Goal: Task Accomplishment & Management: Complete application form

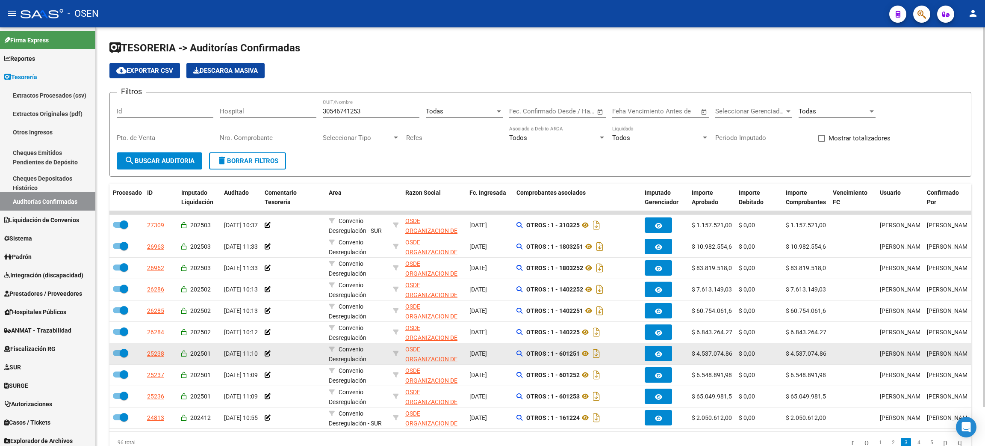
scroll to position [40, 0]
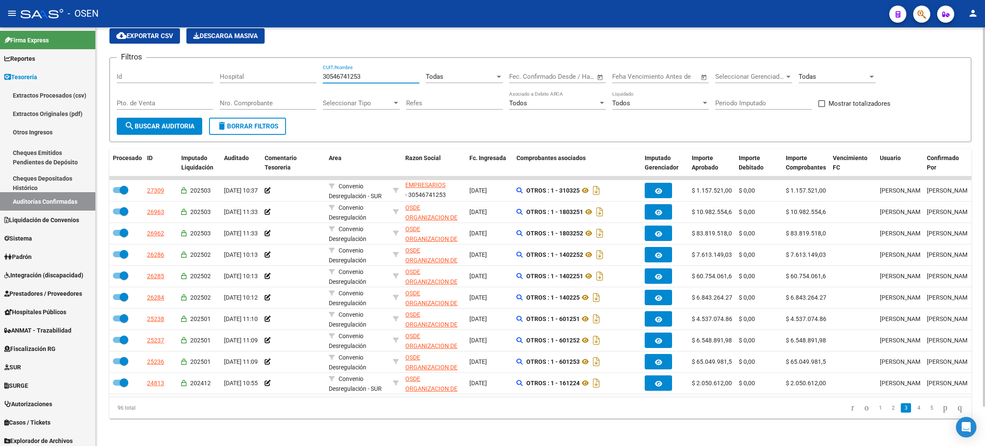
drag, startPoint x: 364, startPoint y: 66, endPoint x: 312, endPoint y: 68, distance: 51.8
click at [312, 68] on div "Filtros Id Hospital 30546741253 CUIT/Nombre Todas Seleccionar Area Start date –…" at bounding box center [541, 91] width 848 height 53
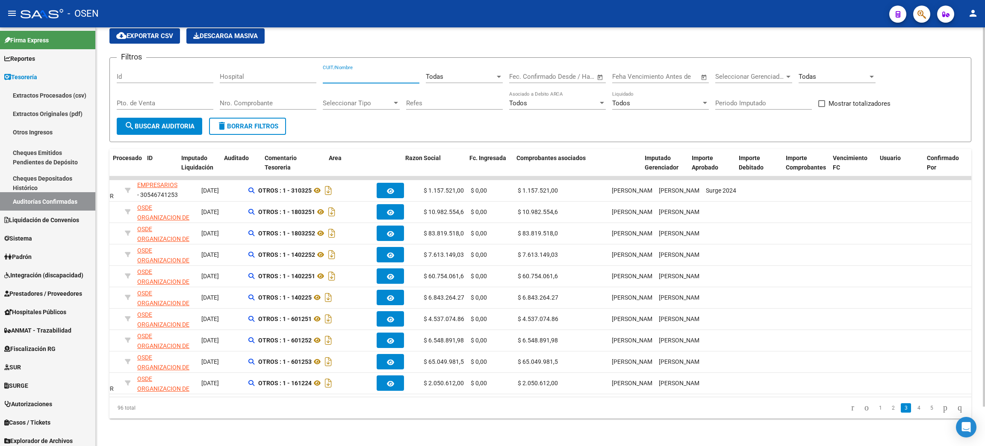
scroll to position [0, 0]
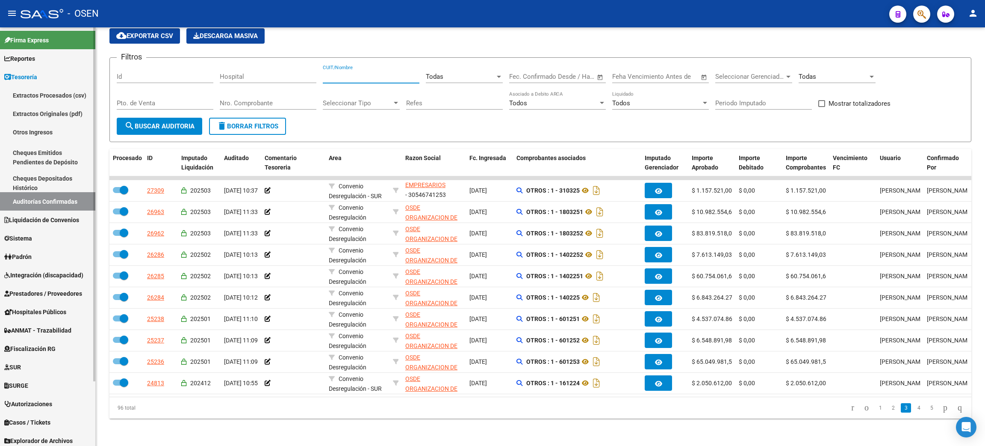
click at [47, 76] on link "Tesorería" at bounding box center [47, 77] width 95 height 18
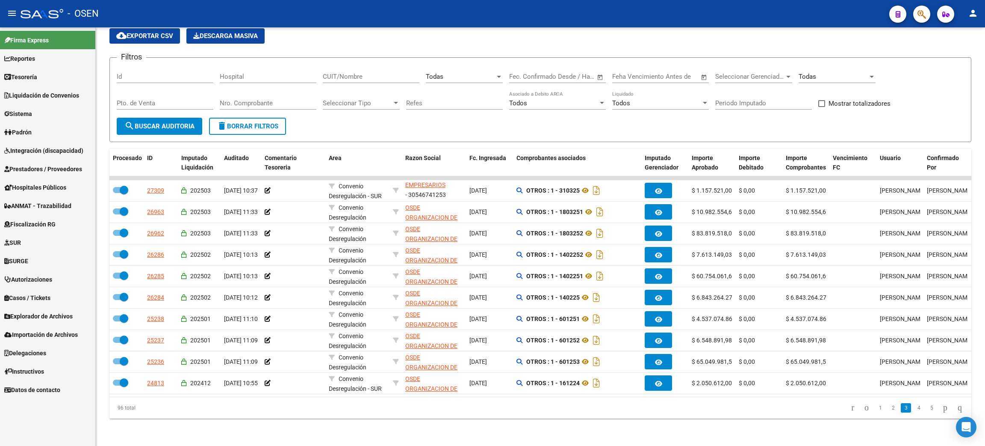
click at [72, 75] on link "Tesorería" at bounding box center [47, 77] width 95 height 18
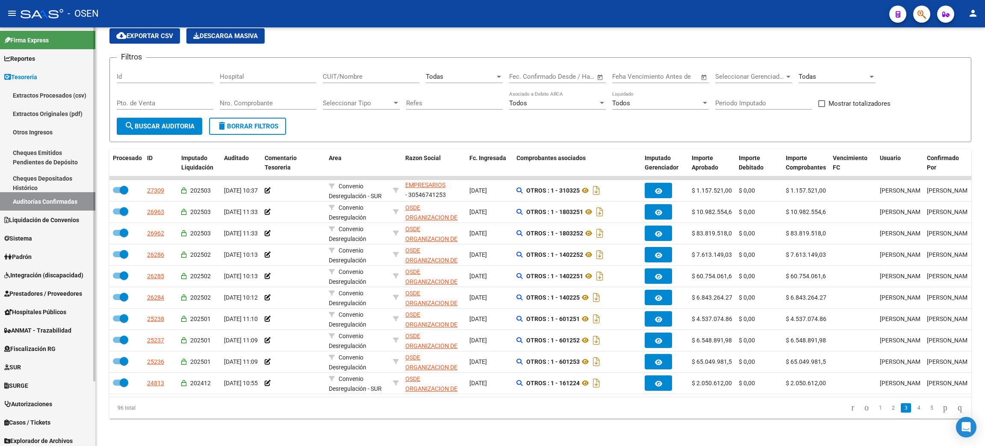
click at [77, 199] on link "Auditorías Confirmadas" at bounding box center [47, 201] width 95 height 18
click at [242, 122] on span "delete Borrar Filtros" at bounding box center [248, 126] width 62 height 8
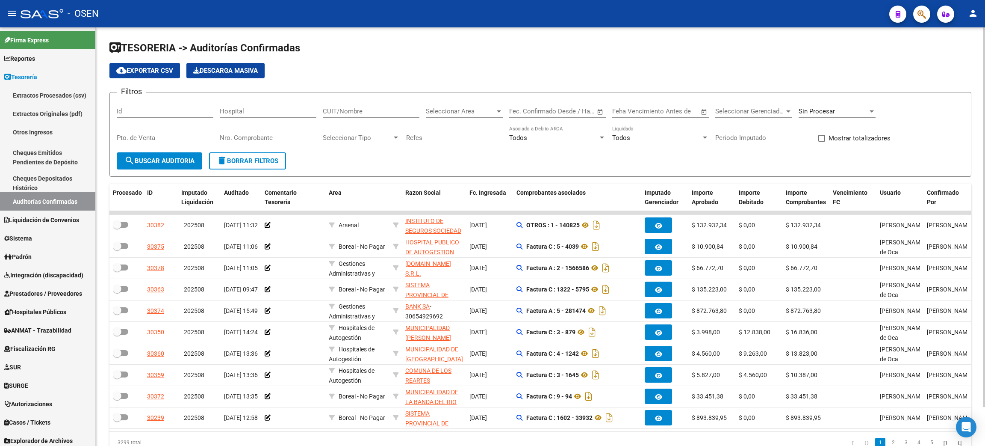
click at [265, 139] on input "Nro. Comprobante" at bounding box center [268, 138] width 97 height 8
paste input "6007"
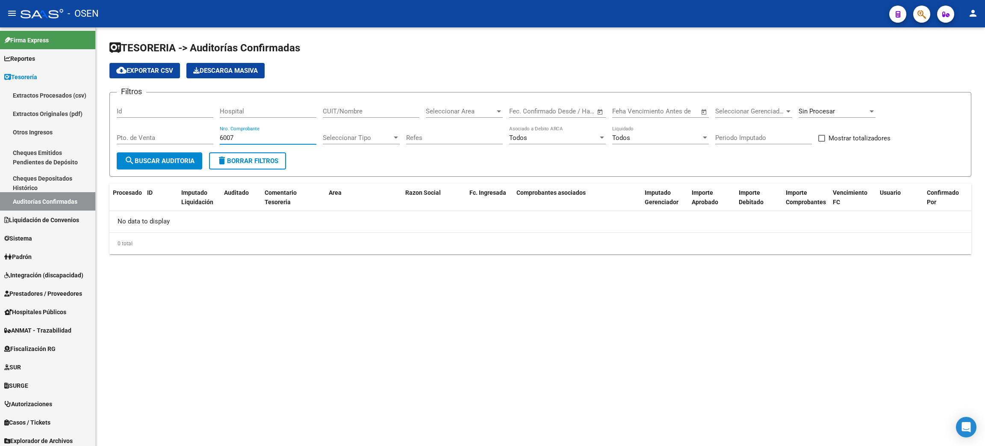
type input "6007"
click at [833, 108] on span "Sin Procesar" at bounding box center [817, 111] width 36 height 8
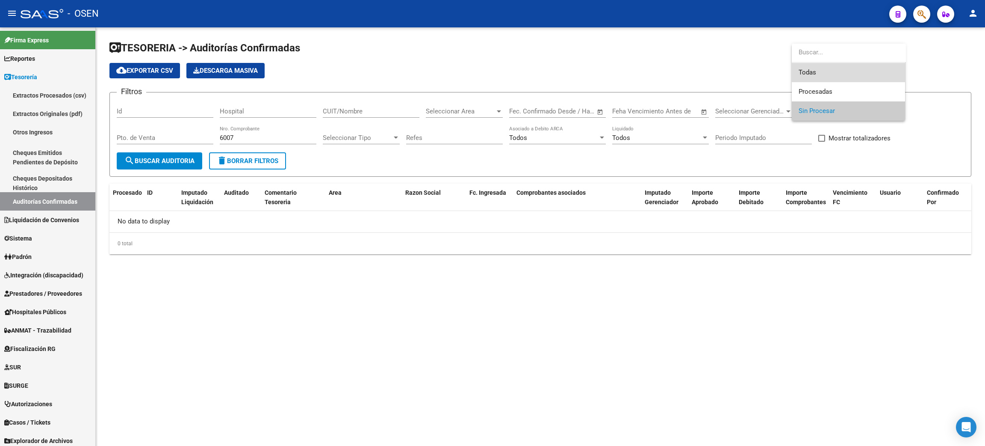
click at [817, 68] on span "Todas" at bounding box center [849, 72] width 100 height 19
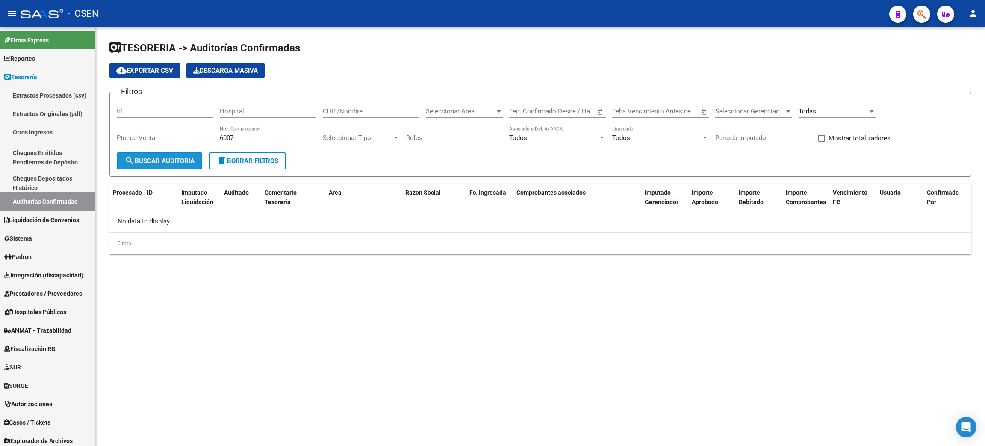
click at [161, 159] on span "search Buscar Auditoria" at bounding box center [159, 161] width 70 height 8
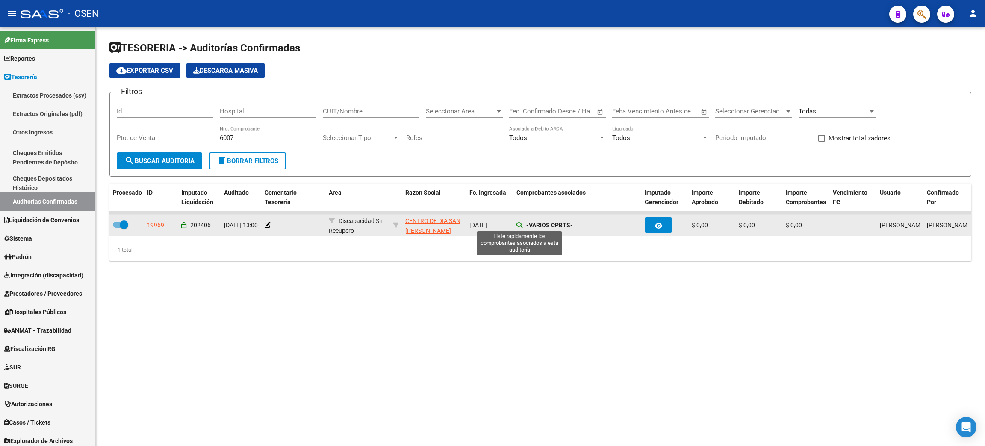
click at [520, 222] on icon at bounding box center [520, 225] width 6 height 6
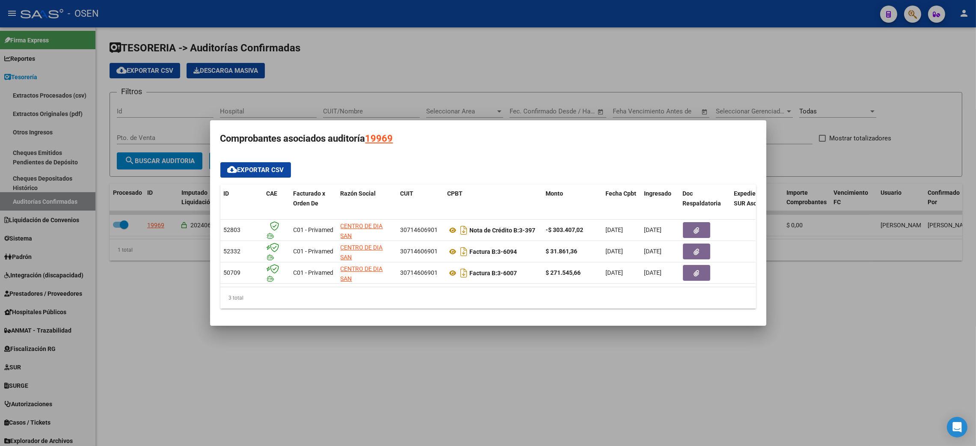
click at [435, 347] on div at bounding box center [488, 223] width 976 height 446
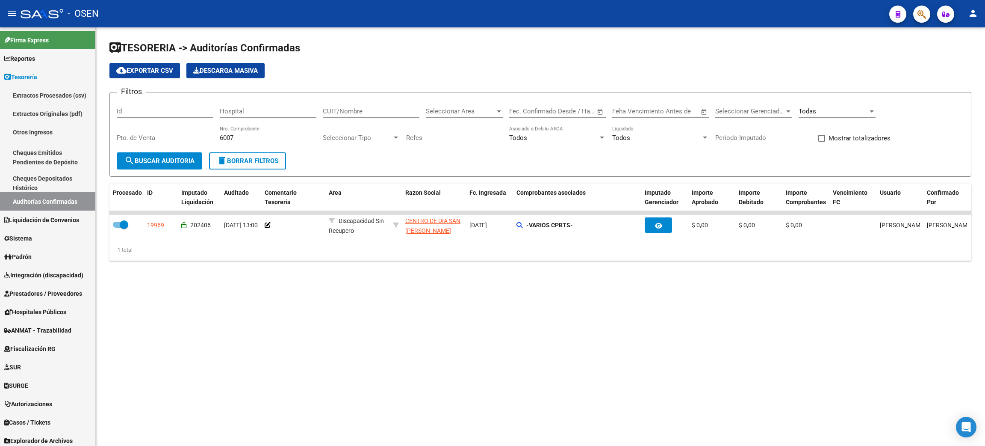
drag, startPoint x: 42, startPoint y: 288, endPoint x: 151, endPoint y: 123, distance: 197.4
click at [42, 289] on span "Prestadores / Proveedores" at bounding box center [43, 293] width 78 height 9
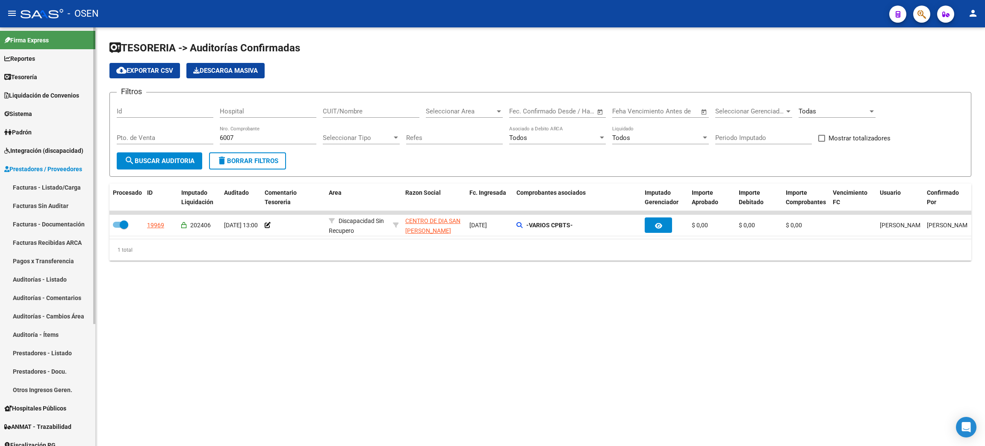
click at [49, 185] on link "Facturas - Listado/Carga" at bounding box center [47, 187] width 95 height 18
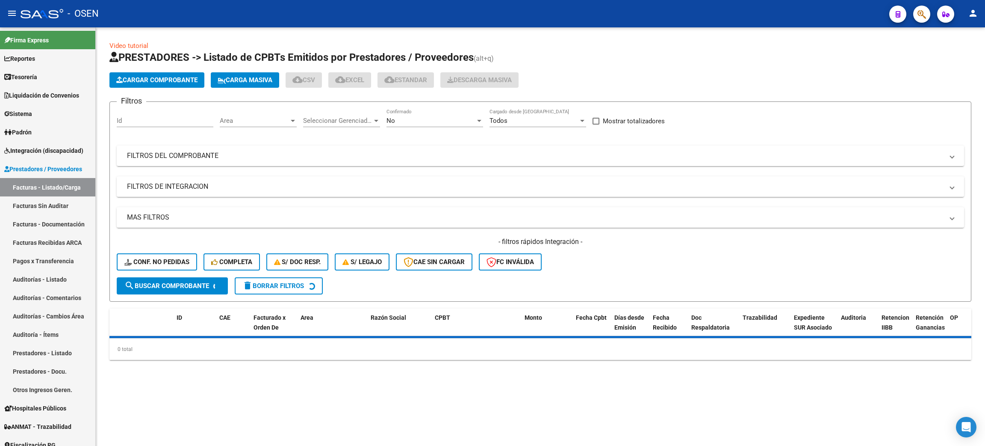
click at [435, 125] on div "No Confirmado" at bounding box center [435, 118] width 97 height 18
click at [391, 88] on span "Todos" at bounding box center [435, 81] width 97 height 19
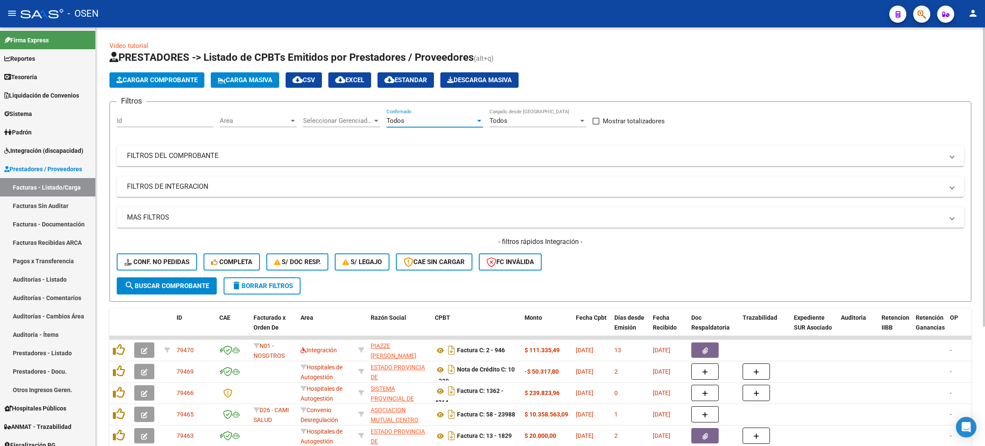
click at [224, 161] on mat-expansion-panel-header "FILTROS DEL COMPROBANTE" at bounding box center [541, 155] width 848 height 21
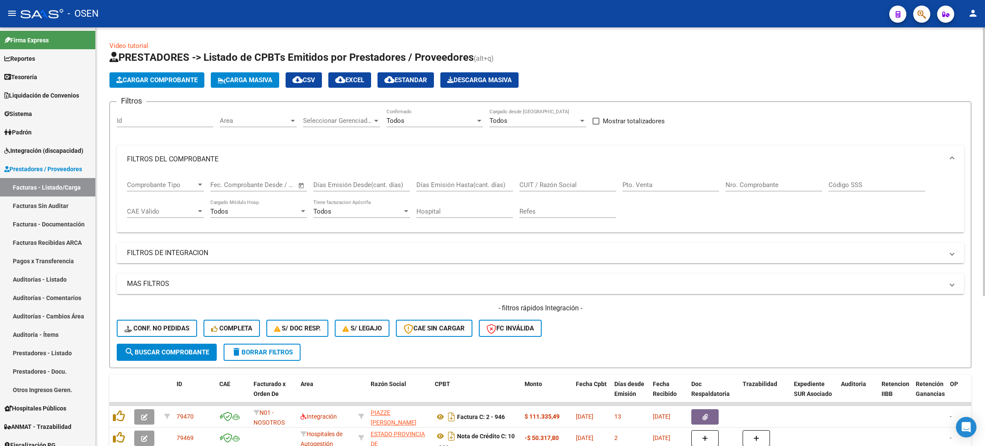
click at [750, 184] on input "Nro. Comprobante" at bounding box center [774, 185] width 97 height 8
type input "6007"
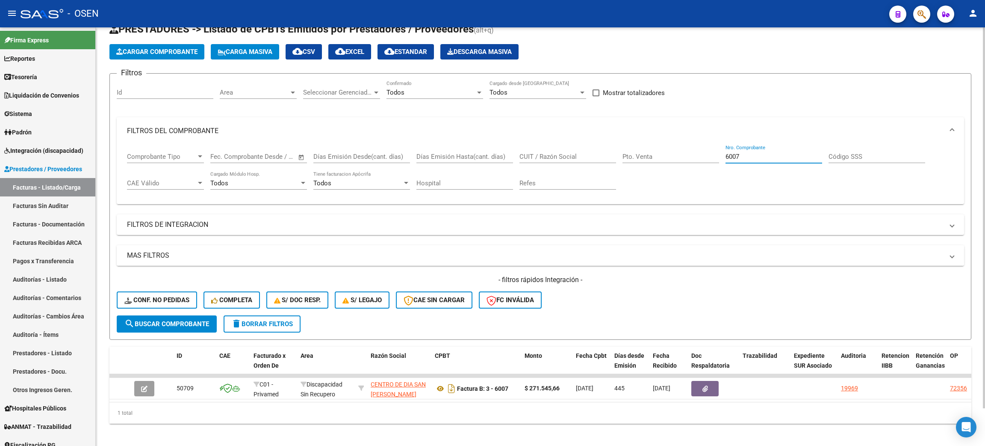
scroll to position [41, 0]
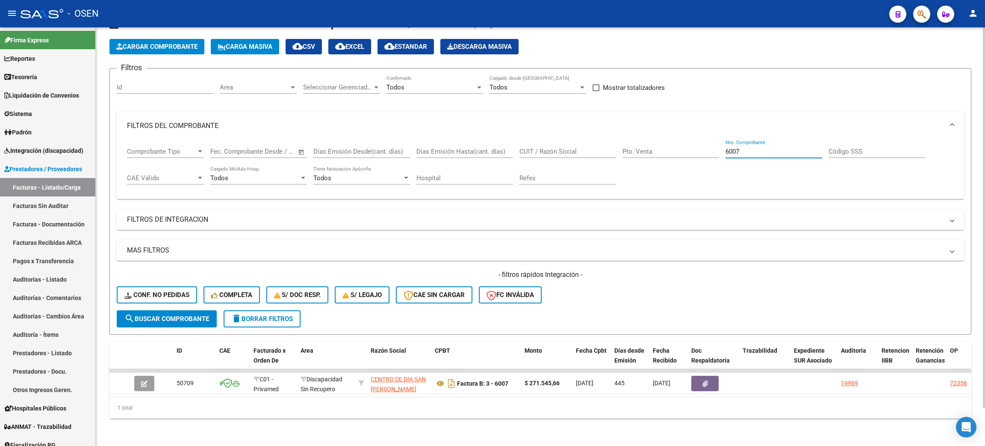
drag, startPoint x: 782, startPoint y: 145, endPoint x: 646, endPoint y: 145, distance: 136.0
click at [646, 145] on div "Comprobante Tipo Comprobante Tipo Start date – End date Fec. Comprobante Desde …" at bounding box center [540, 165] width 827 height 53
click at [47, 189] on link "Facturas - Listado/Carga" at bounding box center [47, 187] width 95 height 18
click at [52, 75] on link "Tesorería" at bounding box center [47, 77] width 95 height 18
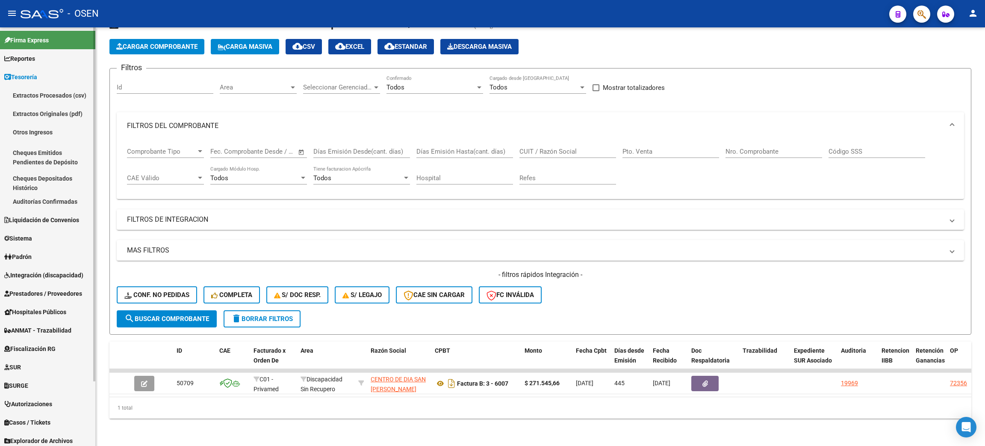
click at [67, 204] on link "Auditorías Confirmadas" at bounding box center [47, 201] width 95 height 18
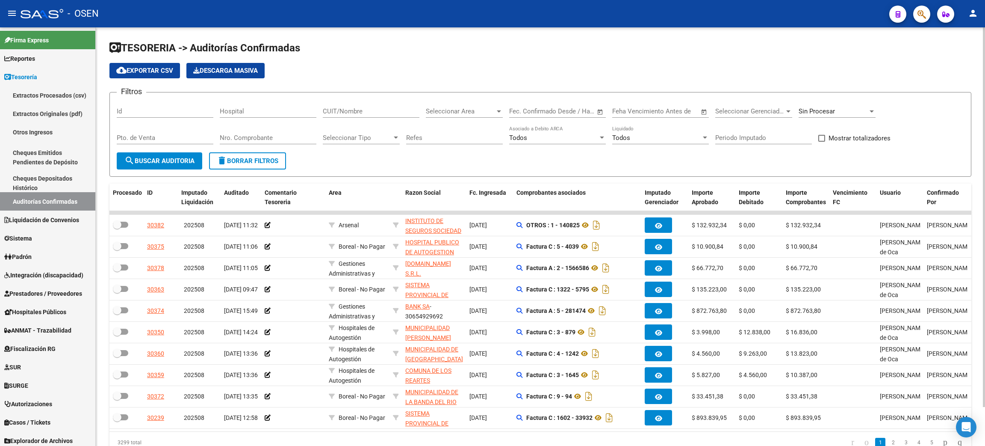
click at [843, 115] on div "Sin Procesar" at bounding box center [837, 108] width 77 height 18
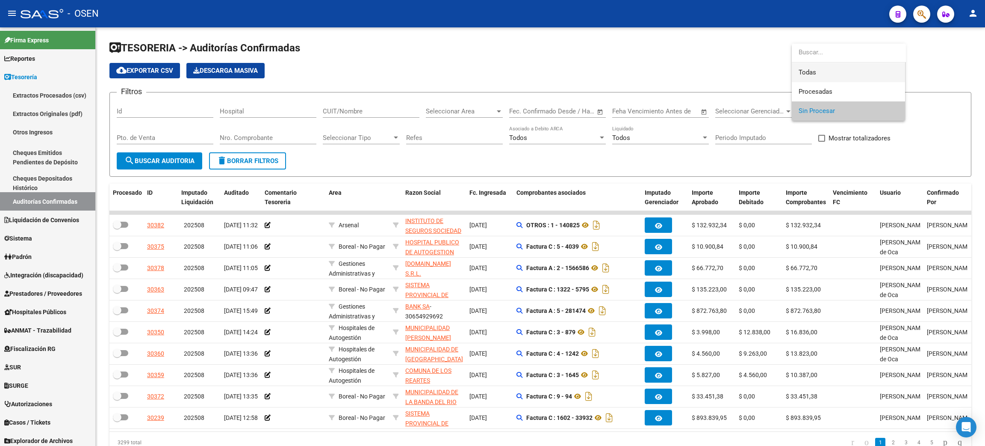
drag, startPoint x: 832, startPoint y: 78, endPoint x: 940, endPoint y: 127, distance: 118.6
click at [832, 77] on span "Todas" at bounding box center [849, 72] width 100 height 19
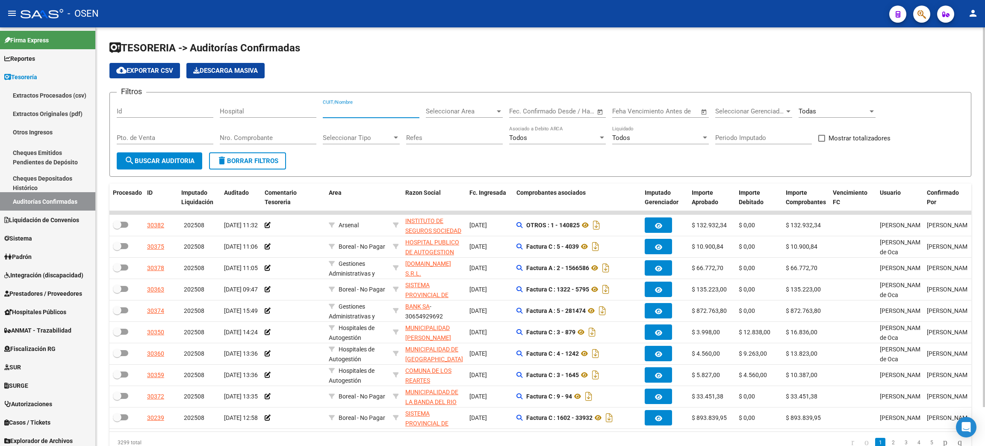
click at [386, 110] on input "CUIT/Nombre" at bounding box center [371, 111] width 97 height 8
type input "m"
type input "san juan"
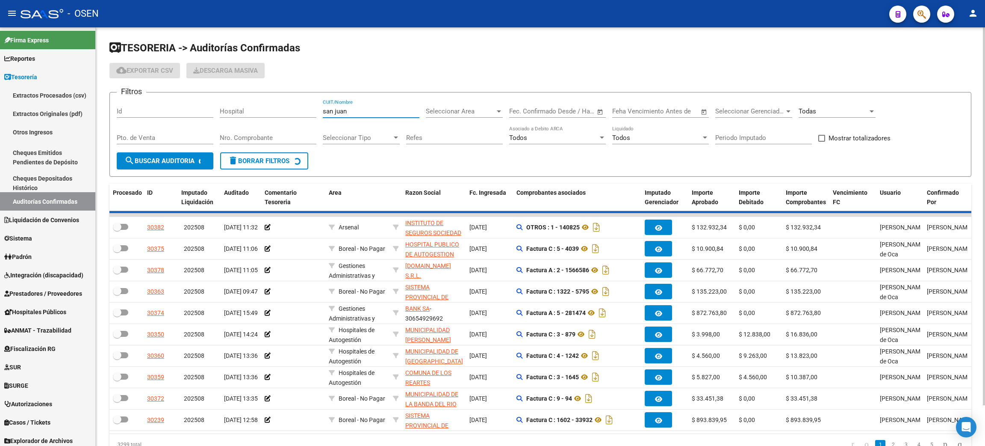
checkbox input "true"
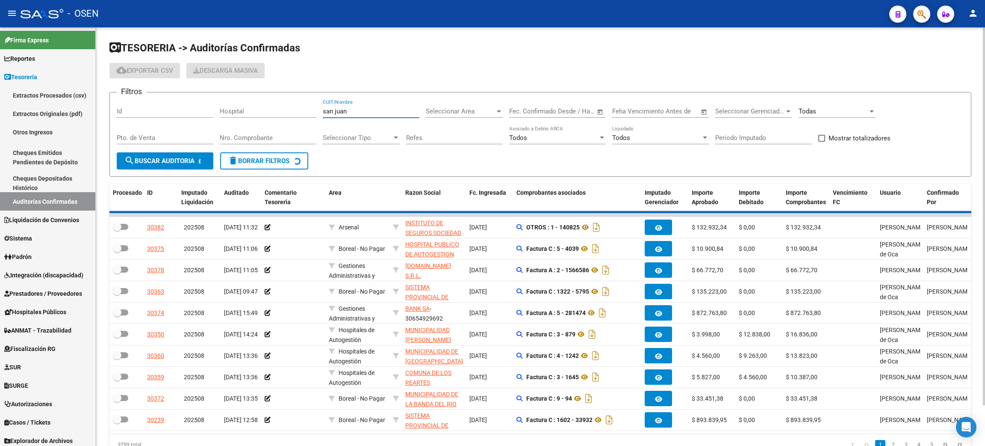
checkbox input "true"
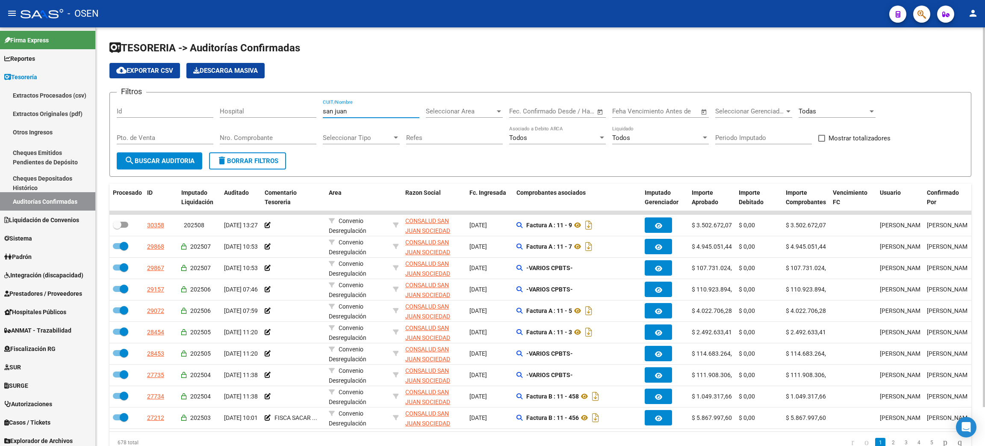
type input "san juan"
click at [468, 112] on span "Seleccionar Area" at bounding box center [460, 111] width 69 height 8
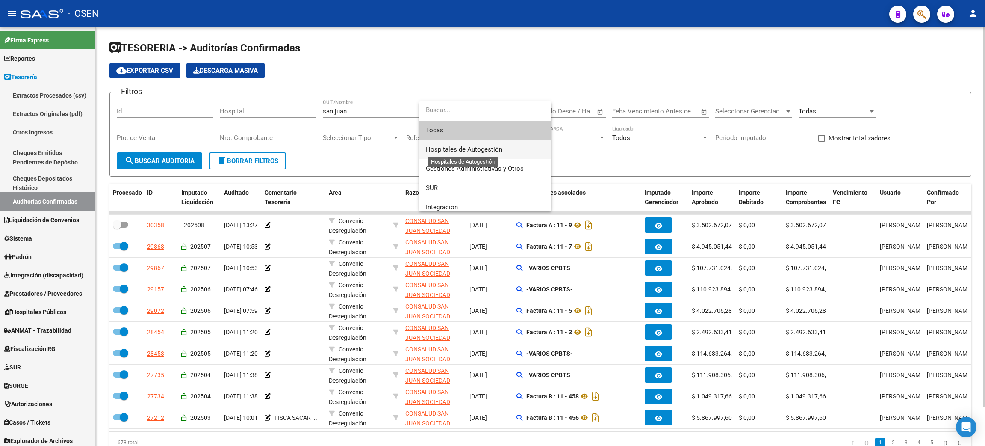
click at [467, 148] on span "Hospitales de Autogestión" at bounding box center [464, 149] width 77 height 8
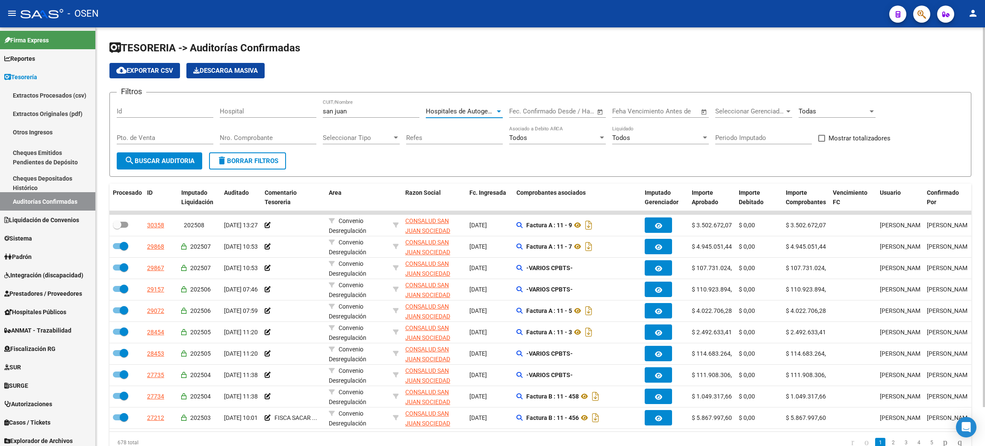
click at [166, 157] on span "search Buscar Auditoria" at bounding box center [159, 161] width 70 height 8
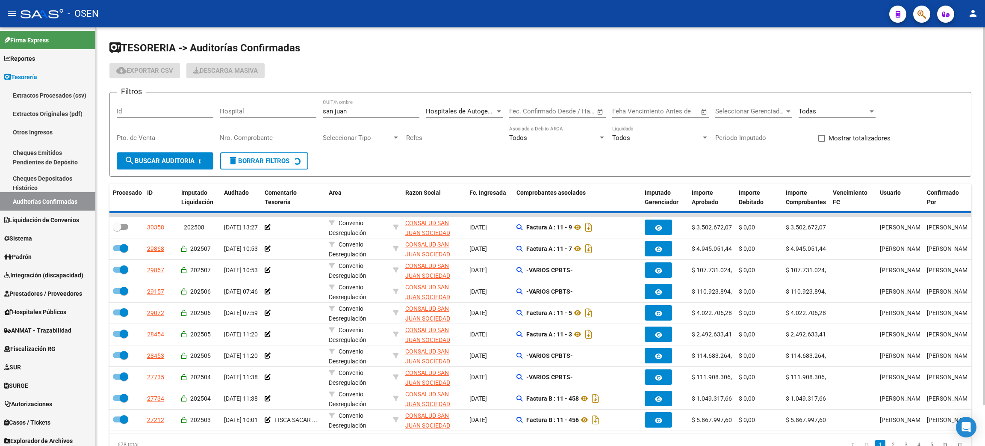
checkbox input "true"
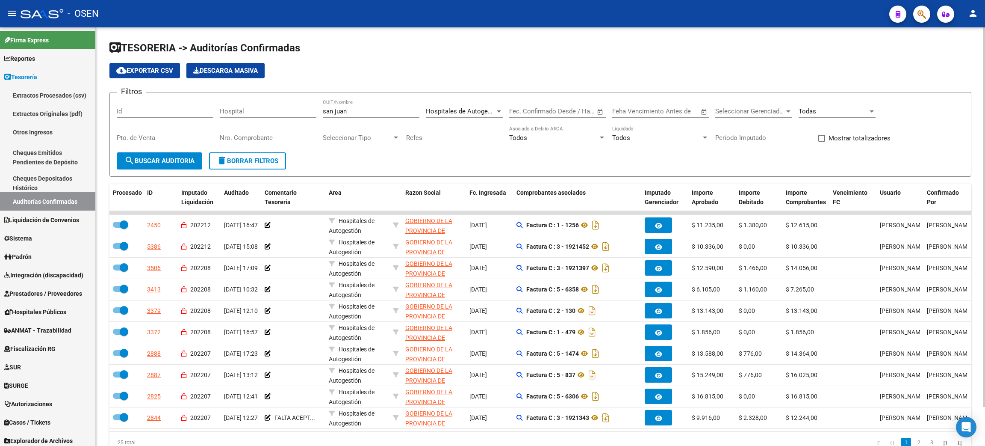
click at [453, 115] on div "Hospitales de Autogestión Seleccionar Area" at bounding box center [464, 108] width 77 height 18
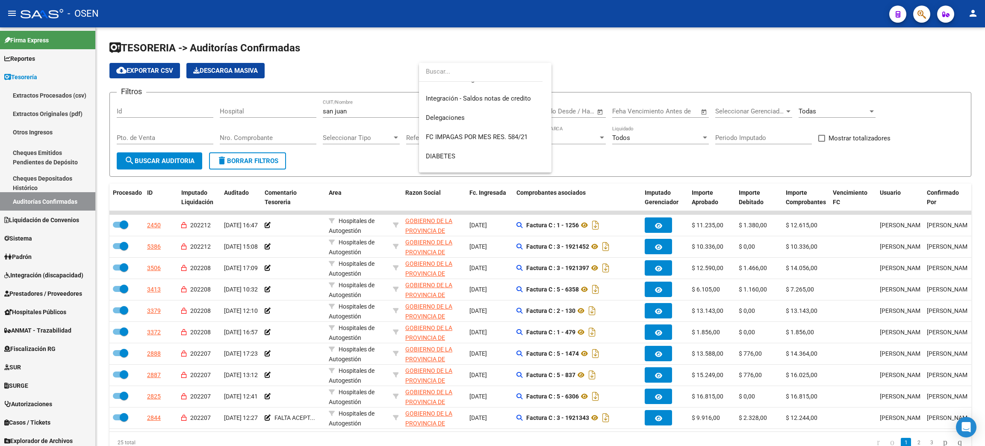
scroll to position [371, 0]
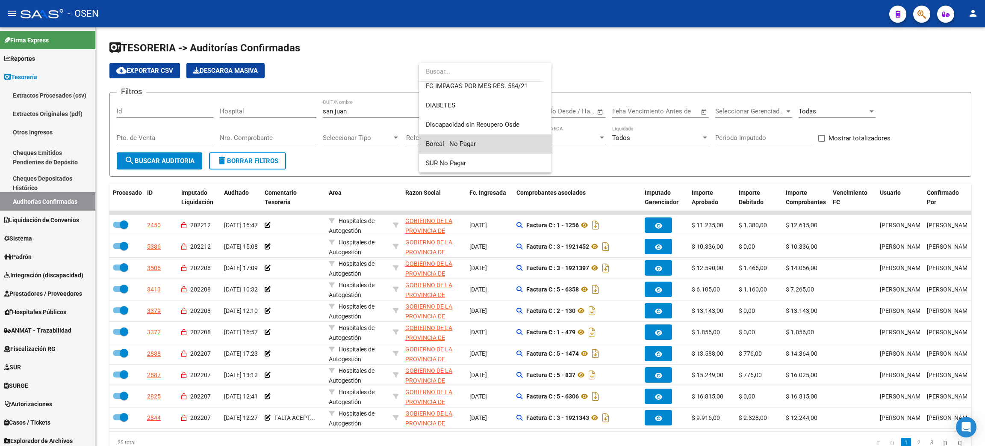
click at [485, 141] on span "Boreal - No Pagar" at bounding box center [485, 143] width 119 height 19
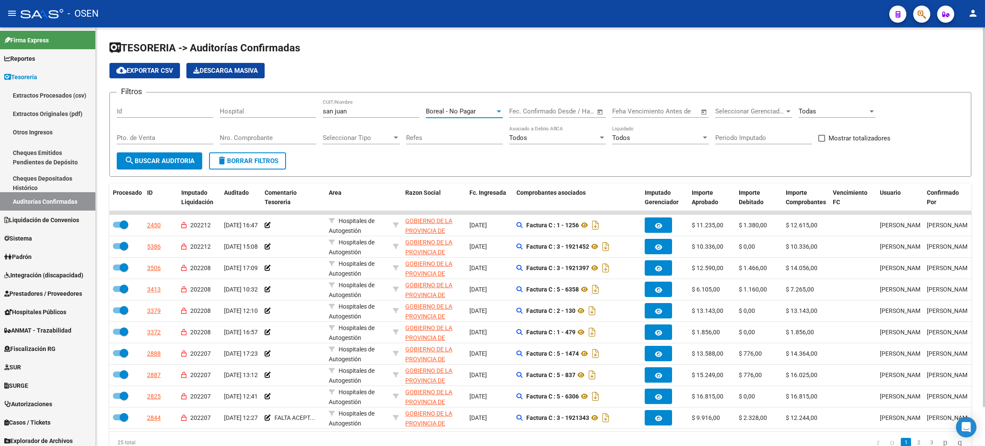
click at [149, 163] on span "search Buscar Auditoria" at bounding box center [159, 161] width 70 height 8
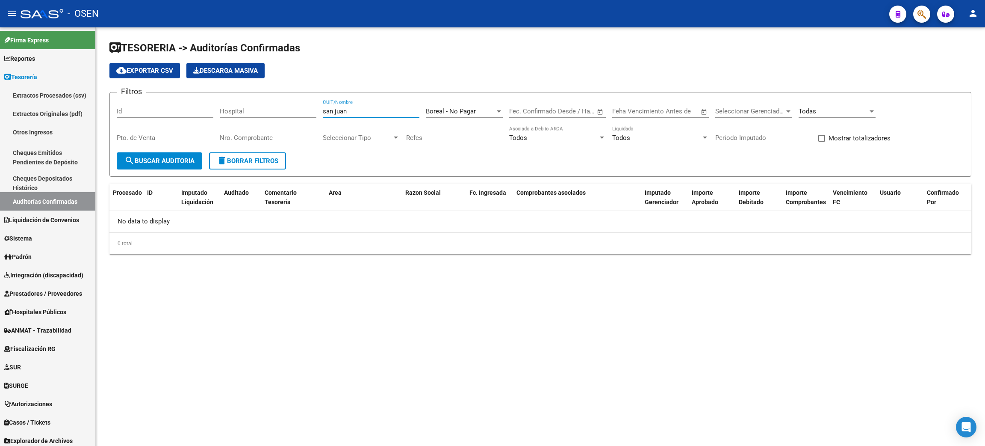
click at [368, 114] on input "san juan" at bounding box center [371, 111] width 97 height 8
drag, startPoint x: 355, startPoint y: 111, endPoint x: 279, endPoint y: 110, distance: 76.6
click at [279, 110] on div "Filtros Id Hospital [GEOGRAPHIC_DATA][PERSON_NAME]/Nombre Boreal - No Pagar Sel…" at bounding box center [541, 125] width 848 height 53
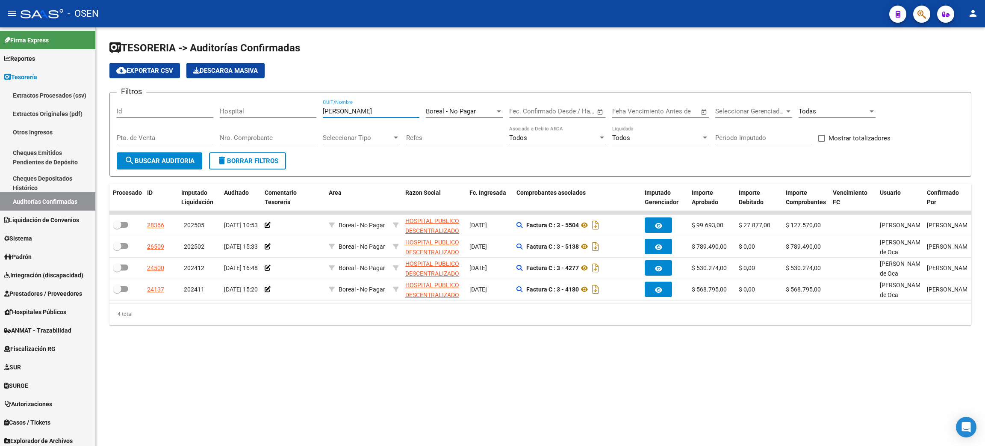
type input "[PERSON_NAME]"
click at [455, 112] on span "Boreal - No Pagar" at bounding box center [451, 111] width 50 height 8
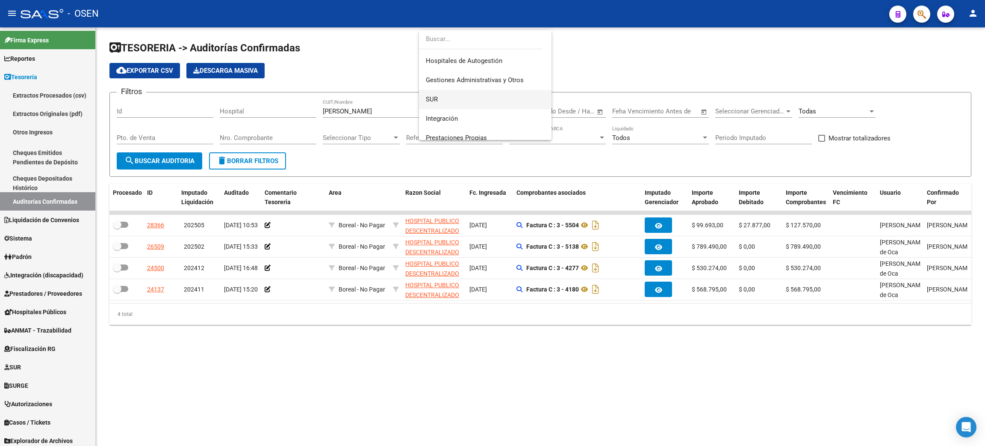
scroll to position [0, 0]
click at [458, 56] on span "Todas" at bounding box center [485, 59] width 119 height 19
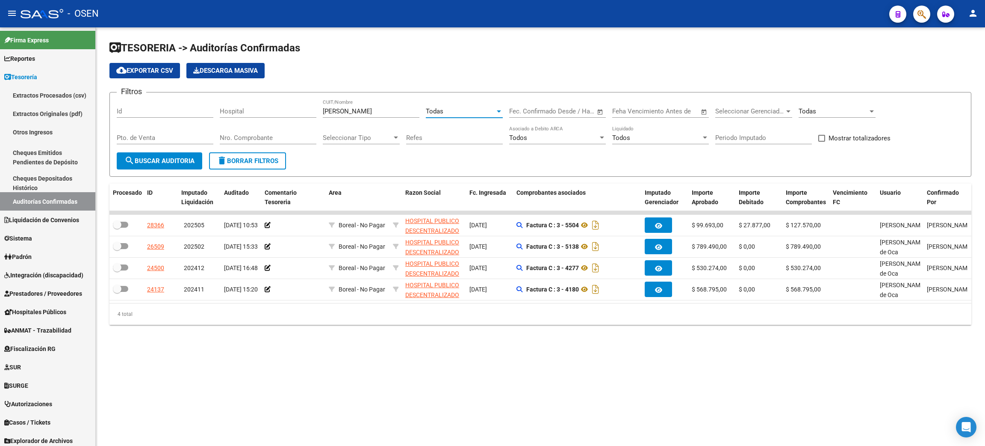
click at [179, 167] on button "search Buscar Auditoria" at bounding box center [160, 160] width 86 height 17
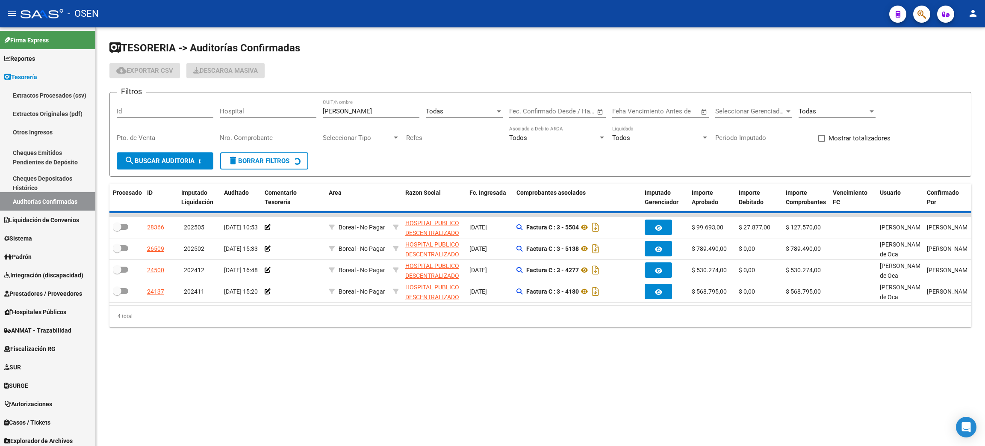
checkbox input "true"
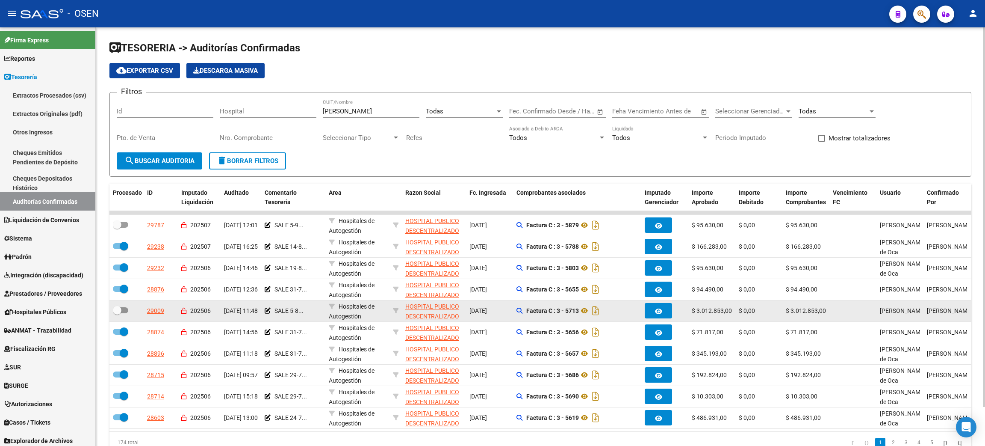
scroll to position [43, 0]
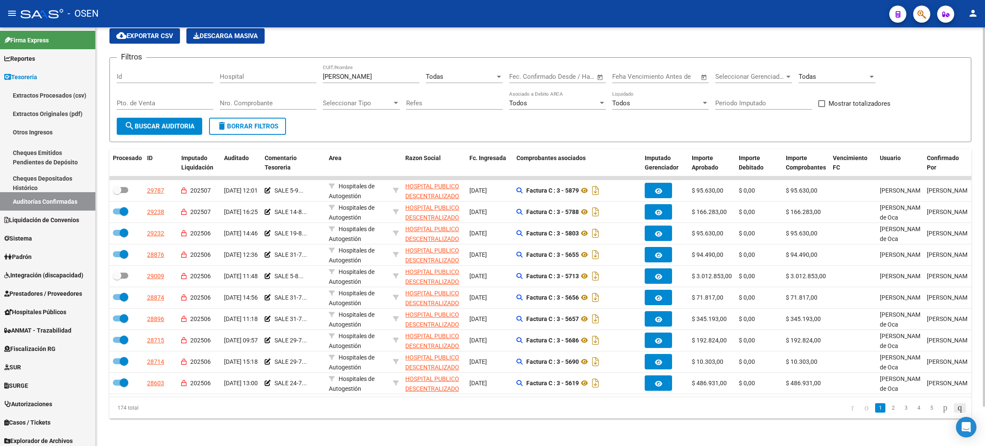
click at [957, 405] on icon "go to last page" at bounding box center [960, 407] width 7 height 10
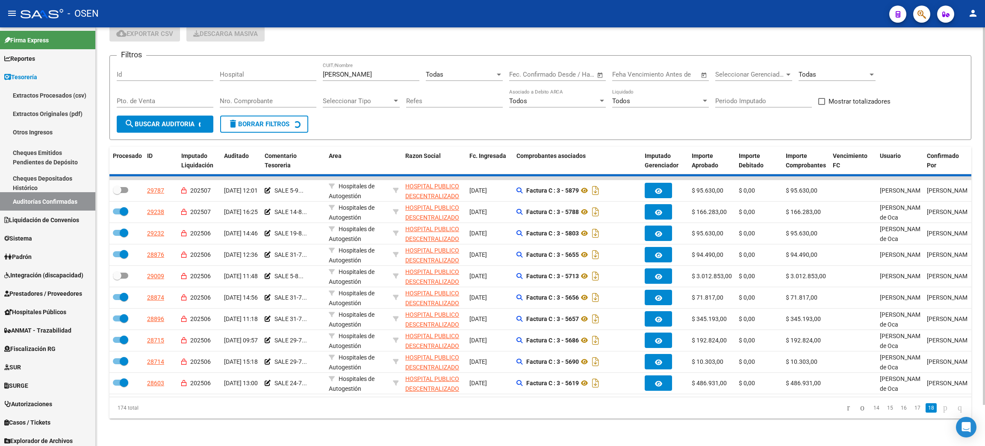
checkbox input "true"
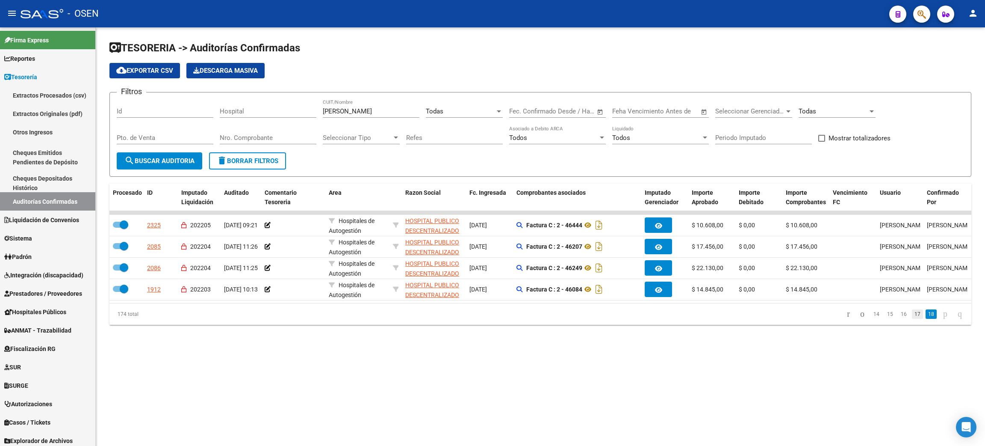
click at [912, 319] on link "17" at bounding box center [917, 313] width 11 height 9
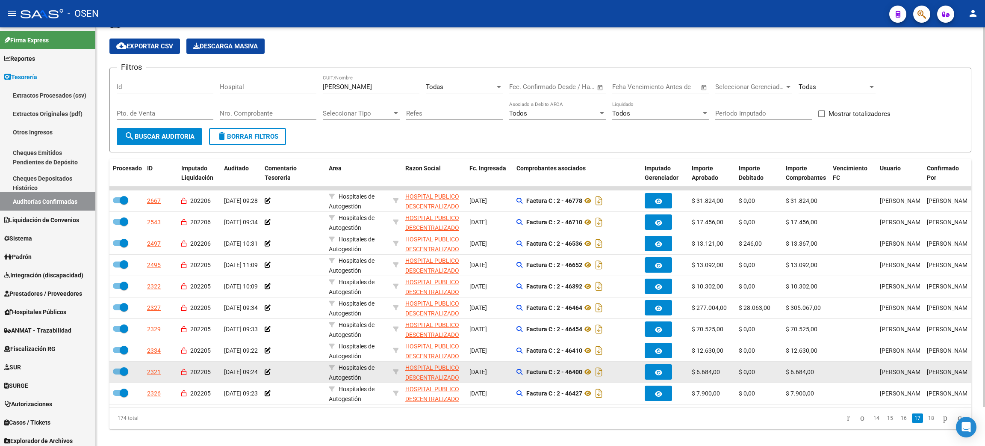
scroll to position [43, 0]
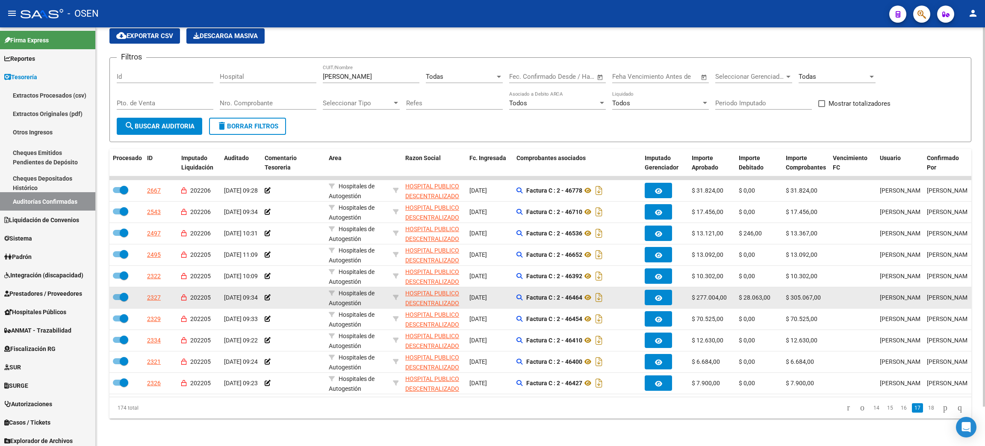
click at [414, 296] on span "HOSPITAL PUBLICO DESCENTRALIZADO [PERSON_NAME]" at bounding box center [432, 303] width 54 height 27
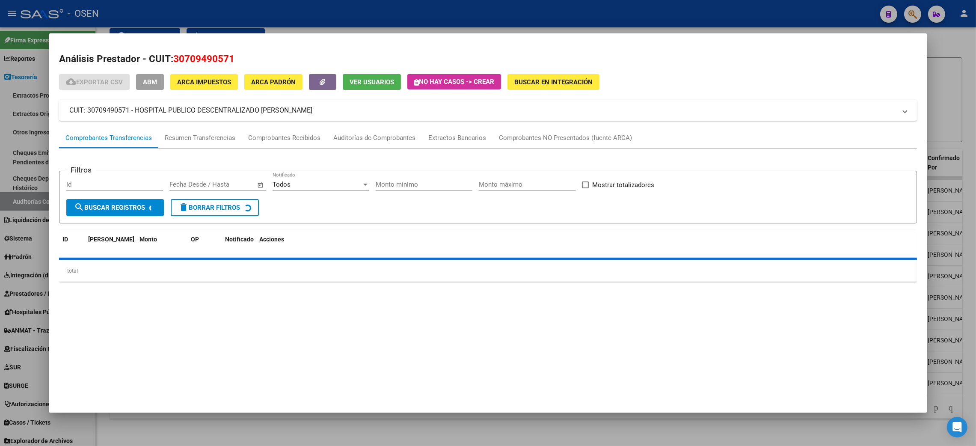
drag, startPoint x: 170, startPoint y: 55, endPoint x: 257, endPoint y: 55, distance: 87.2
click at [257, 55] on h2 "Análisis Prestador - CUIT: 30709490571" at bounding box center [487, 59] width 857 height 15
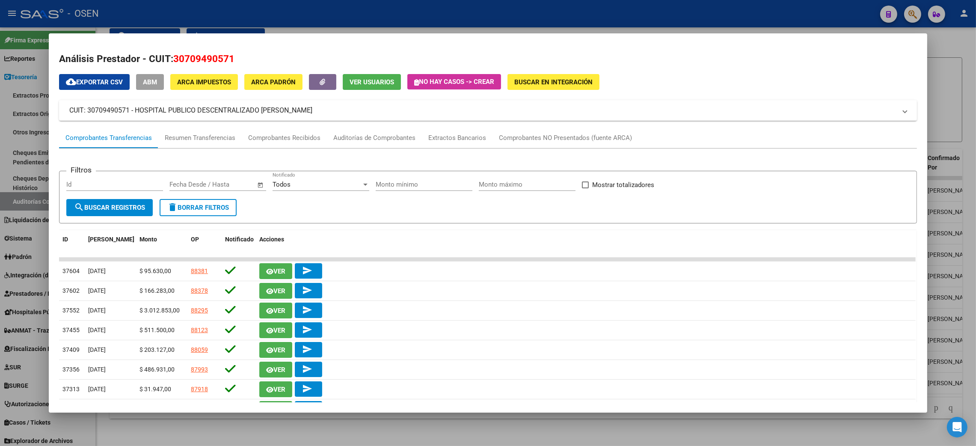
copy span "30709490571"
drag, startPoint x: 957, startPoint y: 57, endPoint x: 863, endPoint y: 19, distance: 101.3
click at [958, 57] on div at bounding box center [488, 223] width 976 height 446
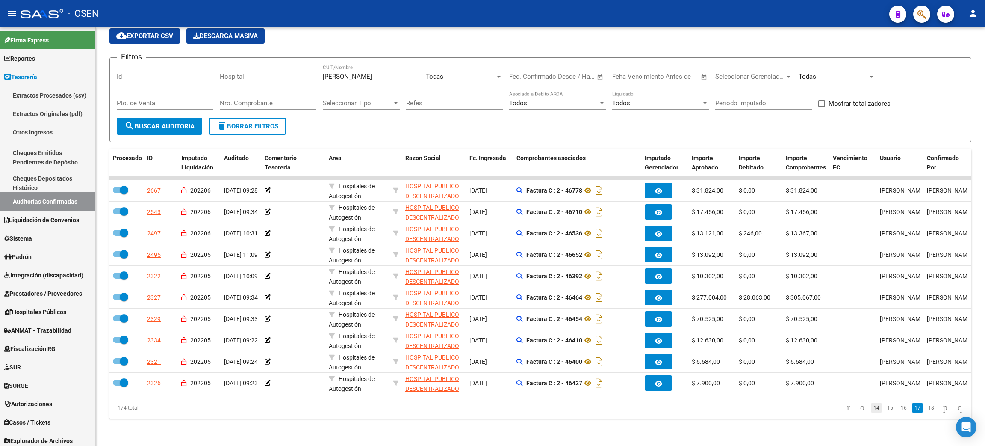
click at [872, 406] on link "14" at bounding box center [876, 407] width 11 height 9
click at [35, 290] on span "Prestadores / Proveedores" at bounding box center [43, 293] width 78 height 9
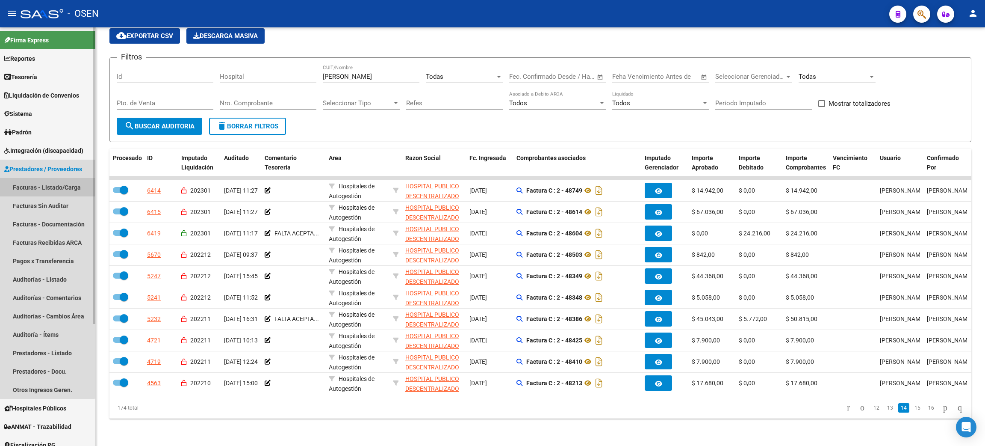
click at [34, 187] on link "Facturas - Listado/Carga" at bounding box center [47, 187] width 95 height 18
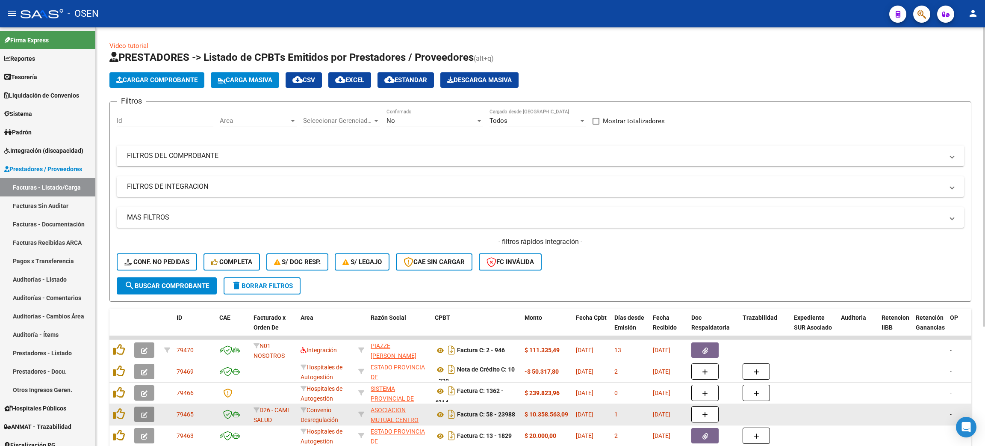
click at [141, 411] on icon "button" at bounding box center [144, 414] width 6 height 6
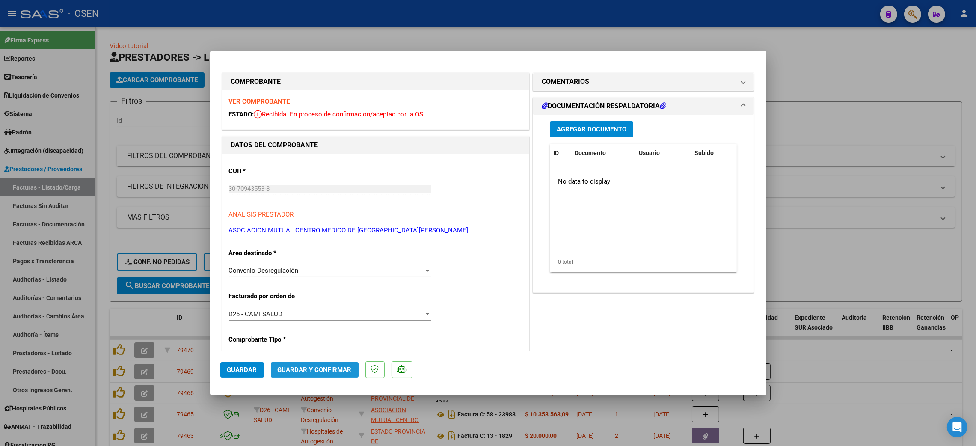
click at [281, 371] on span "Guardar y Confirmar" at bounding box center [315, 370] width 74 height 8
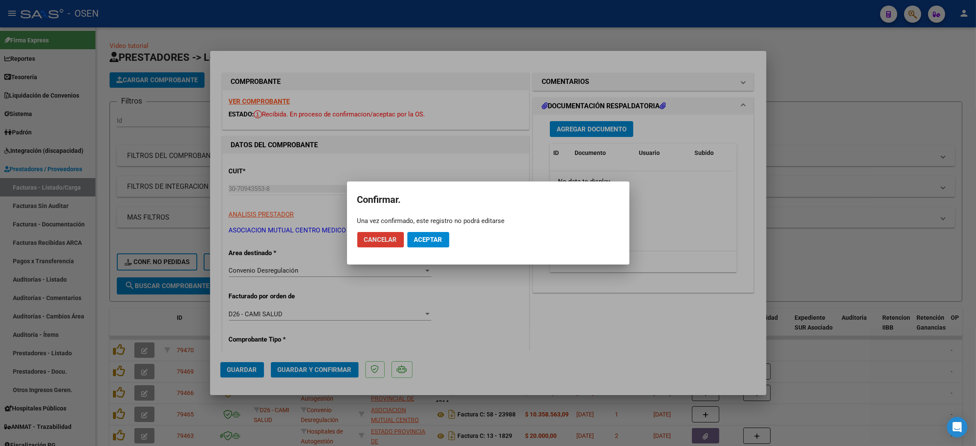
click at [438, 243] on span "Aceptar" at bounding box center [428, 240] width 28 height 8
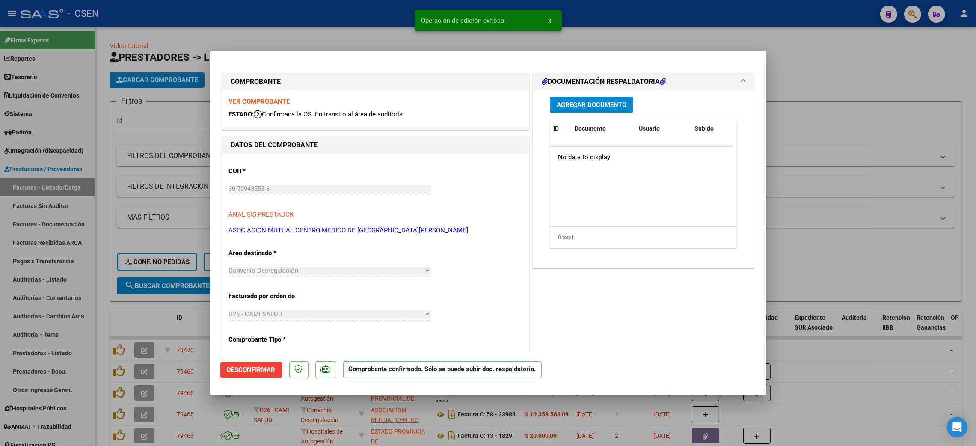
click at [907, 94] on div at bounding box center [488, 223] width 976 height 446
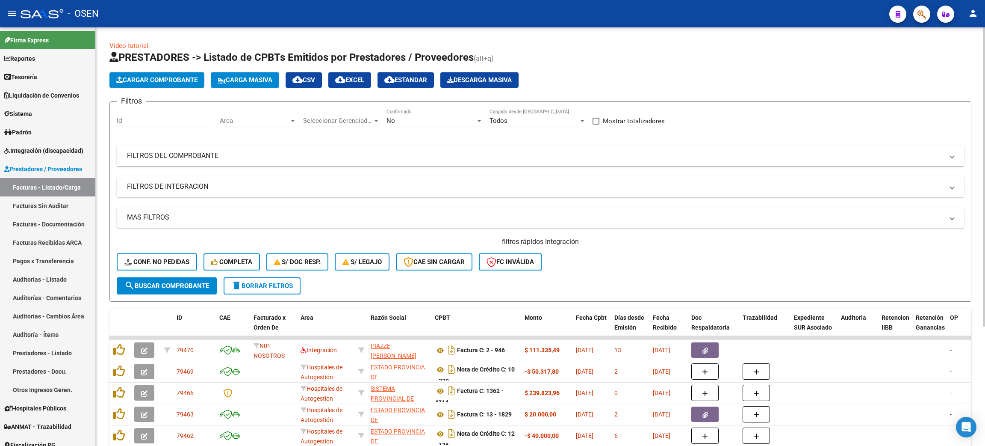
click at [265, 121] on span "Area" at bounding box center [254, 121] width 69 height 8
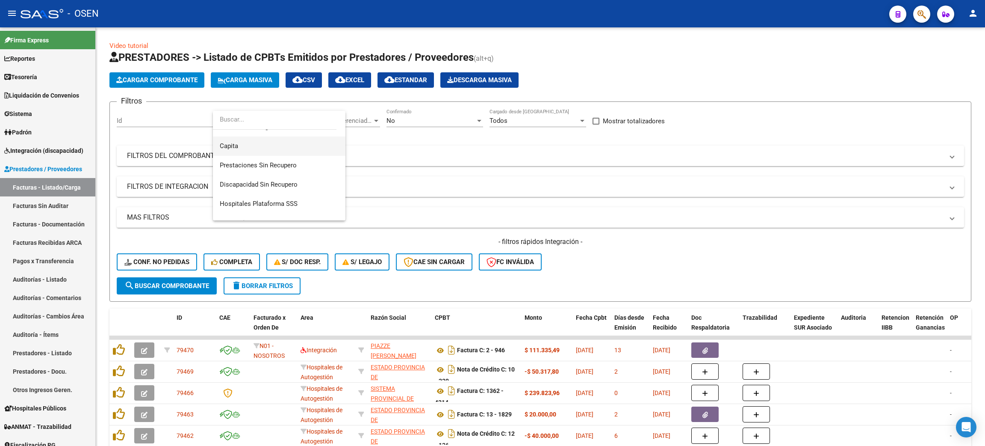
scroll to position [64, 0]
click at [274, 193] on span "Convenio Desregulación" at bounding box center [255, 191] width 70 height 8
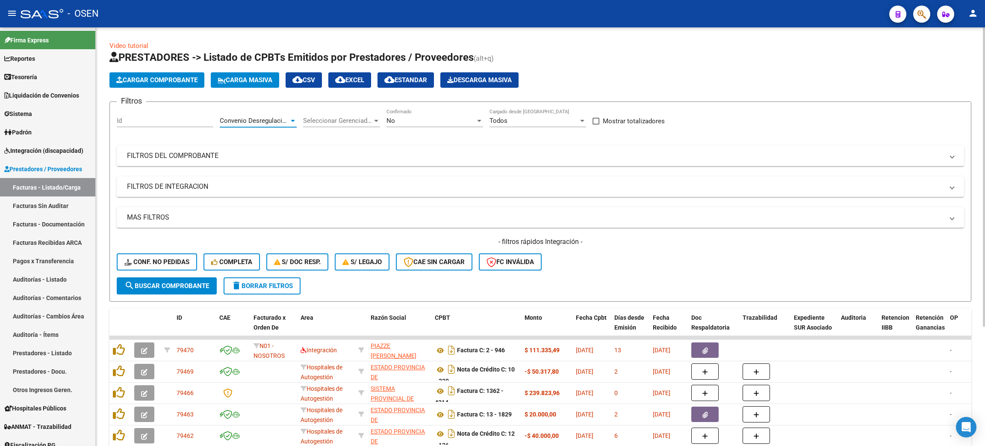
click at [166, 292] on button "search Buscar Comprobante" at bounding box center [167, 285] width 100 height 17
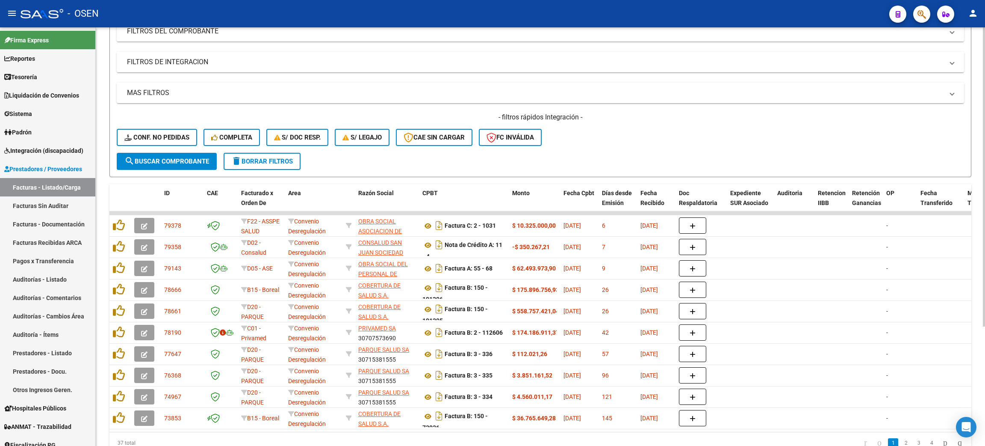
scroll to position [128, 0]
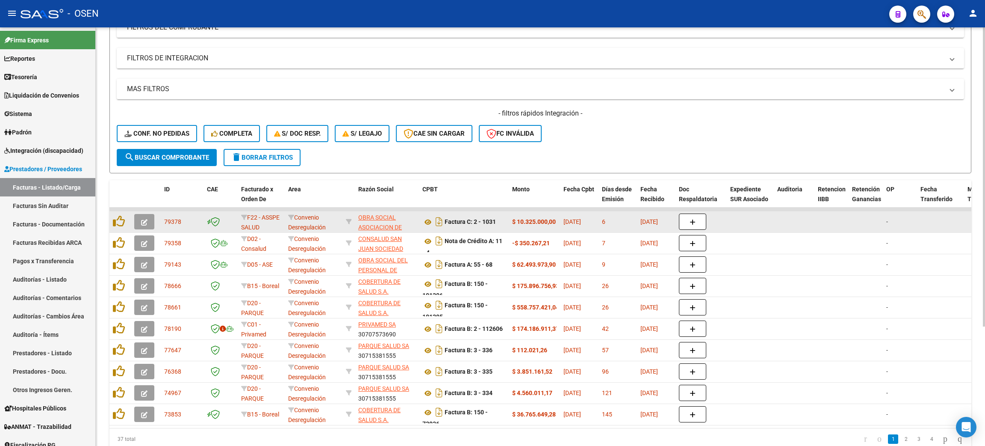
click at [138, 215] on button "button" at bounding box center [144, 221] width 20 height 15
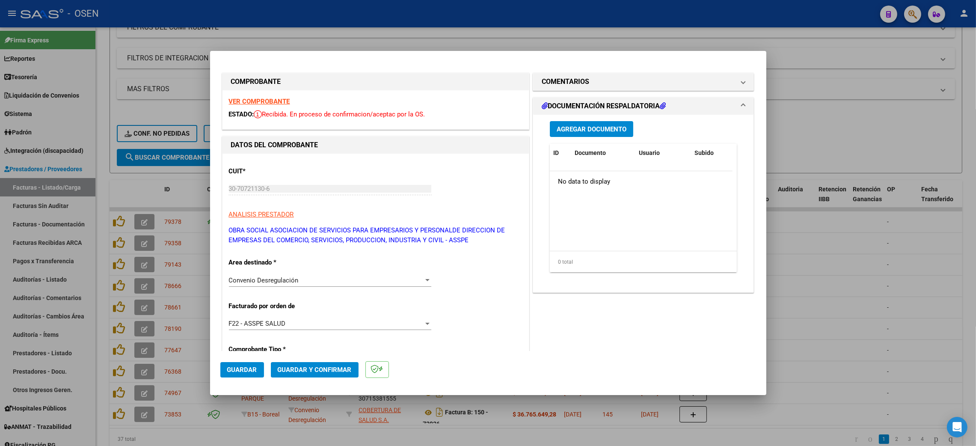
click at [325, 370] on span "Guardar y Confirmar" at bounding box center [315, 370] width 74 height 8
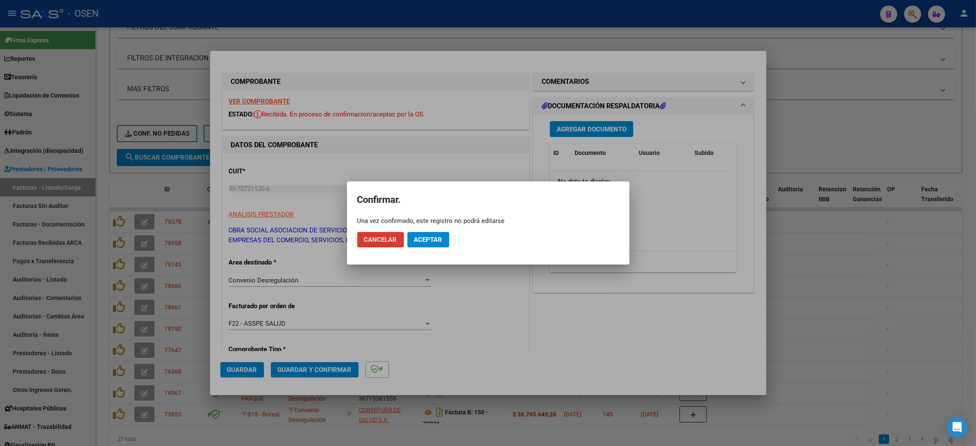
click at [435, 243] on span "Aceptar" at bounding box center [428, 240] width 28 height 8
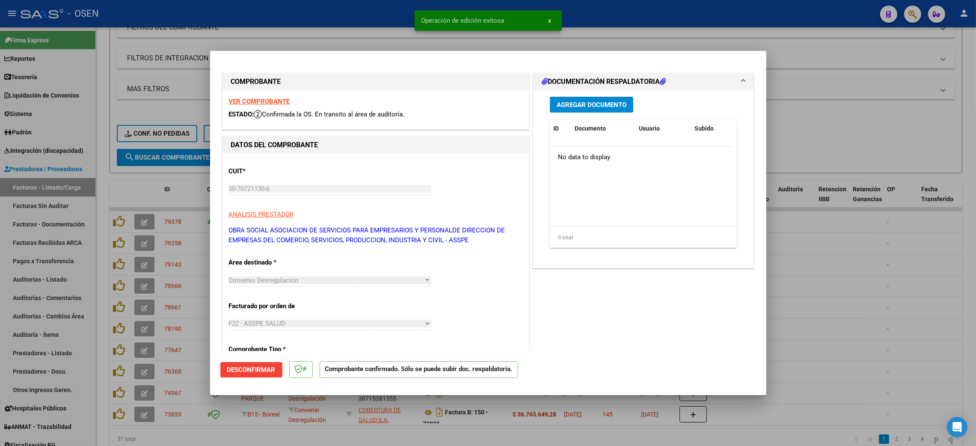
click at [851, 88] on div at bounding box center [488, 223] width 976 height 446
type input "$ 0,00"
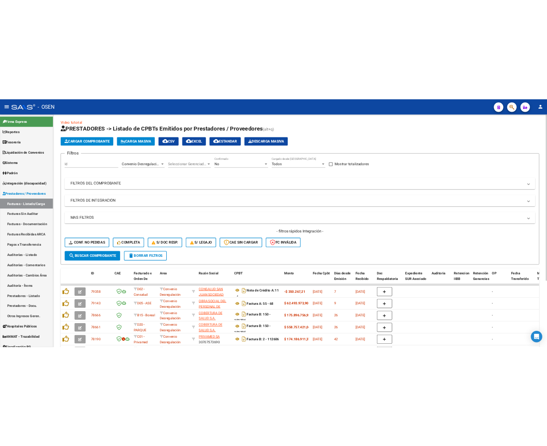
scroll to position [0, 0]
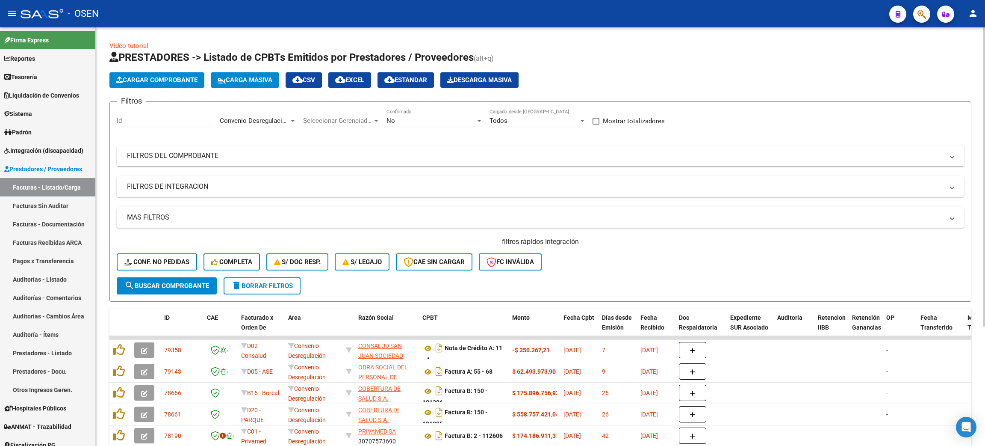
click at [175, 79] on span "Cargar Comprobante" at bounding box center [156, 80] width 81 height 8
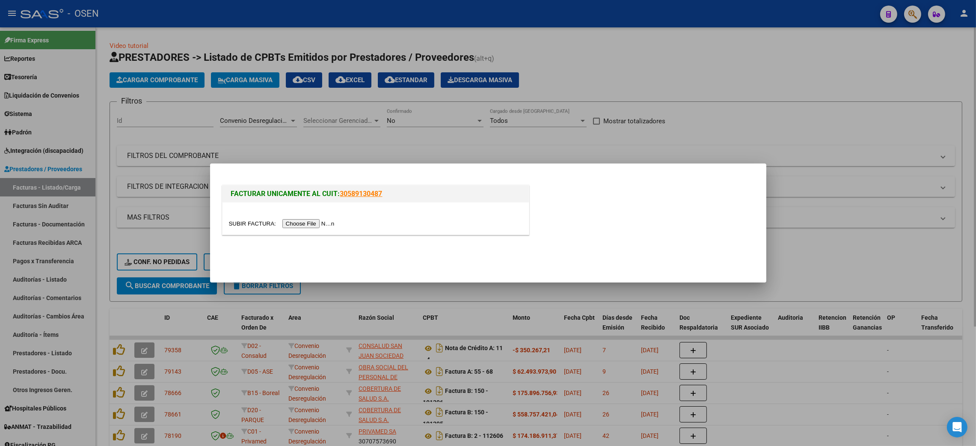
drag, startPoint x: 709, startPoint y: 115, endPoint x: 666, endPoint y: 94, distance: 48.0
click at [707, 112] on div at bounding box center [488, 223] width 976 height 446
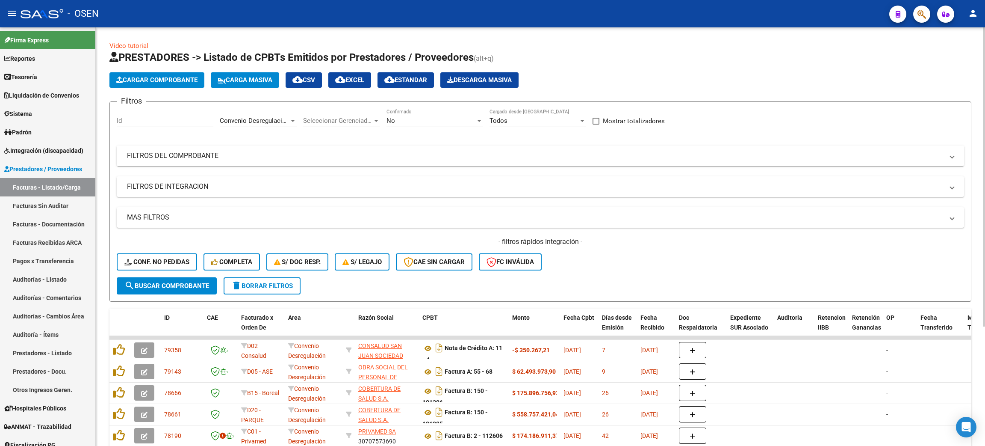
click at [236, 74] on button "Carga Masiva" at bounding box center [245, 79] width 68 height 15
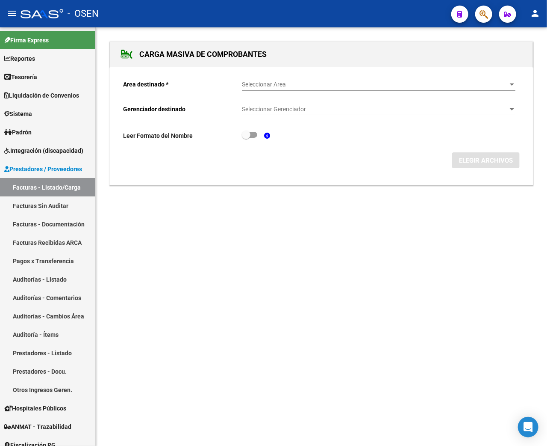
click at [286, 81] on span "Seleccionar Area" at bounding box center [375, 84] width 266 height 7
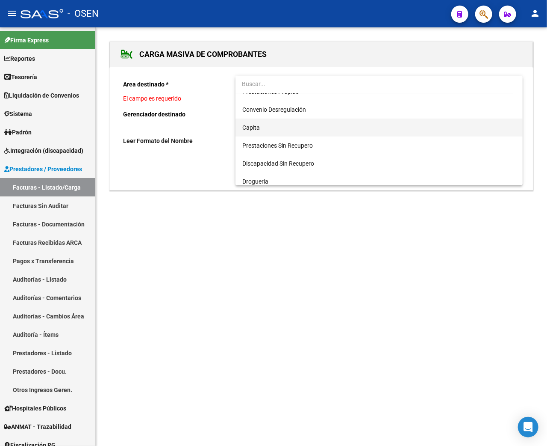
scroll to position [64, 0]
click at [292, 127] on span "Convenio Desregulación" at bounding box center [274, 128] width 64 height 7
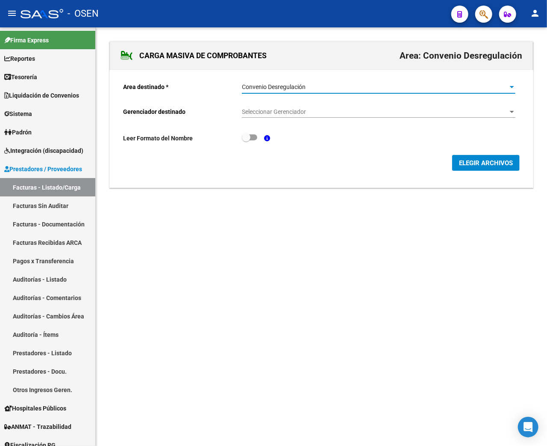
click at [284, 116] on div "Seleccionar Gerenciador Seleccionar Gerenciador" at bounding box center [379, 109] width 274 height 17
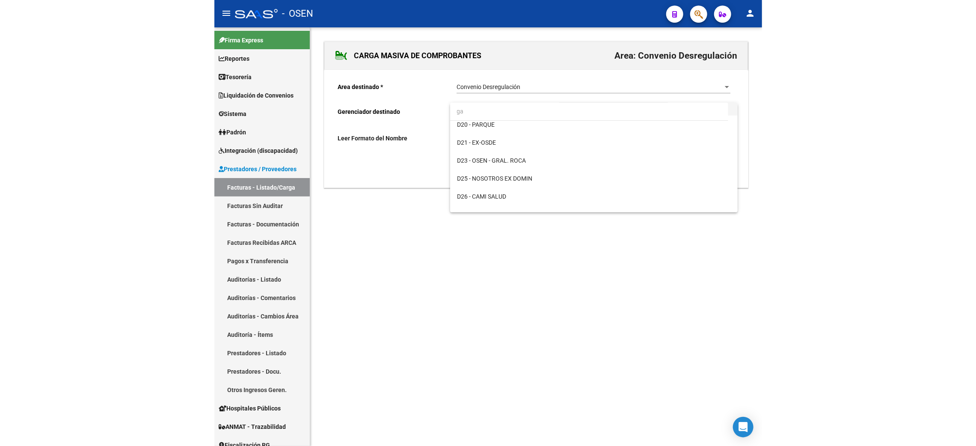
scroll to position [0, 0]
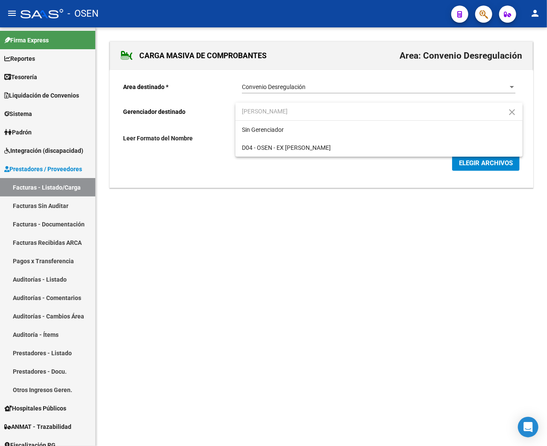
drag, startPoint x: 272, startPoint y: 112, endPoint x: 216, endPoint y: 111, distance: 56.0
click at [216, 111] on div "[PERSON_NAME] close Sin Gerenciador D04 - OSEN - EX [PERSON_NAME]" at bounding box center [273, 223] width 547 height 446
type input "[PERSON_NAME]"
drag, startPoint x: 510, startPoint y: 110, endPoint x: 414, endPoint y: 109, distance: 96.7
click at [511, 110] on mat-icon "close" at bounding box center [513, 112] width 10 height 10
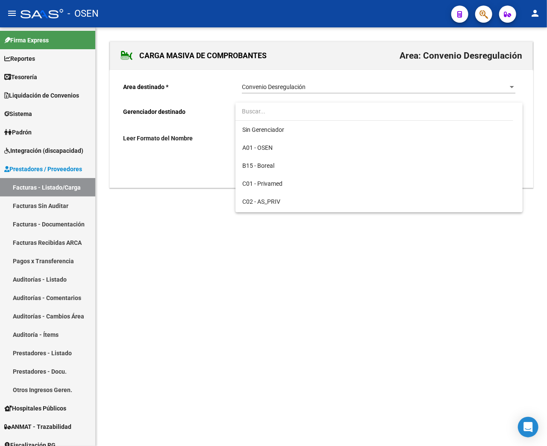
click at [235, 222] on div at bounding box center [273, 223] width 547 height 446
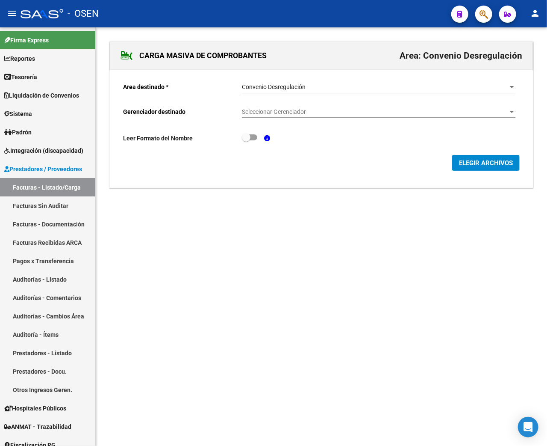
click at [511, 162] on span "ELEGIR ARCHIVOS" at bounding box center [486, 163] width 54 height 8
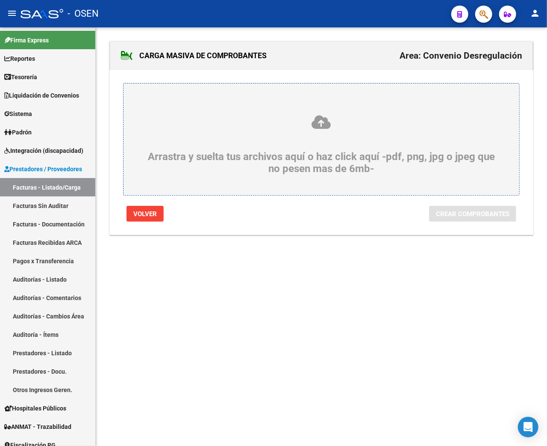
click at [286, 135] on div "Arrastra y suelta tus archivos aquí o haz click aquí -pdf, png, jpg o jpeg que …" at bounding box center [321, 144] width 355 height 60
click at [0, 0] on input "Arrastra y suelta tus archivos aquí o haz click aquí -pdf, png, jpg o jpeg que …" at bounding box center [0, 0] width 0 height 0
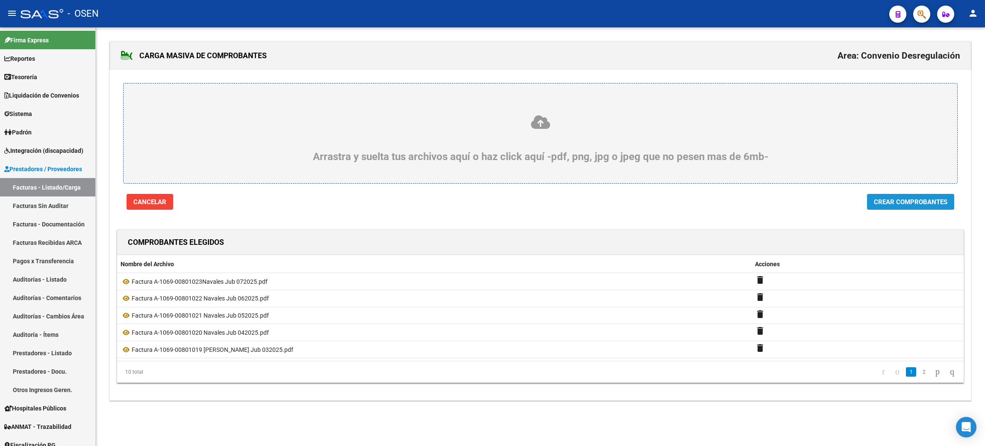
click at [902, 198] on span "Crear Comprobantes" at bounding box center [911, 202] width 74 height 8
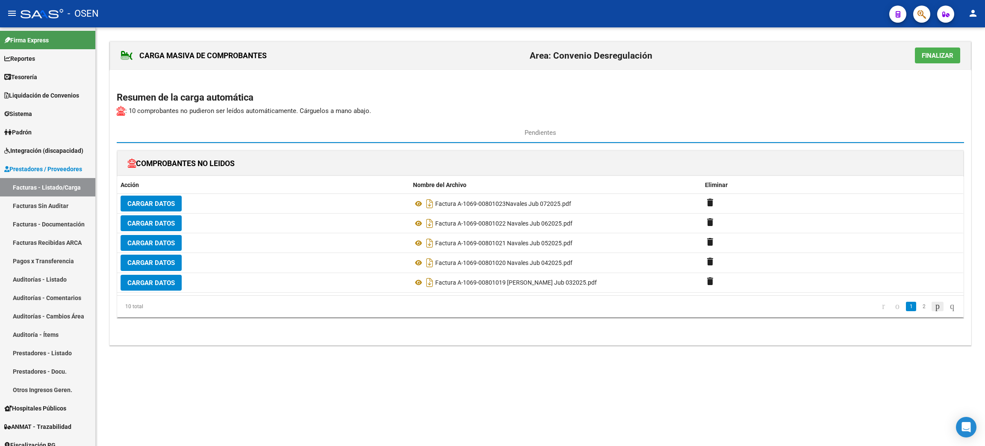
click at [934, 304] on icon "go to next page" at bounding box center [937, 306] width 7 height 10
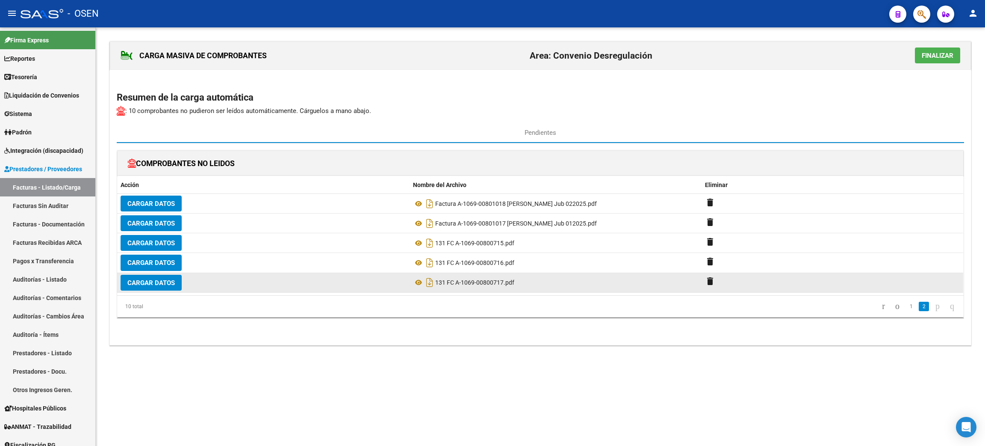
click at [153, 284] on span "Cargar Datos" at bounding box center [150, 283] width 47 height 8
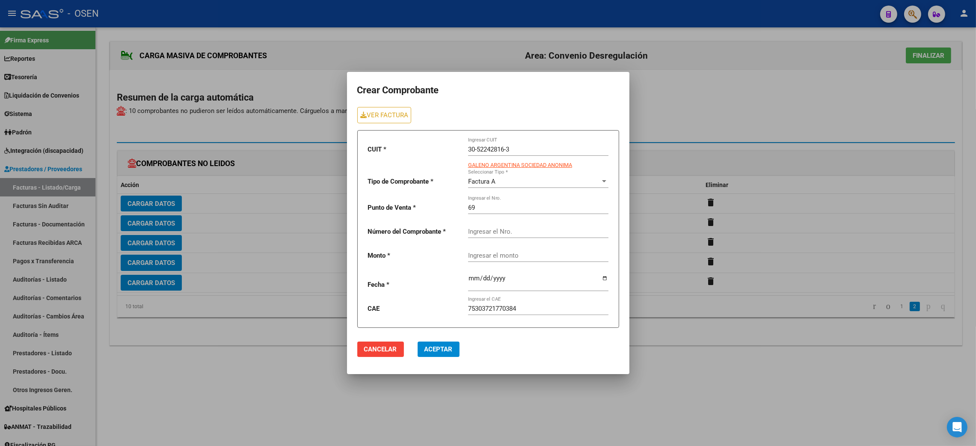
click at [385, 349] on span "Cancelar" at bounding box center [380, 349] width 33 height 8
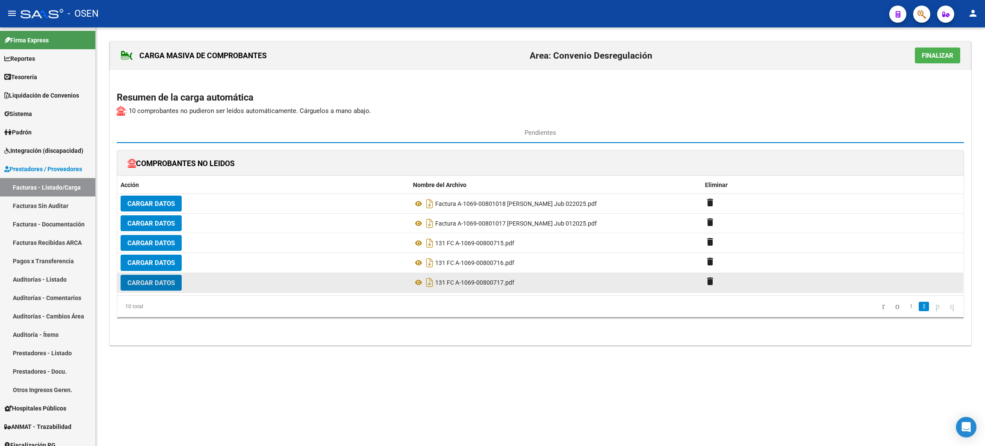
click at [174, 292] on datatable-body-cell "Cargar Datos" at bounding box center [263, 282] width 293 height 19
click at [170, 278] on button "Cargar Datos" at bounding box center [151, 283] width 61 height 16
click at [149, 287] on button "Cargar Datos" at bounding box center [151, 283] width 61 height 16
click at [161, 281] on span "Cargar Datos" at bounding box center [150, 283] width 47 height 8
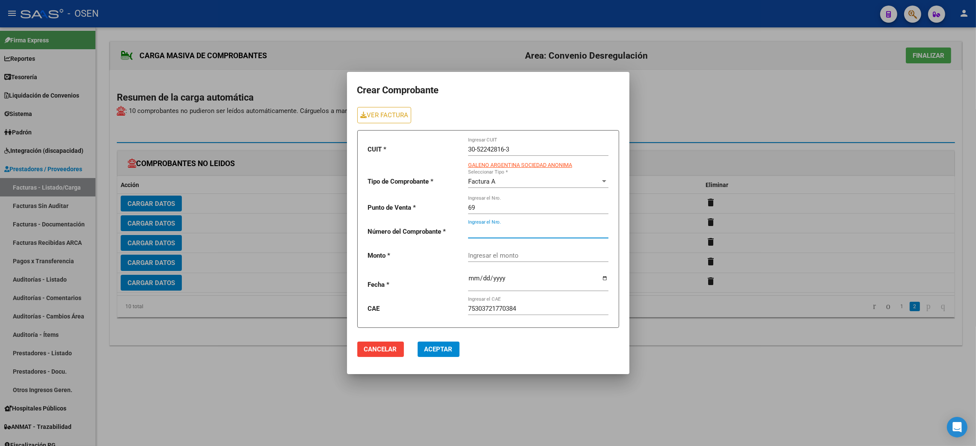
click at [500, 231] on input "Ingresar el Nro." at bounding box center [538, 232] width 140 height 8
type input "800717"
click at [404, 352] on mat-dialog-actions "Cancelar Aceptar" at bounding box center [488, 348] width 262 height 29
click at [383, 346] on span "Cancelar" at bounding box center [380, 349] width 33 height 8
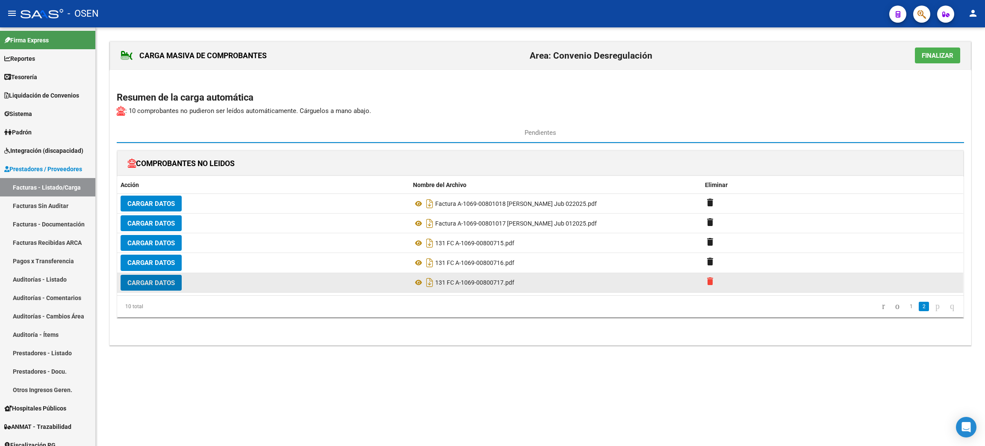
click at [711, 284] on mat-icon "delete" at bounding box center [710, 281] width 10 height 10
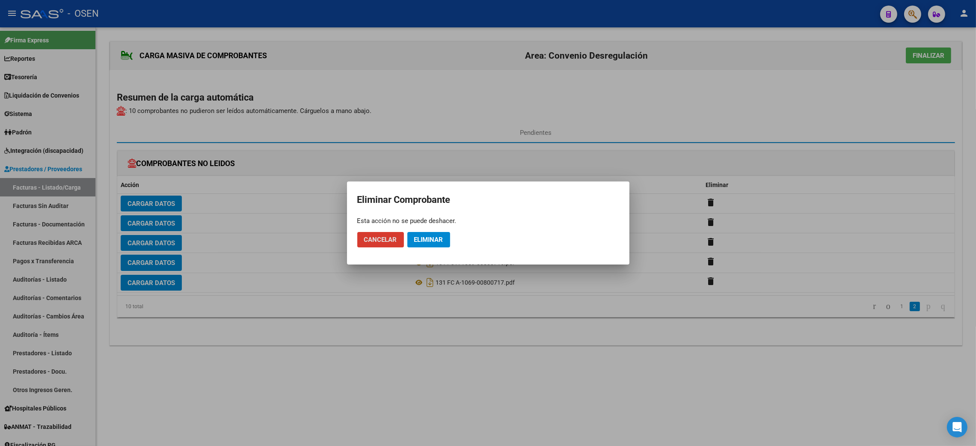
click at [384, 239] on span "Cancelar" at bounding box center [380, 240] width 33 height 8
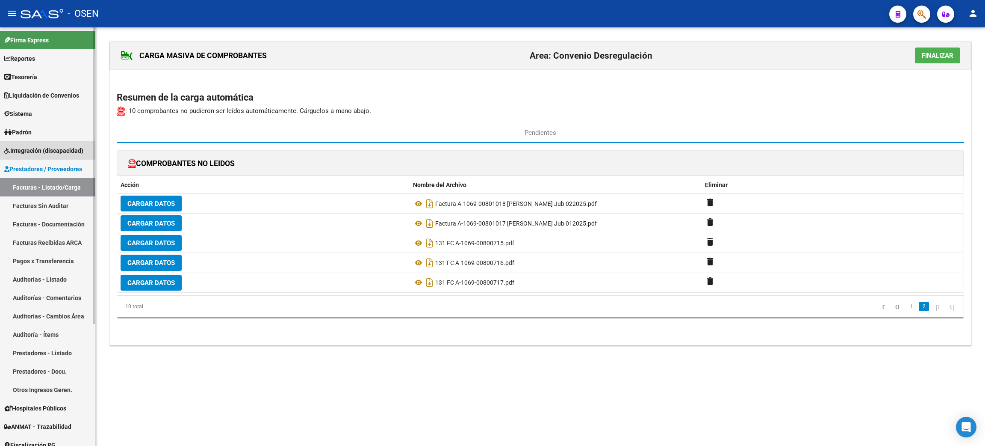
click at [45, 151] on span "Integración (discapacidad)" at bounding box center [43, 150] width 79 height 9
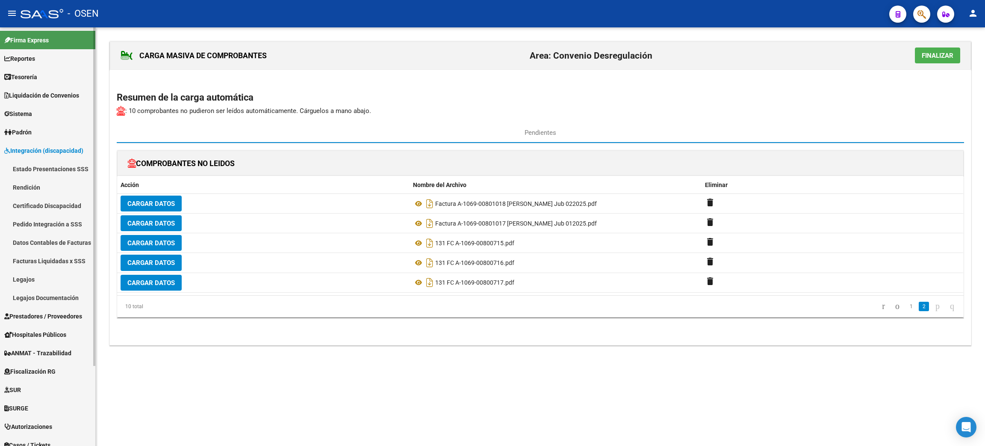
drag, startPoint x: 41, startPoint y: 313, endPoint x: 48, endPoint y: 310, distance: 8.3
click at [41, 312] on span "Prestadores / Proveedores" at bounding box center [43, 315] width 78 height 9
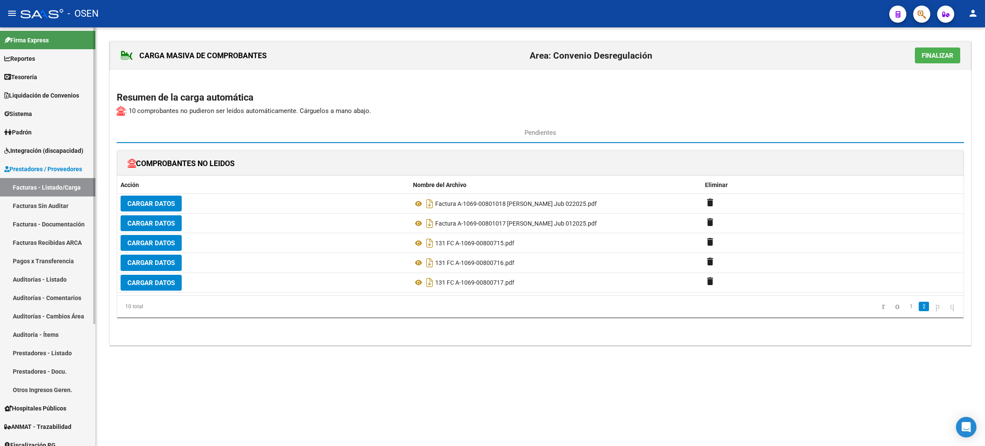
click at [40, 185] on link "Facturas - Listado/Carga" at bounding box center [47, 187] width 95 height 18
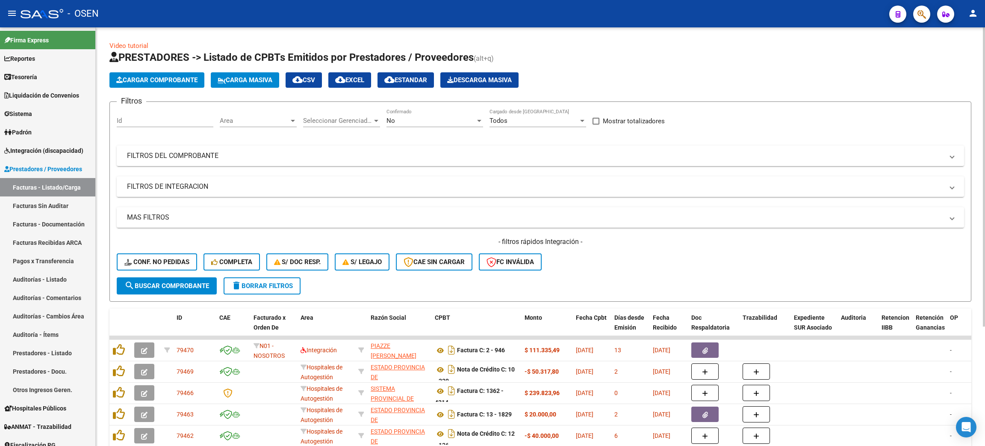
click at [172, 81] on span "Cargar Comprobante" at bounding box center [156, 80] width 81 height 8
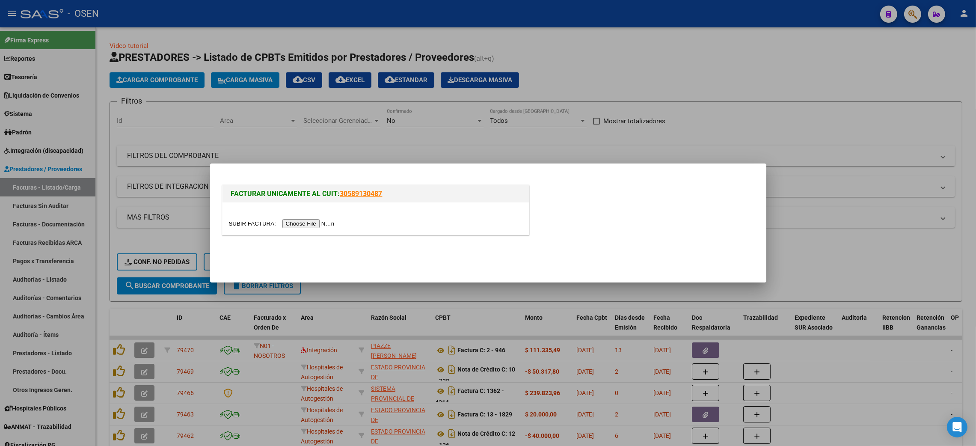
click at [301, 222] on input "file" at bounding box center [283, 223] width 108 height 9
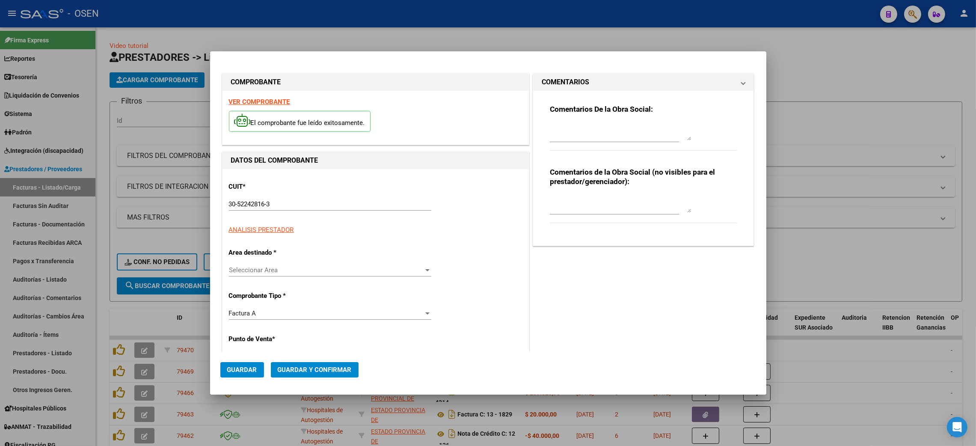
type input "1069"
type input "800717"
type input "$ 607.001,67"
type input "[DATE]"
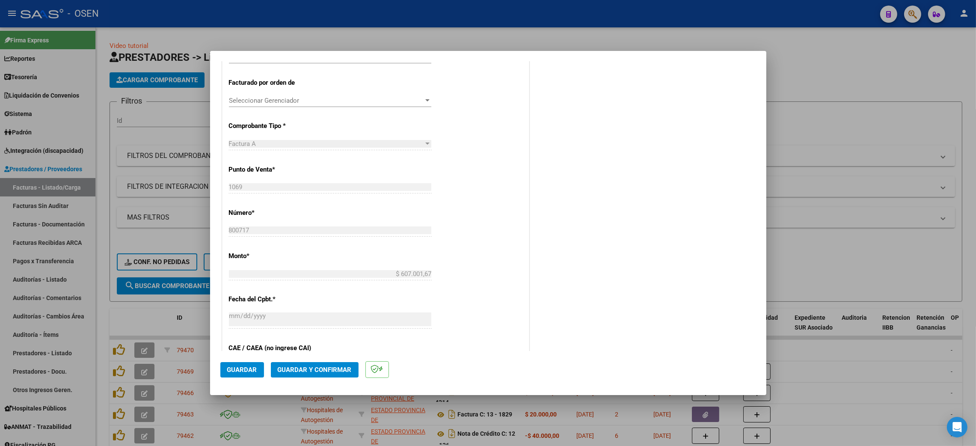
scroll to position [257, 0]
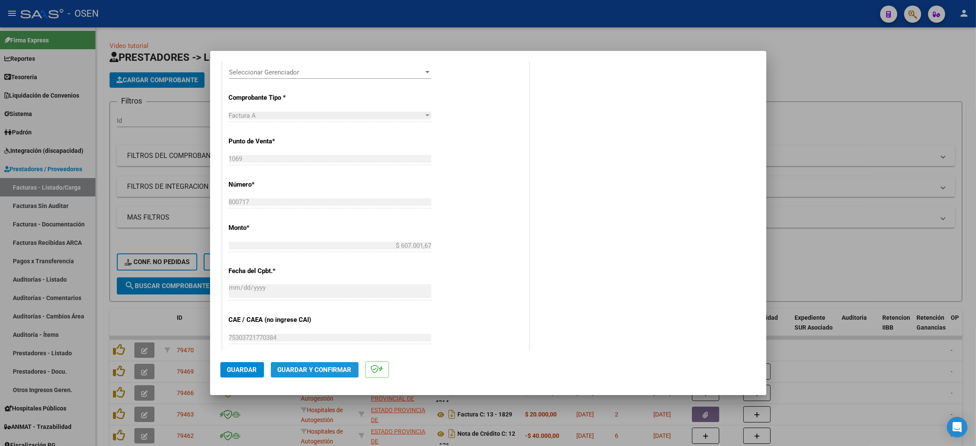
click at [331, 373] on span "Guardar y Confirmar" at bounding box center [315, 370] width 74 height 8
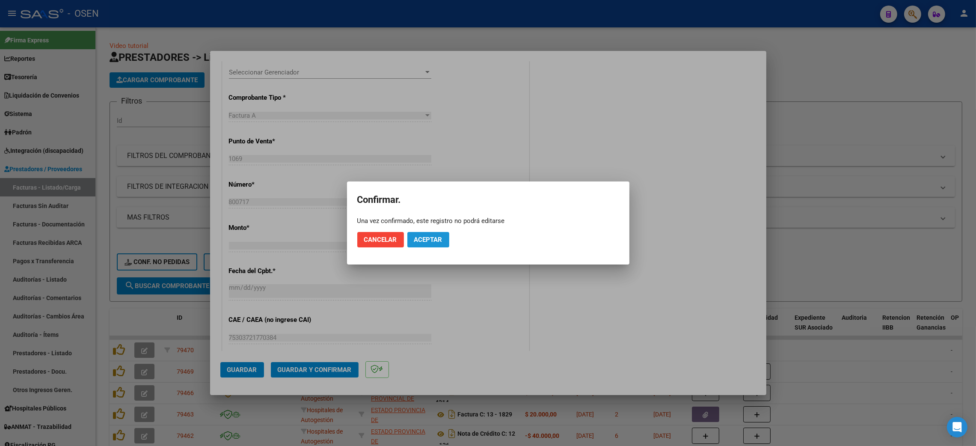
click at [438, 240] on span "Aceptar" at bounding box center [428, 240] width 28 height 8
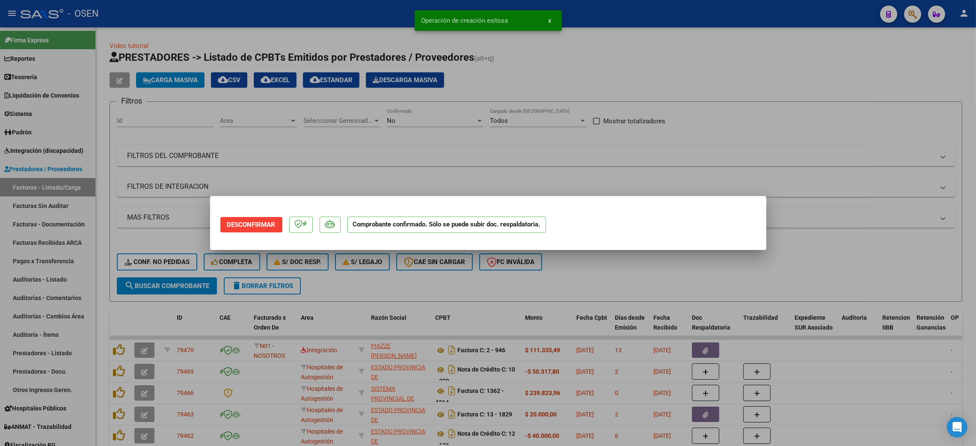
scroll to position [0, 0]
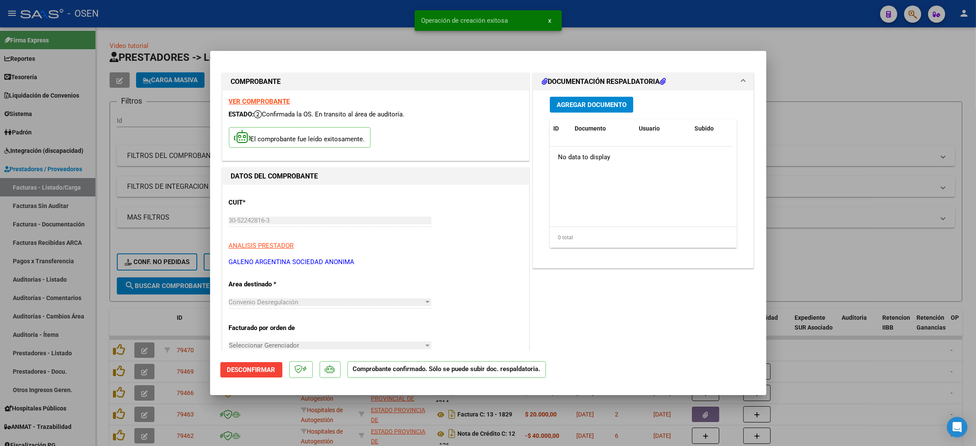
click at [813, 107] on div at bounding box center [488, 223] width 976 height 446
type input "$ 0,00"
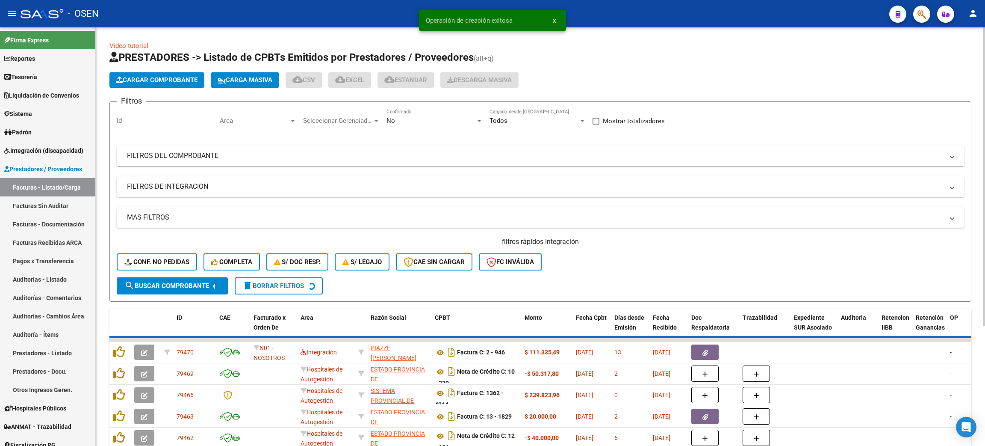
click at [125, 77] on span "Cargar Comprobante" at bounding box center [156, 80] width 81 height 8
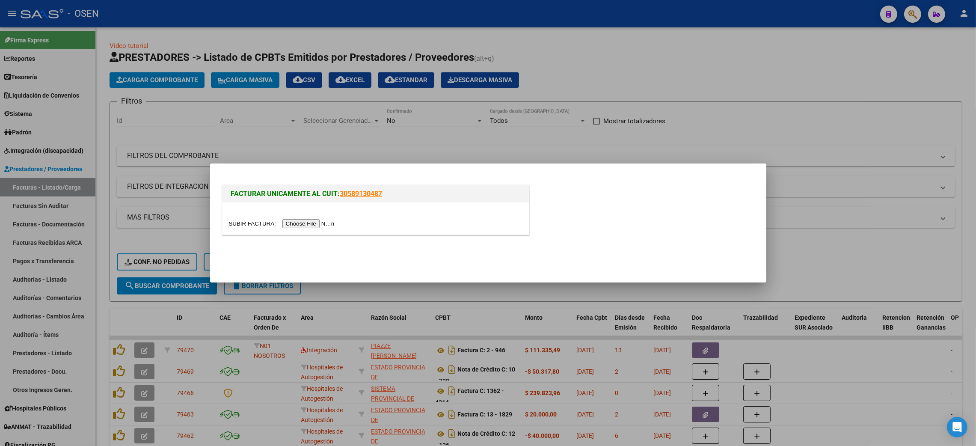
click at [307, 225] on input "file" at bounding box center [283, 223] width 108 height 9
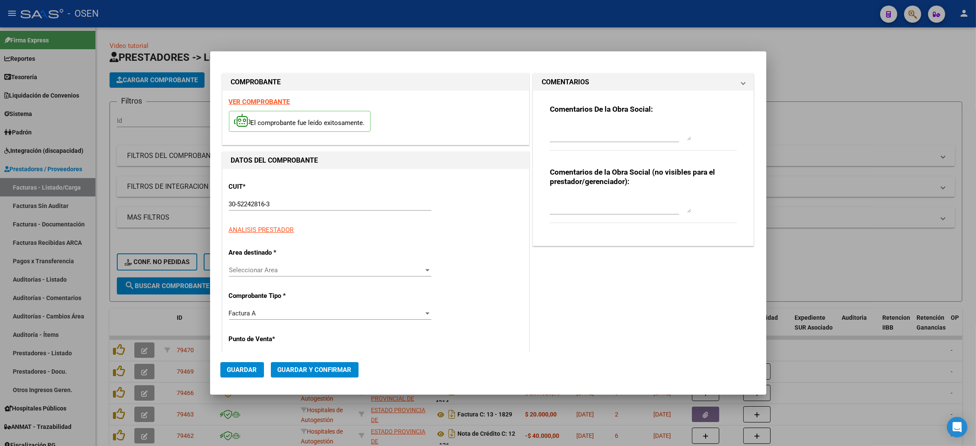
type input "1069"
type input "800716"
type input "$ 12.097.935,49"
type input "[DATE]"
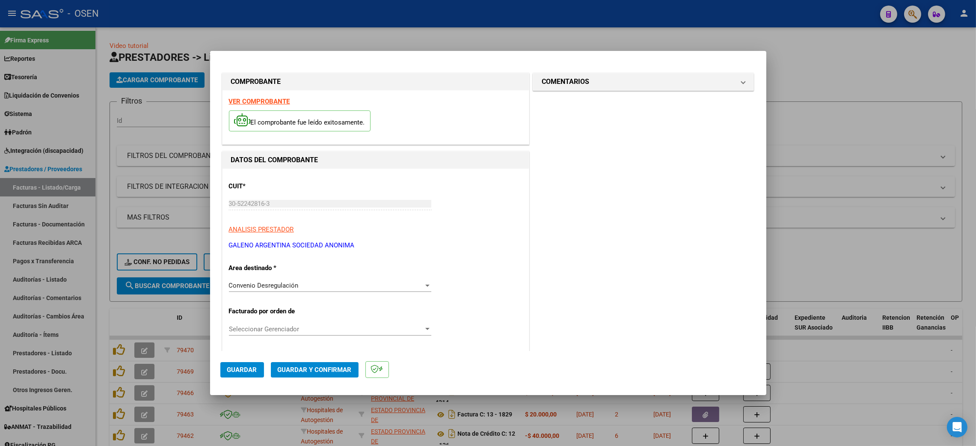
click at [307, 368] on span "Guardar y Confirmar" at bounding box center [315, 370] width 74 height 8
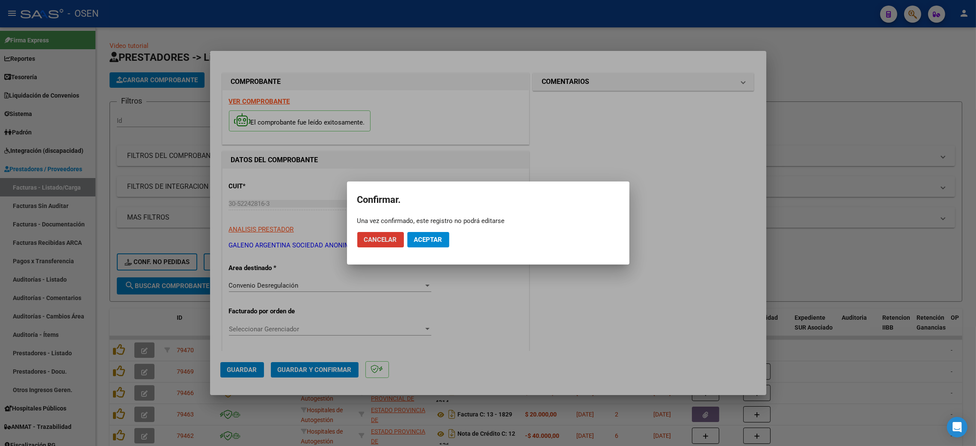
click at [423, 241] on span "Aceptar" at bounding box center [428, 240] width 28 height 8
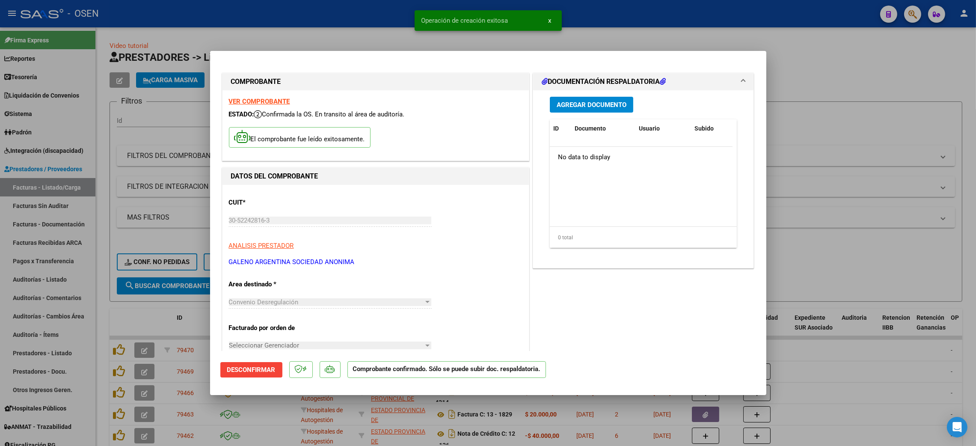
click at [834, 87] on div at bounding box center [488, 223] width 976 height 446
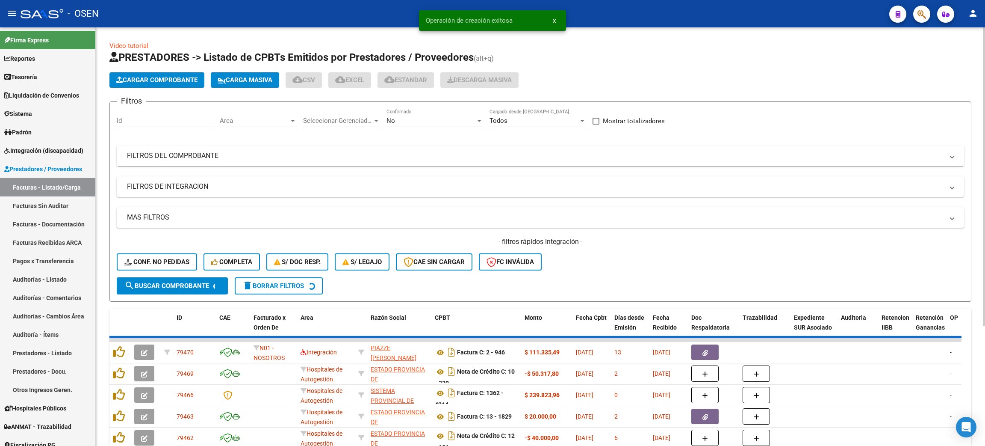
click at [169, 81] on span "Cargar Comprobante" at bounding box center [156, 80] width 81 height 8
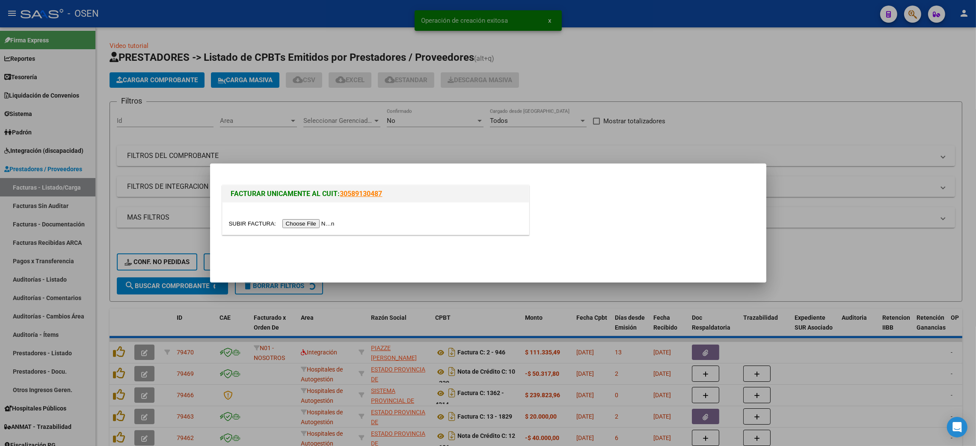
click at [328, 222] on input "file" at bounding box center [283, 223] width 108 height 9
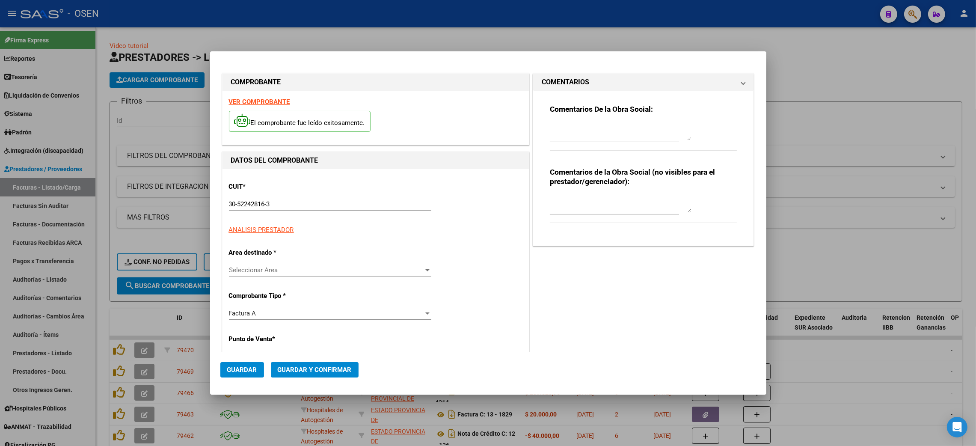
type input "1069"
type input "800715"
type input "$ 21.370.680,10"
type input "[DATE]"
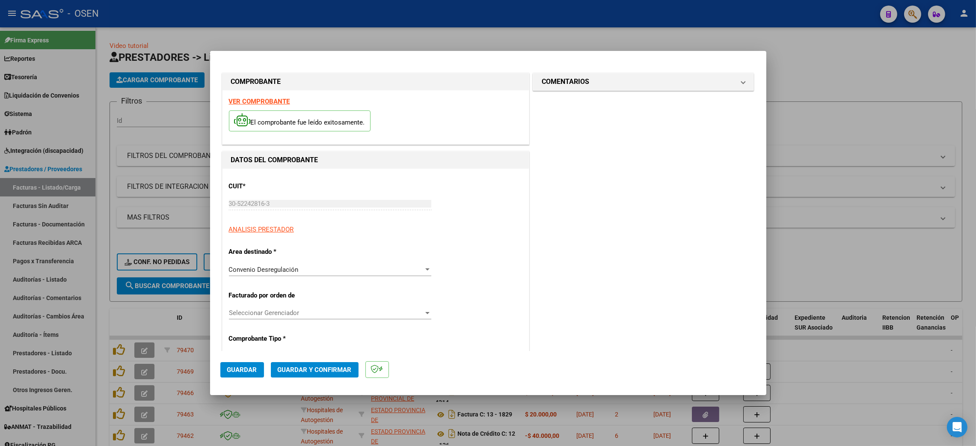
click at [312, 366] on span "Guardar y Confirmar" at bounding box center [315, 370] width 74 height 8
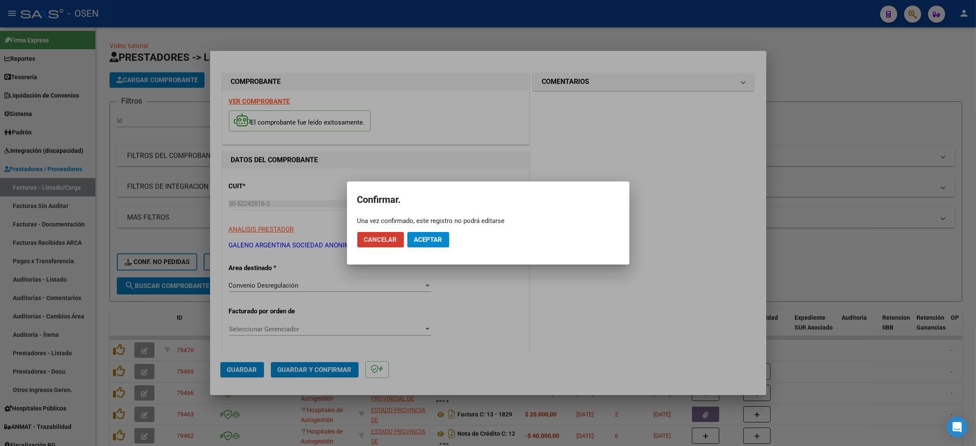
click at [432, 241] on span "Aceptar" at bounding box center [428, 240] width 28 height 8
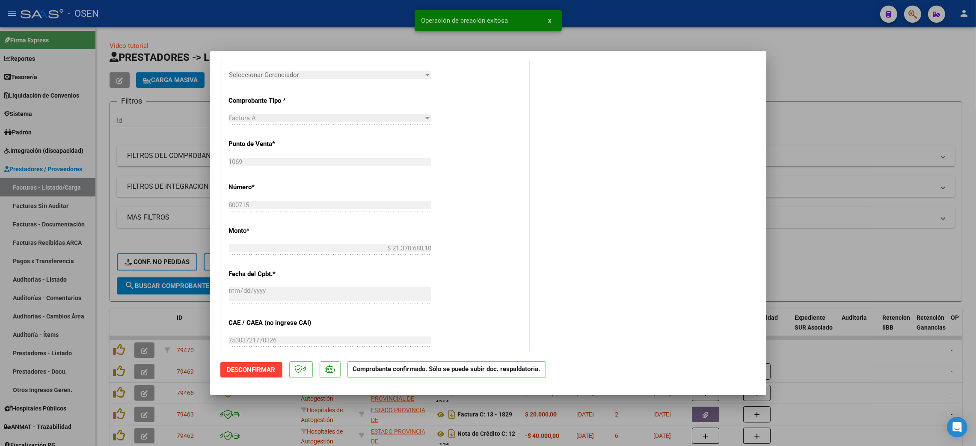
scroll to position [449, 0]
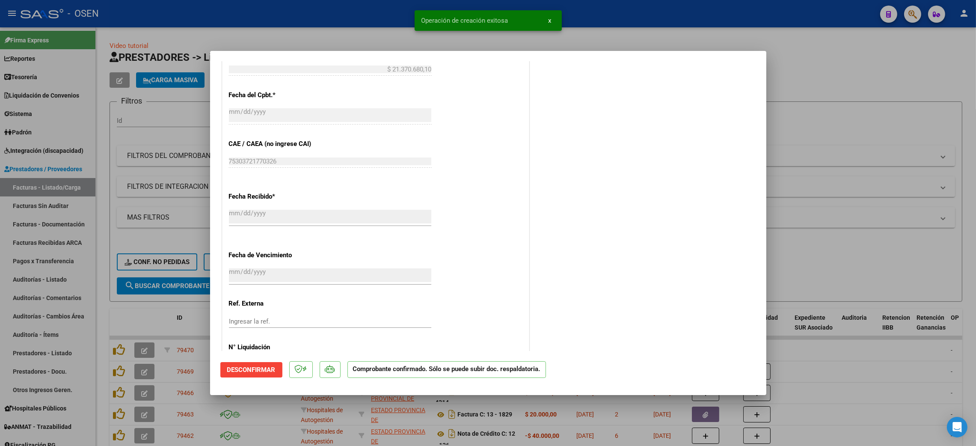
click at [877, 94] on div at bounding box center [488, 223] width 976 height 446
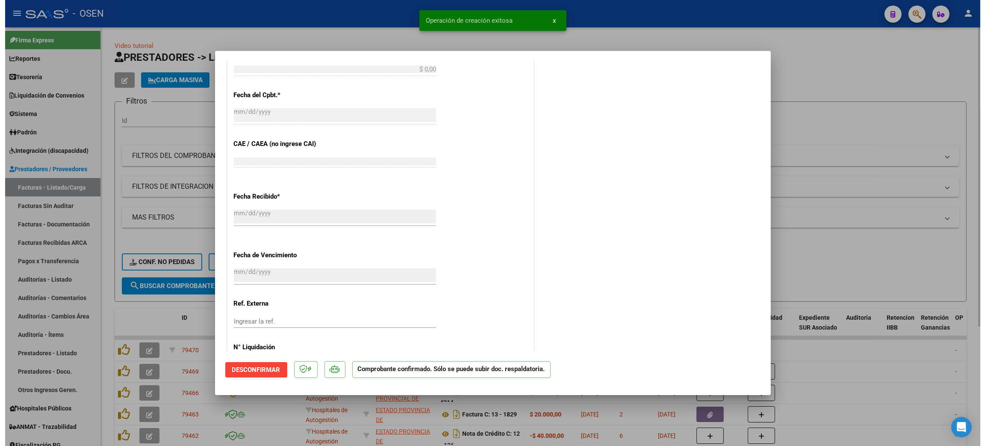
scroll to position [0, 0]
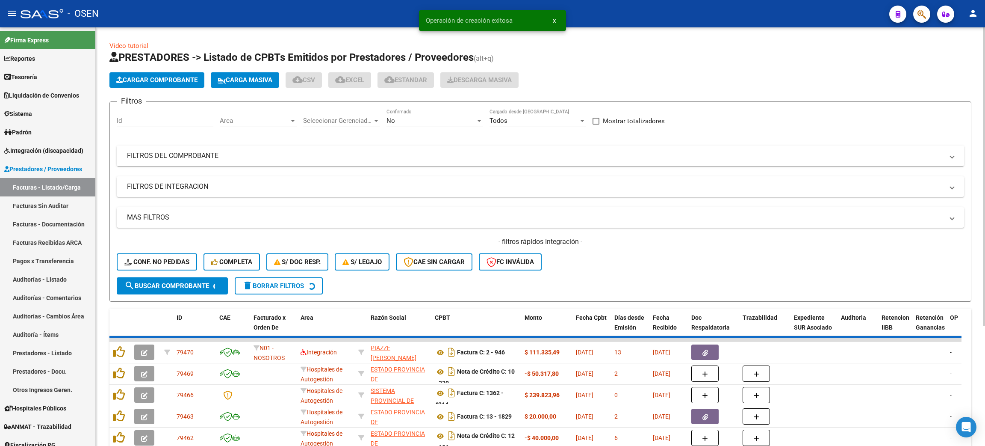
drag, startPoint x: 52, startPoint y: 205, endPoint x: 104, endPoint y: 211, distance: 52.6
click at [50, 205] on link "Facturas Sin Auditar" at bounding box center [47, 205] width 95 height 18
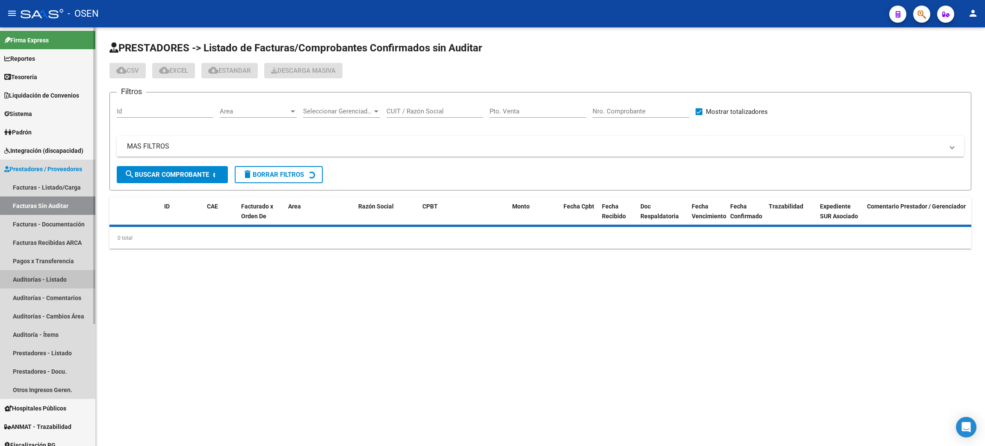
click at [50, 270] on link "Auditorías - Listado" at bounding box center [47, 279] width 95 height 18
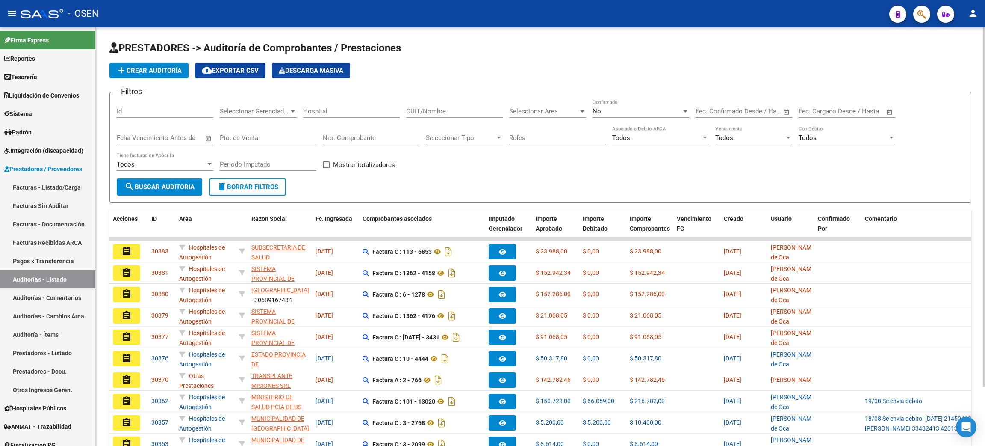
click at [135, 64] on button "add Crear Auditoría" at bounding box center [148, 70] width 79 height 15
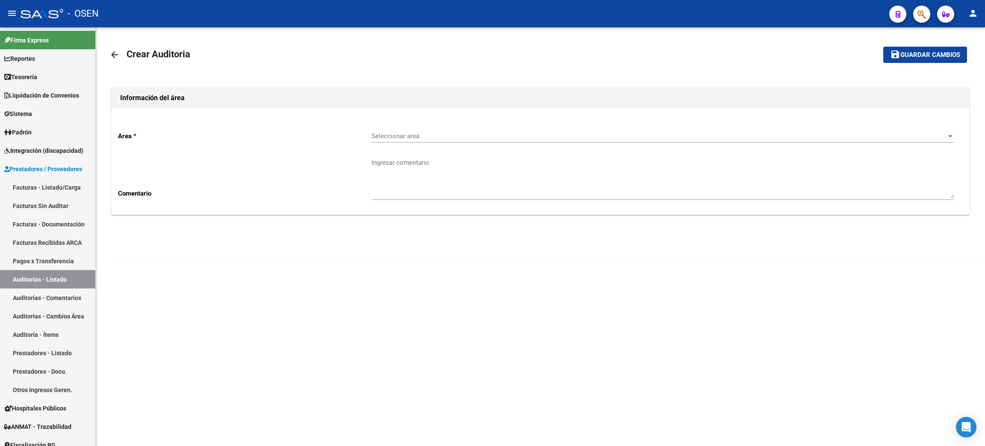
click at [392, 140] on div "Seleccionar area Seleccionar area" at bounding box center [663, 133] width 583 height 18
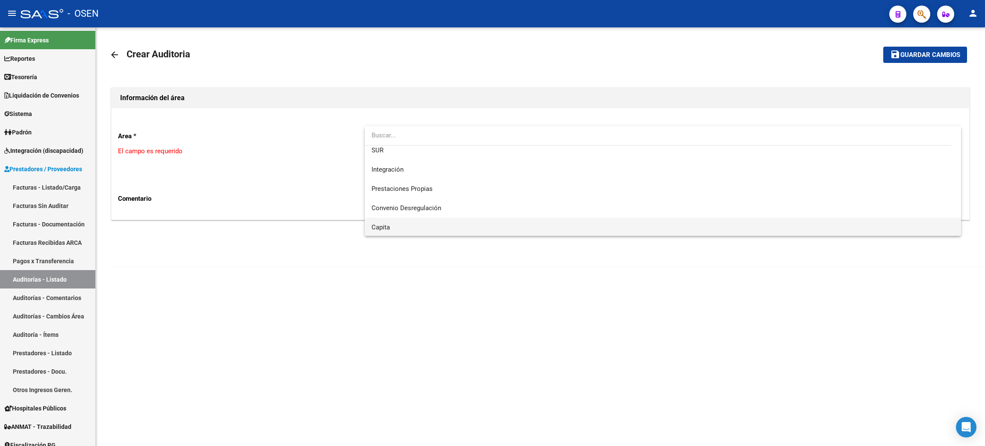
scroll to position [64, 0]
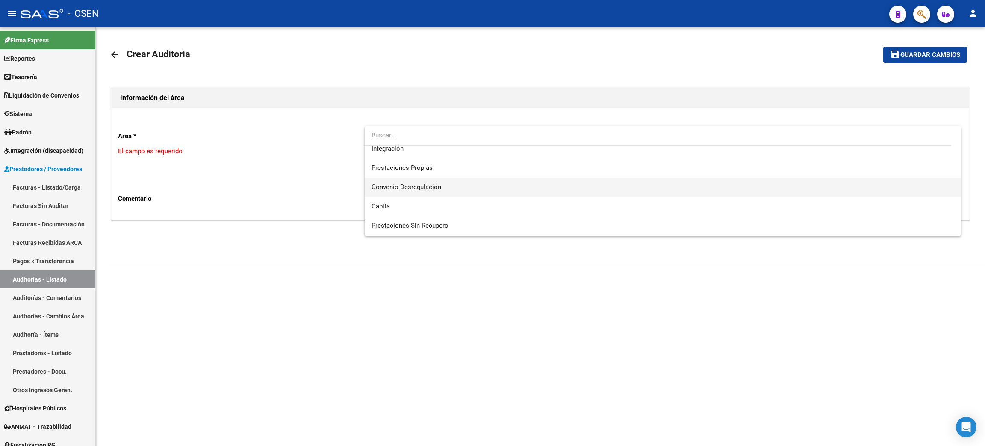
click at [449, 189] on span "Convenio Desregulación" at bounding box center [663, 186] width 583 height 19
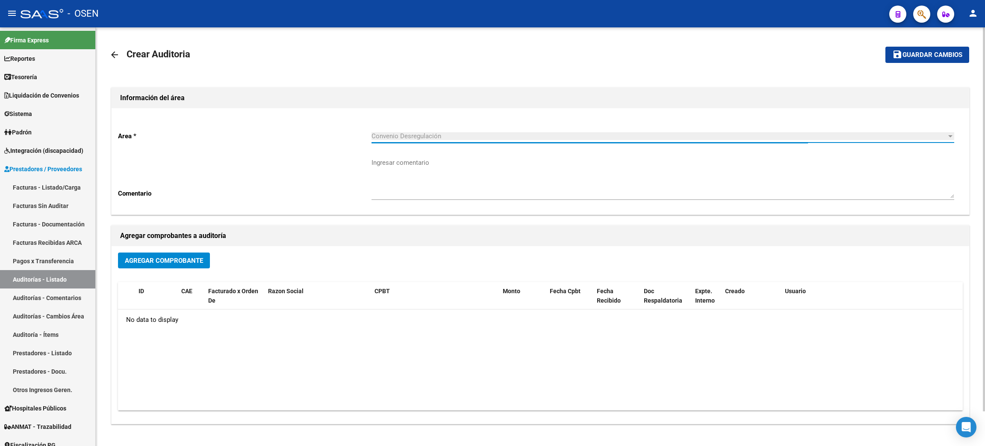
click at [124, 256] on button "Agregar Comprobante" at bounding box center [164, 260] width 92 height 16
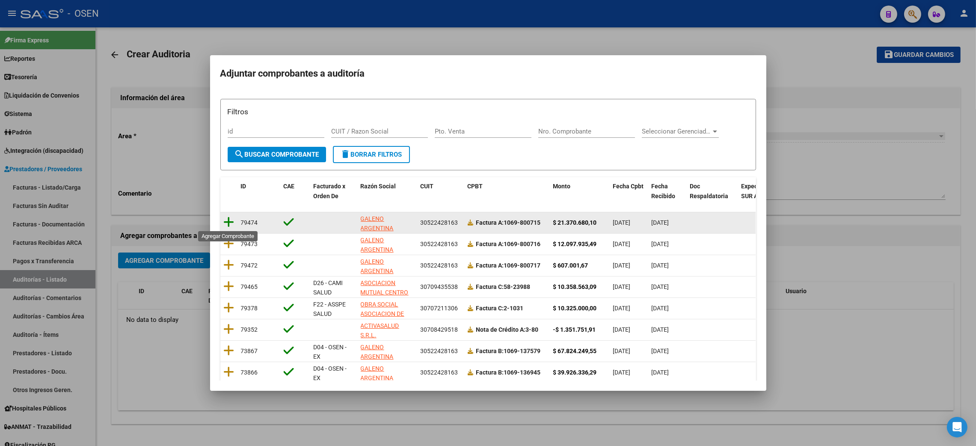
click at [224, 220] on icon at bounding box center [229, 222] width 11 height 12
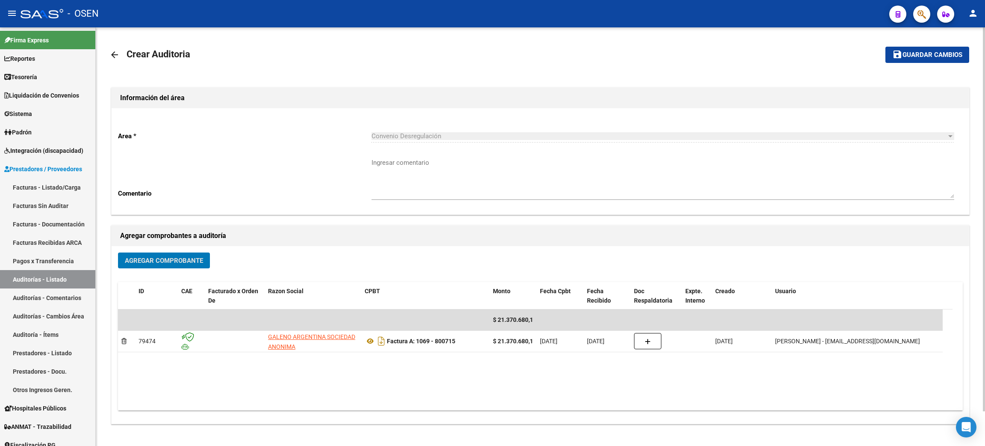
click at [177, 263] on span "Agregar Comprobante" at bounding box center [164, 261] width 78 height 8
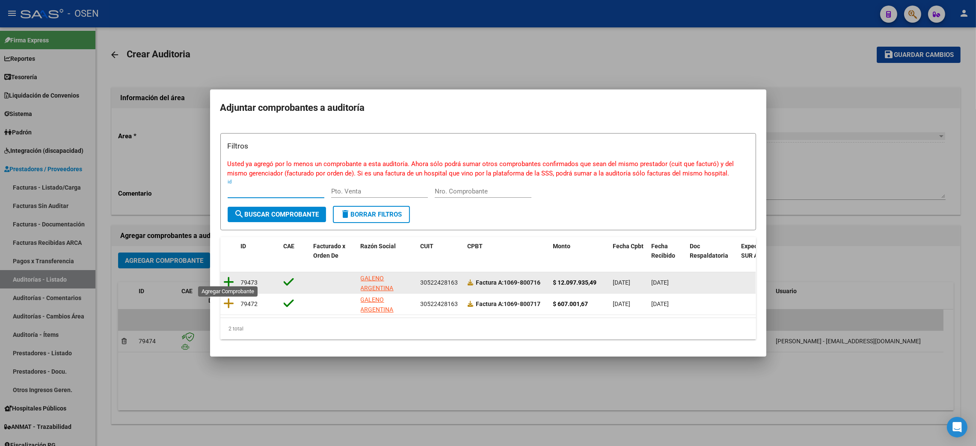
click at [232, 280] on icon at bounding box center [229, 282] width 11 height 12
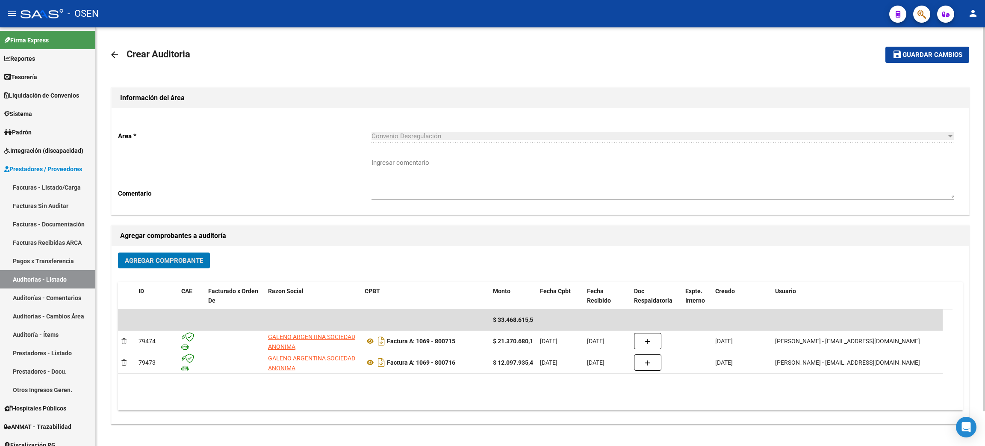
click at [195, 258] on span "Agregar Comprobante" at bounding box center [164, 261] width 78 height 8
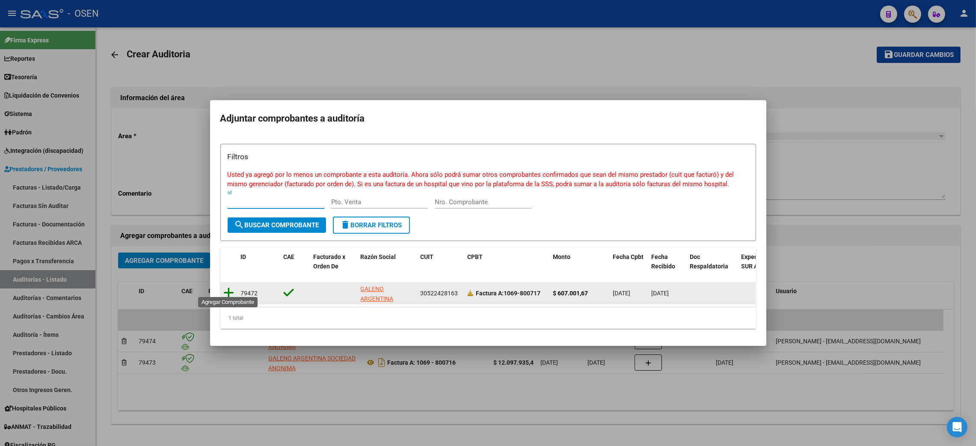
click at [229, 288] on icon at bounding box center [229, 293] width 11 height 12
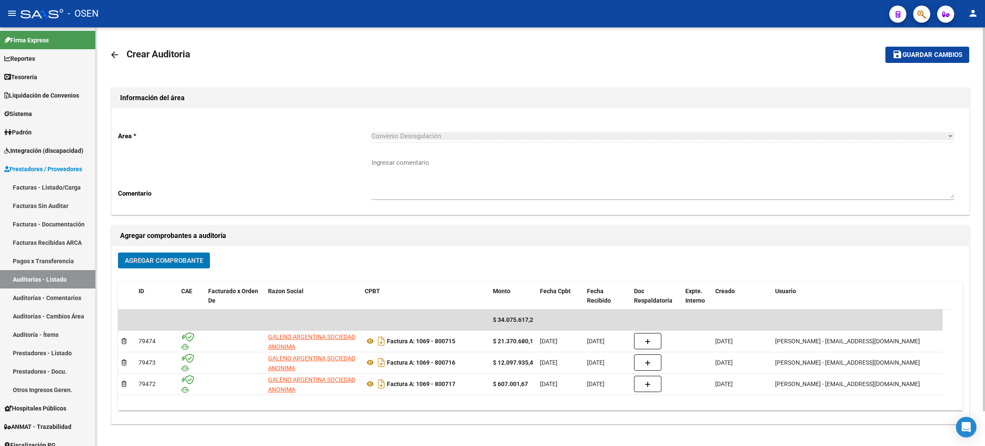
click at [907, 53] on span "Guardar cambios" at bounding box center [933, 55] width 60 height 8
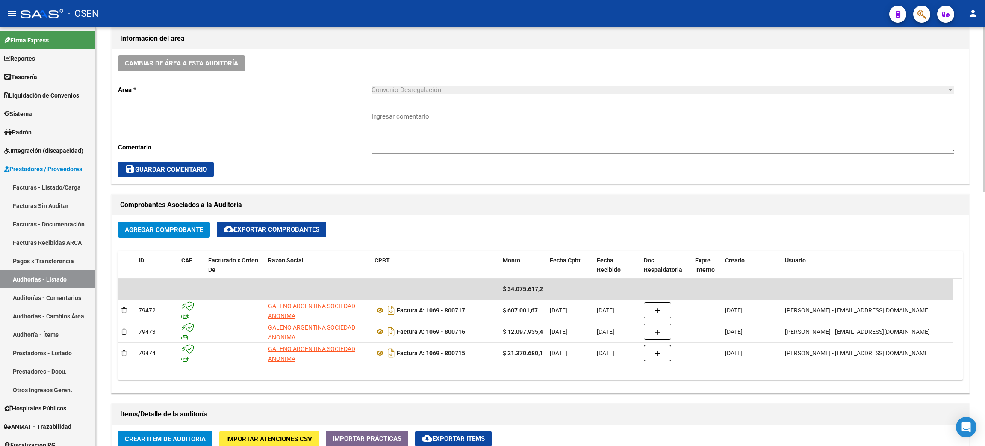
scroll to position [320, 0]
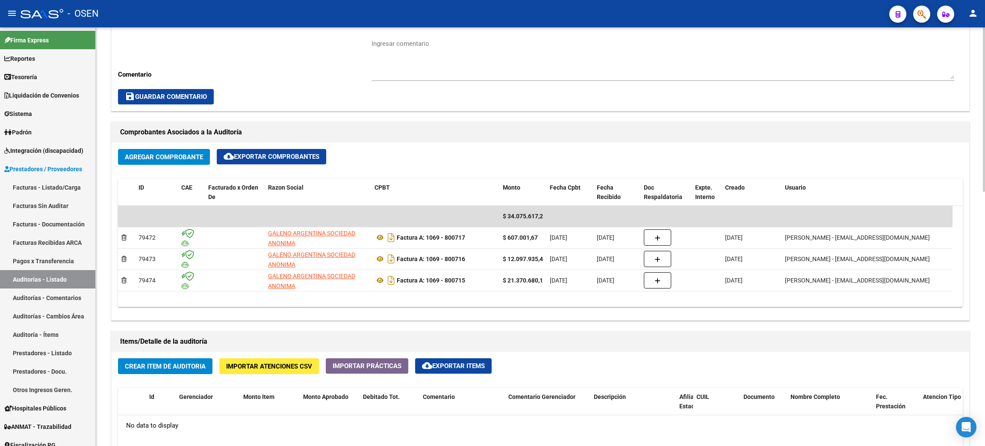
click at [172, 364] on span "Crear Item de Auditoria" at bounding box center [165, 366] width 81 height 8
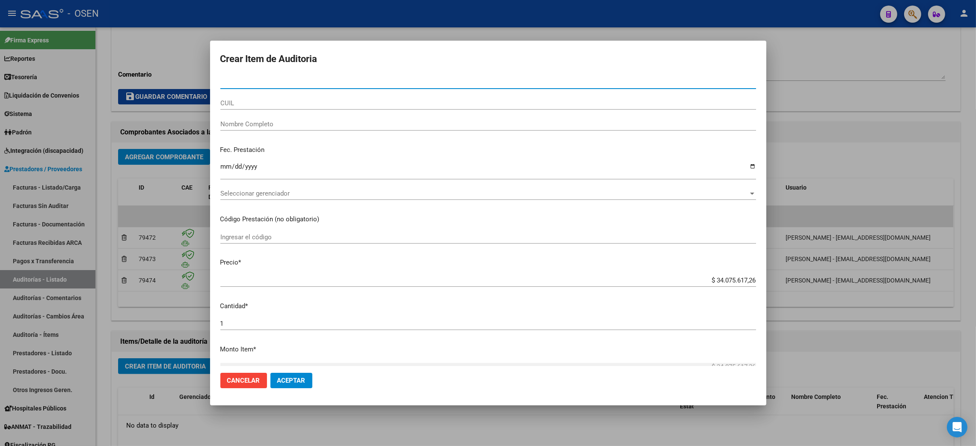
click at [297, 382] on span "Aceptar" at bounding box center [291, 380] width 28 height 8
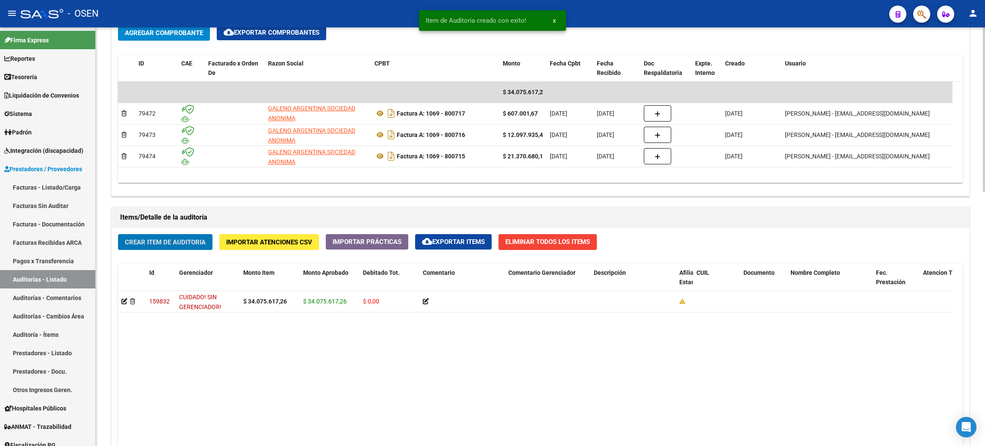
scroll to position [649, 0]
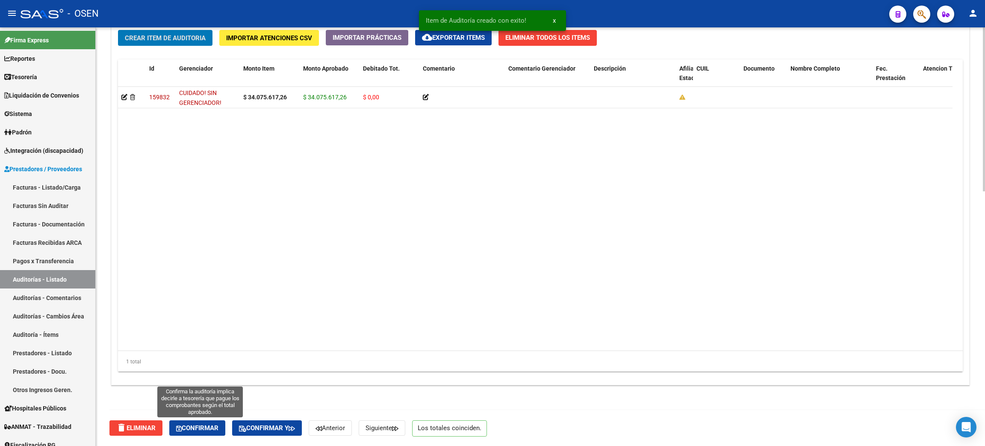
click at [194, 432] on button "Confirmar" at bounding box center [197, 427] width 56 height 15
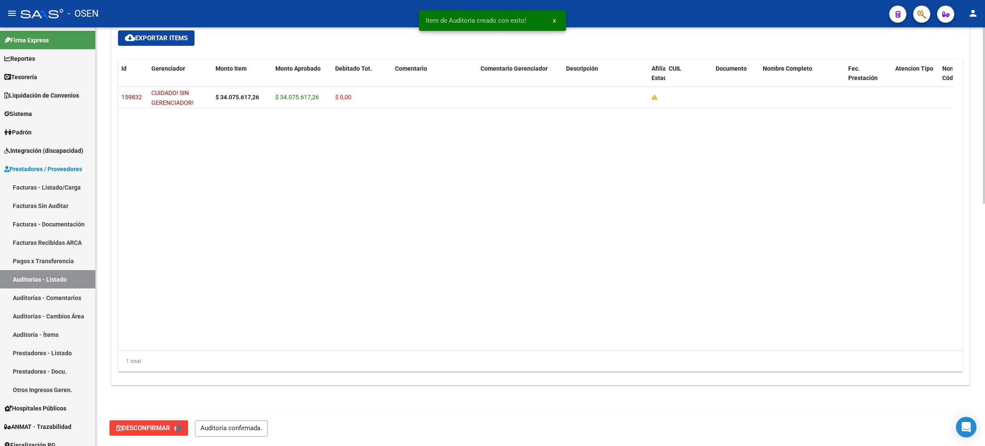
type input "202508"
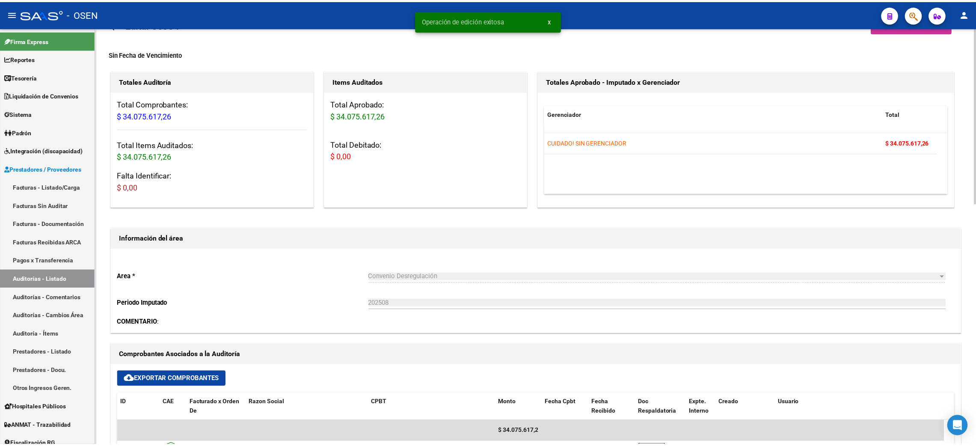
scroll to position [0, 0]
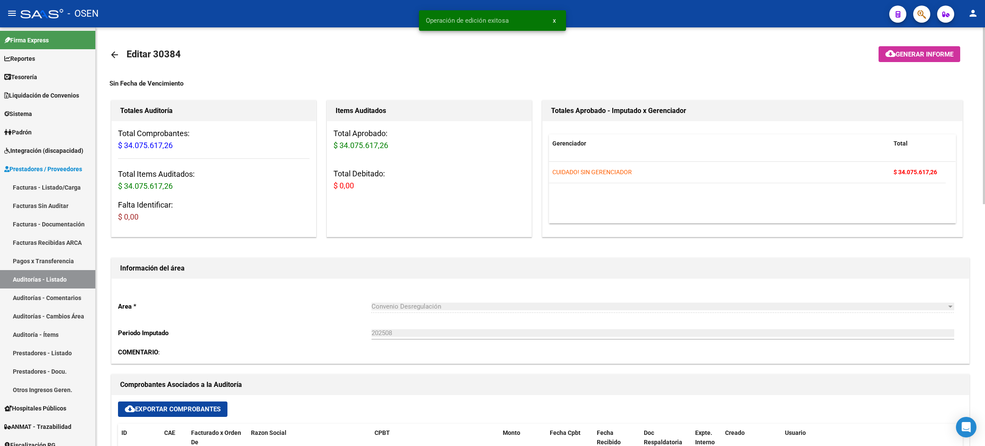
click at [114, 53] on mat-icon "arrow_back" at bounding box center [114, 55] width 10 height 10
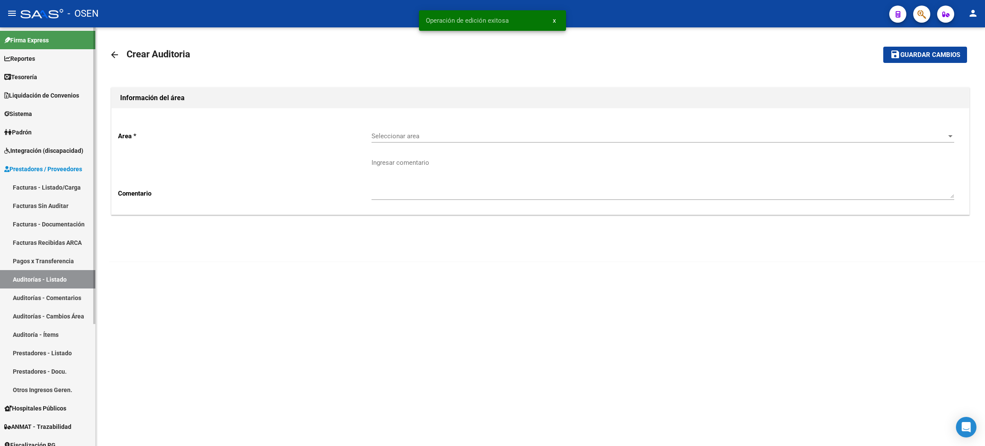
drag, startPoint x: 49, startPoint y: 187, endPoint x: 86, endPoint y: 200, distance: 39.0
click at [48, 186] on link "Facturas - Listado/Carga" at bounding box center [47, 187] width 95 height 18
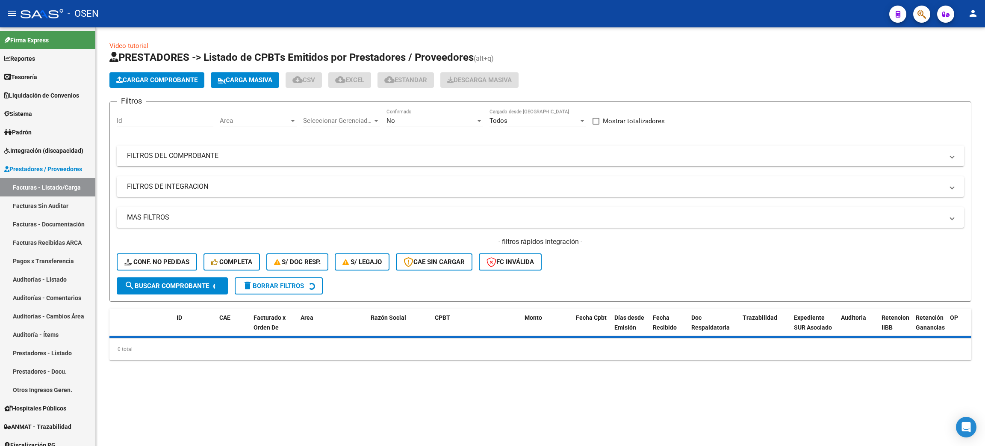
click at [150, 77] on span "Cargar Comprobante" at bounding box center [156, 80] width 81 height 8
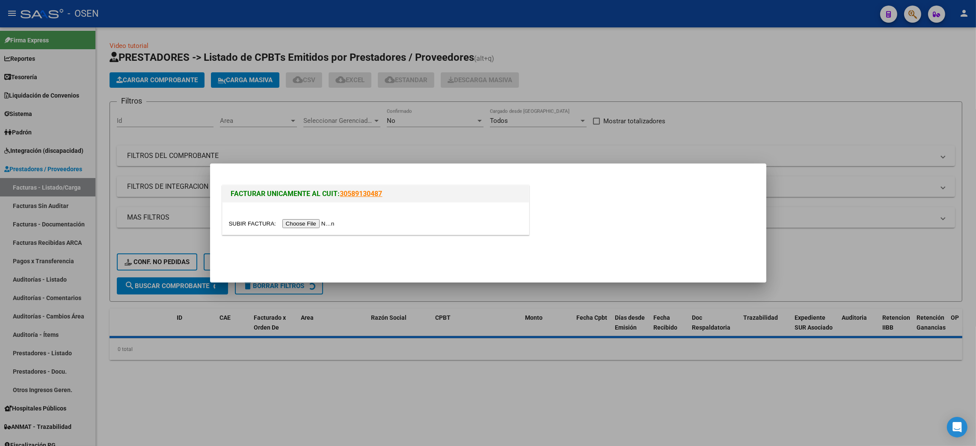
click at [324, 223] on input "file" at bounding box center [283, 223] width 108 height 9
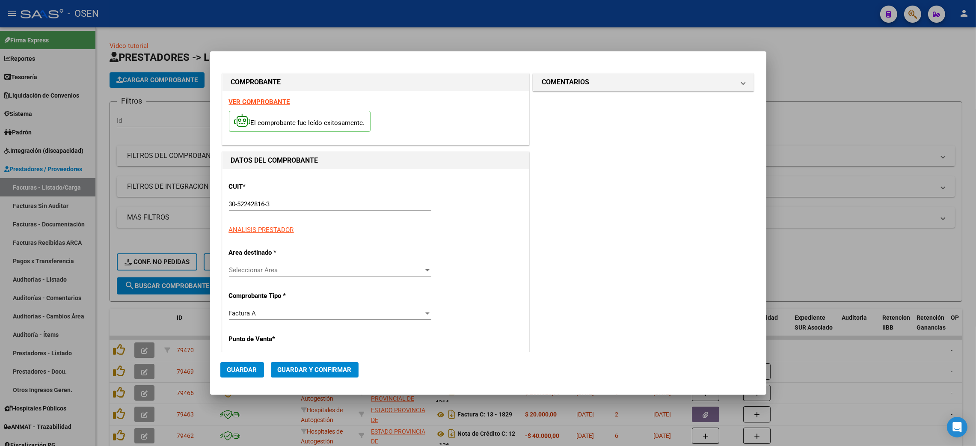
type input "1069"
type input "801017"
type input "$ 537.240,61"
type input "[DATE]"
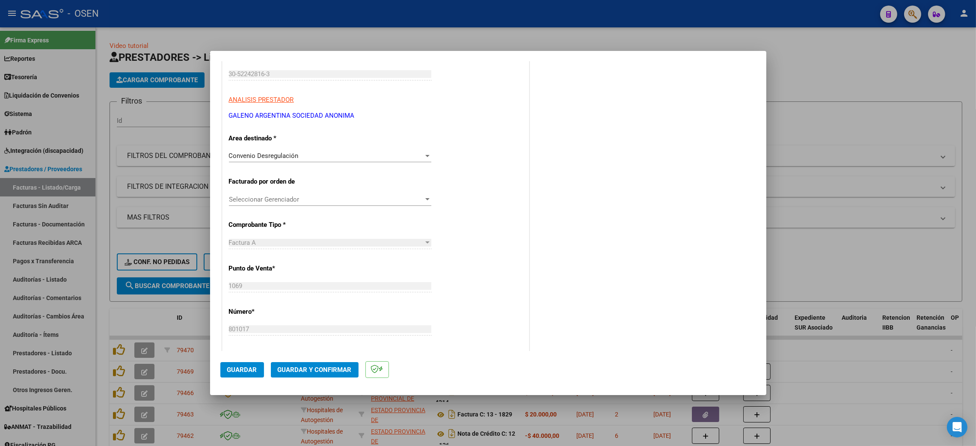
scroll to position [320, 0]
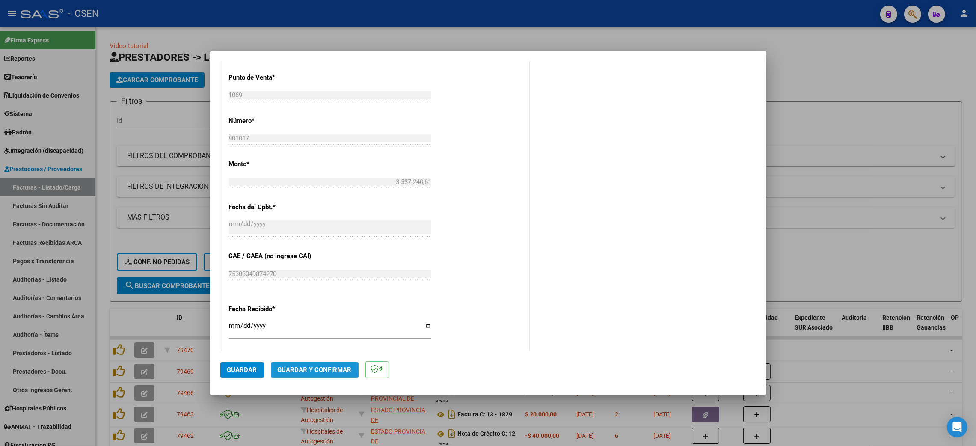
click at [309, 368] on span "Guardar y Confirmar" at bounding box center [315, 370] width 74 height 8
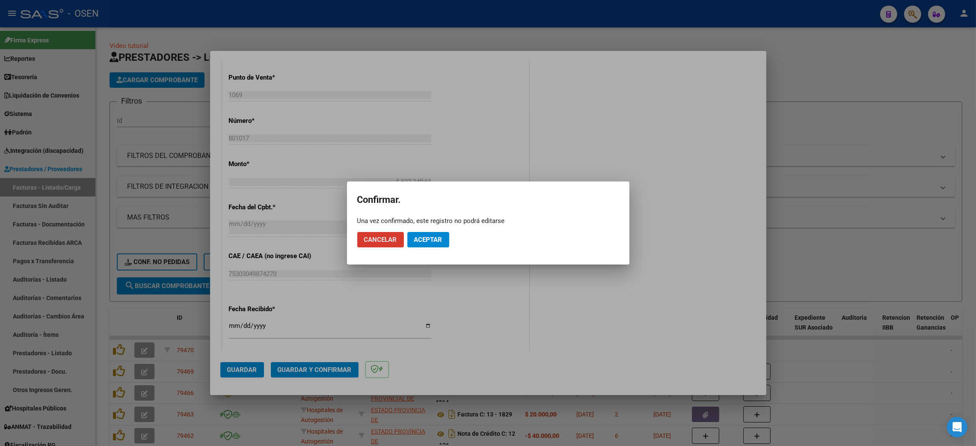
click at [425, 236] on span "Aceptar" at bounding box center [428, 240] width 28 height 8
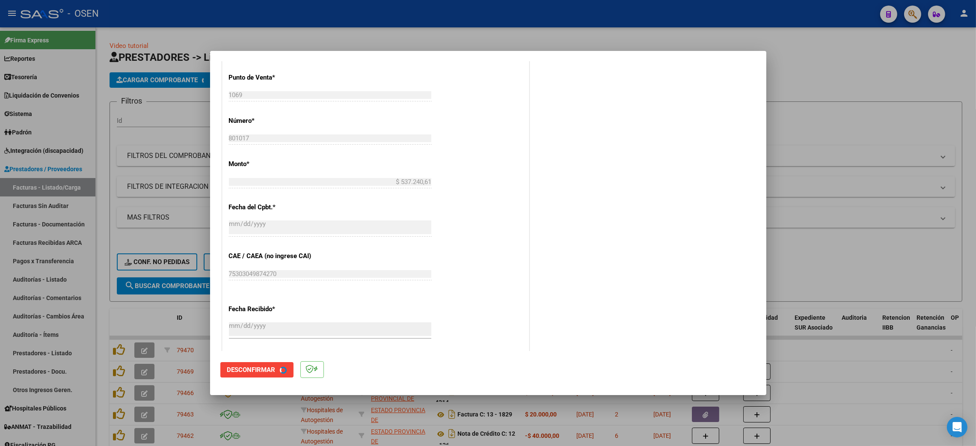
scroll to position [0, 0]
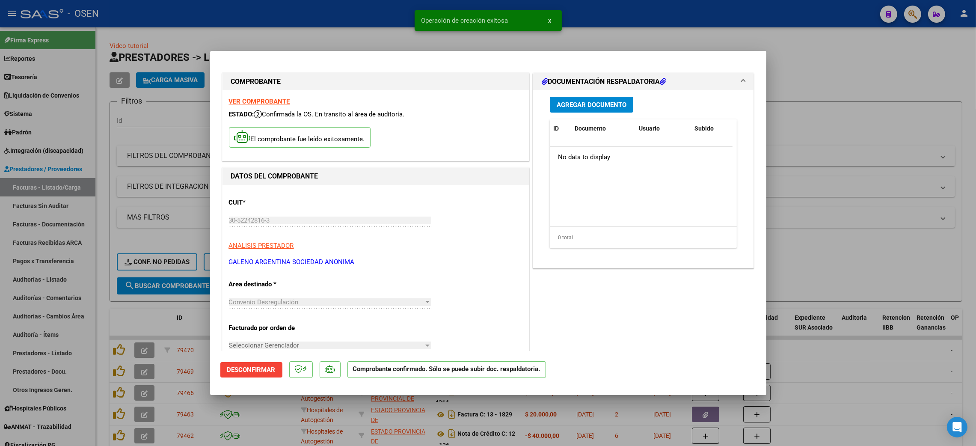
click at [816, 58] on div at bounding box center [488, 223] width 976 height 446
type input "$ 0,00"
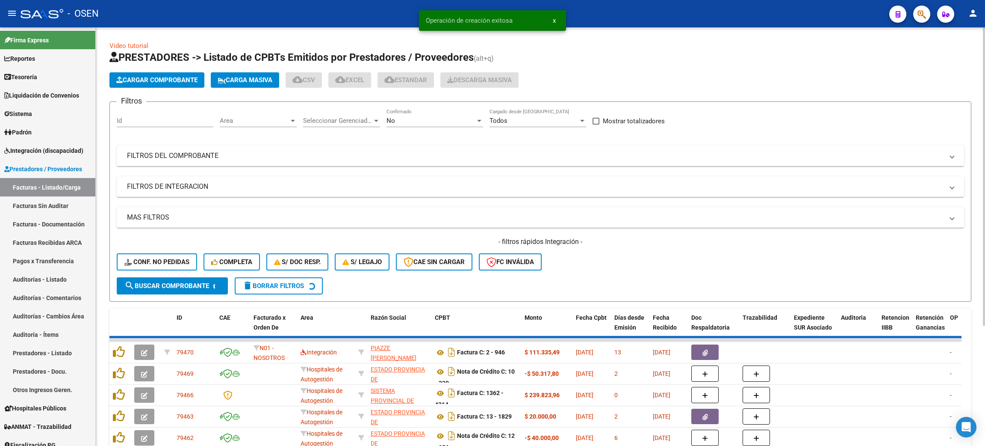
click at [168, 76] on span "Cargar Comprobante" at bounding box center [156, 80] width 81 height 8
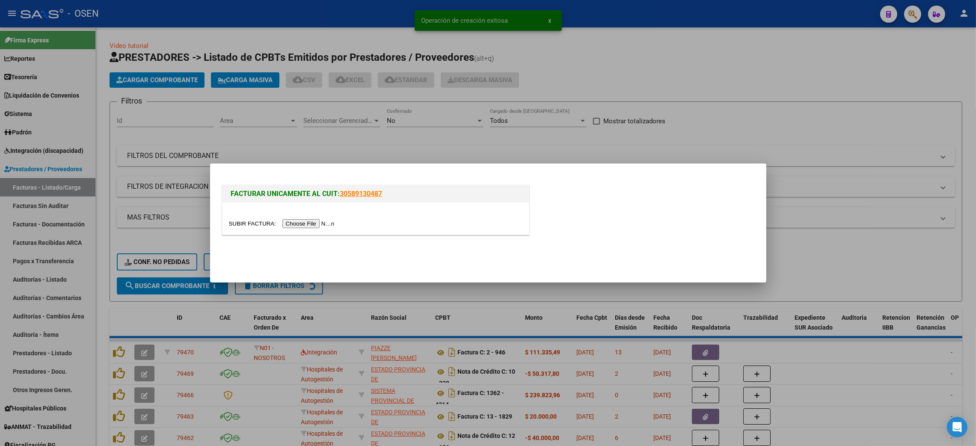
click at [304, 220] on input "file" at bounding box center [283, 223] width 108 height 9
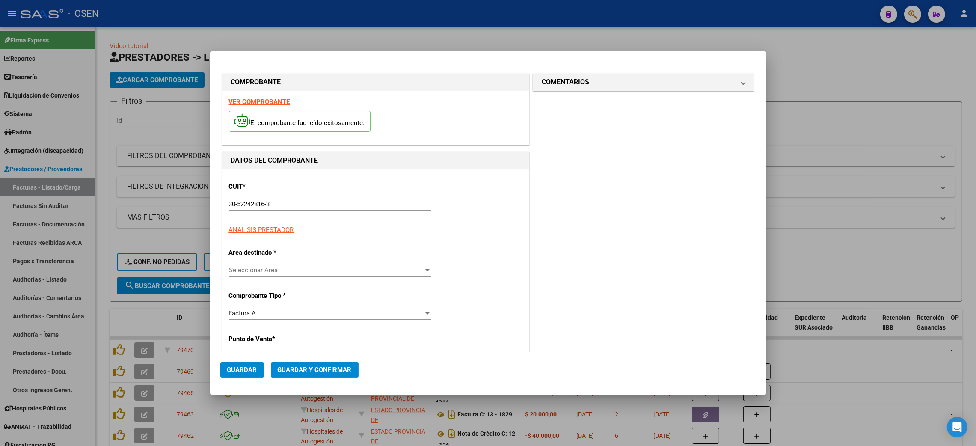
type input "1069"
type input "801018"
type input "$ 547.133,12"
type input "[DATE]"
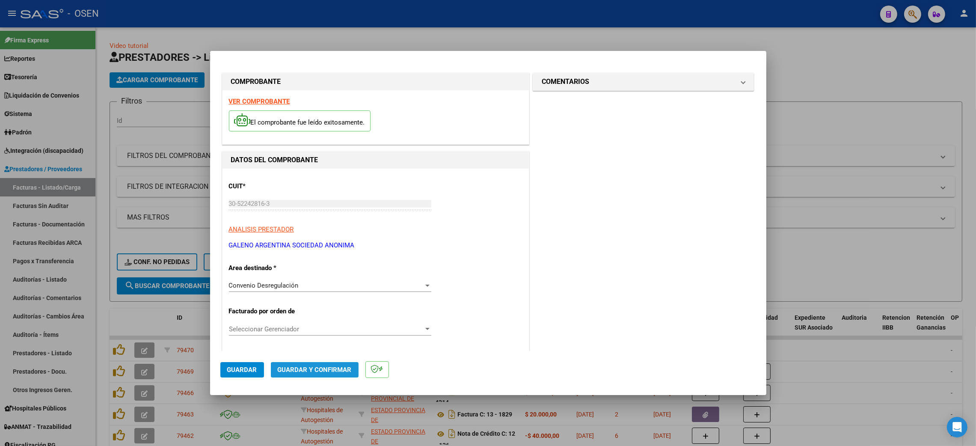
click at [317, 373] on button "Guardar y Confirmar" at bounding box center [315, 369] width 88 height 15
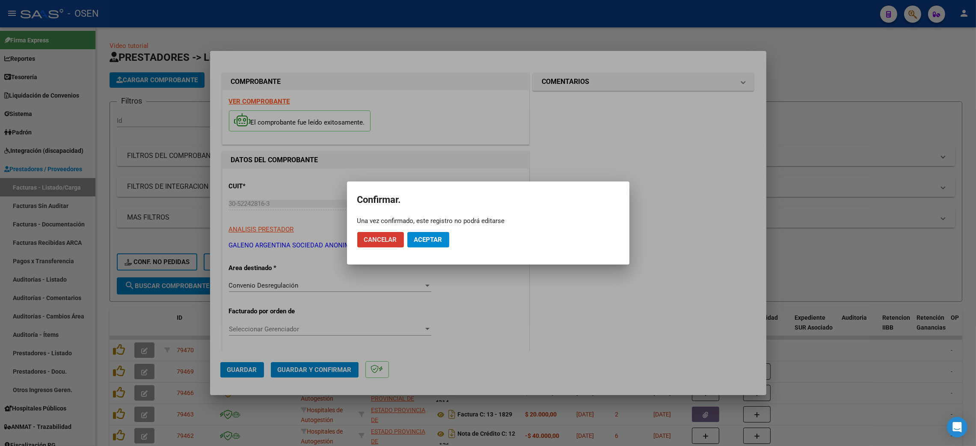
click at [438, 241] on span "Aceptar" at bounding box center [428, 240] width 28 height 8
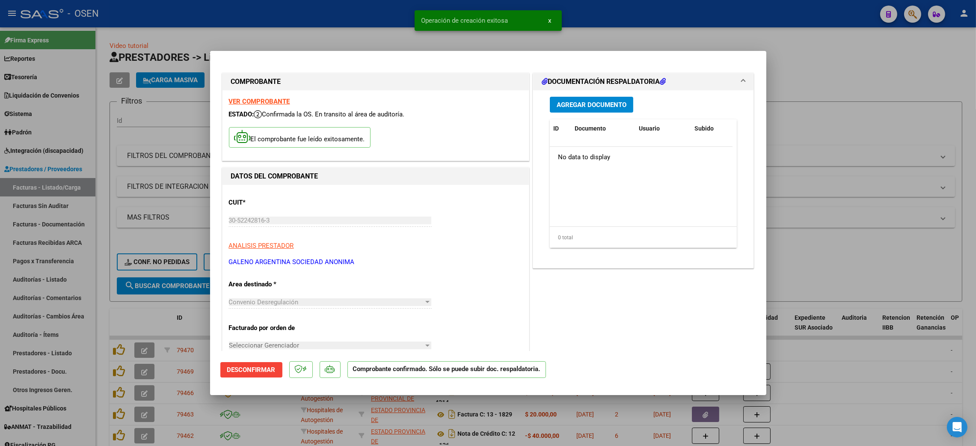
click at [829, 58] on div at bounding box center [488, 223] width 976 height 446
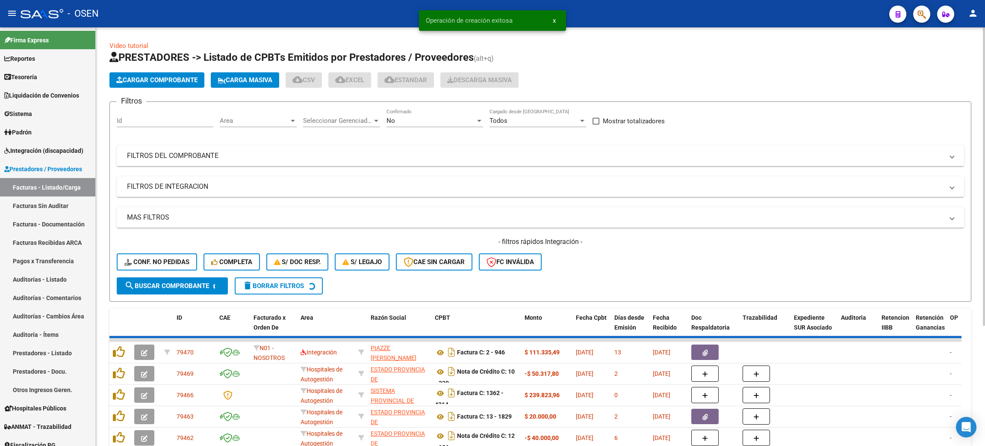
click at [162, 81] on span "Cargar Comprobante" at bounding box center [156, 80] width 81 height 8
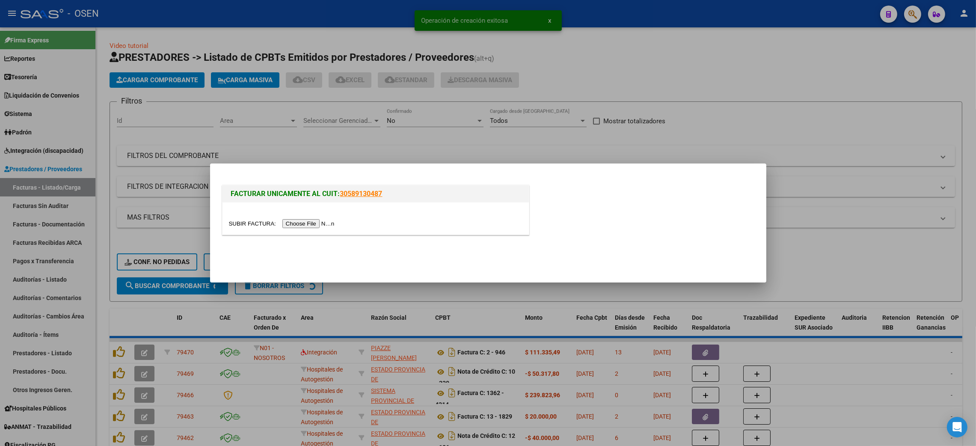
click at [299, 222] on input "file" at bounding box center [283, 223] width 108 height 9
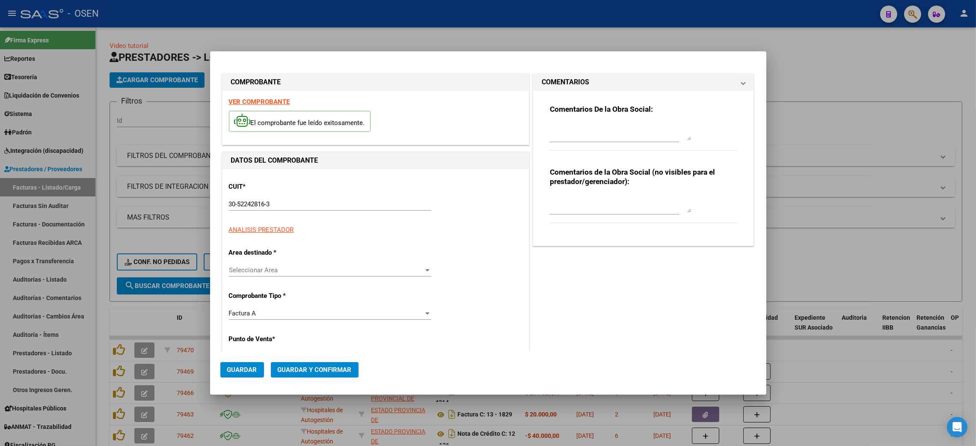
type input "1069"
type input "801019"
type input "$ 573.576,41"
type input "[DATE]"
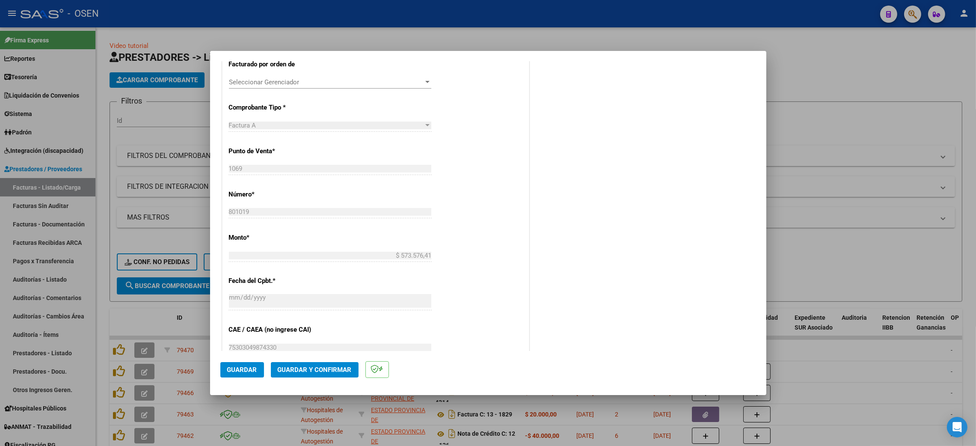
scroll to position [257, 0]
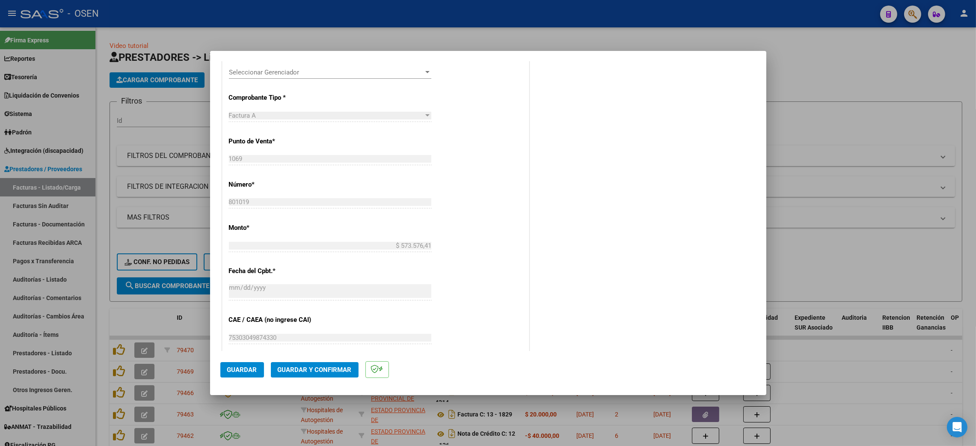
click at [325, 369] on span "Guardar y Confirmar" at bounding box center [315, 370] width 74 height 8
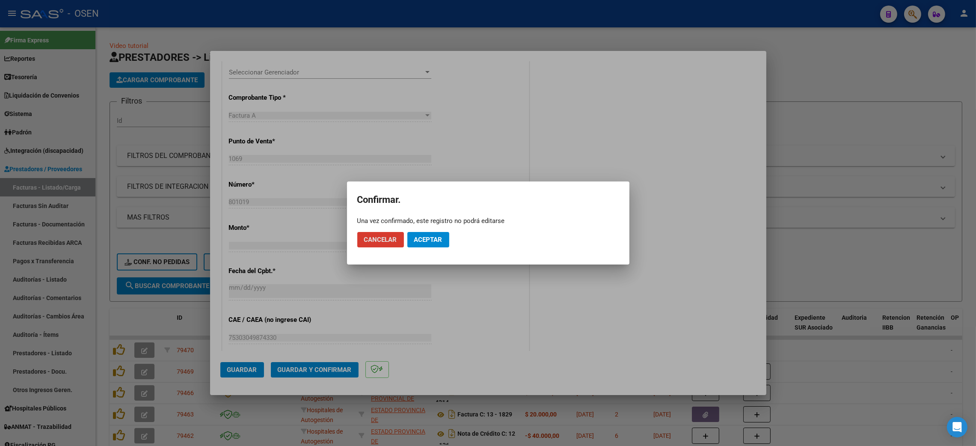
click at [432, 237] on span "Aceptar" at bounding box center [428, 240] width 28 height 8
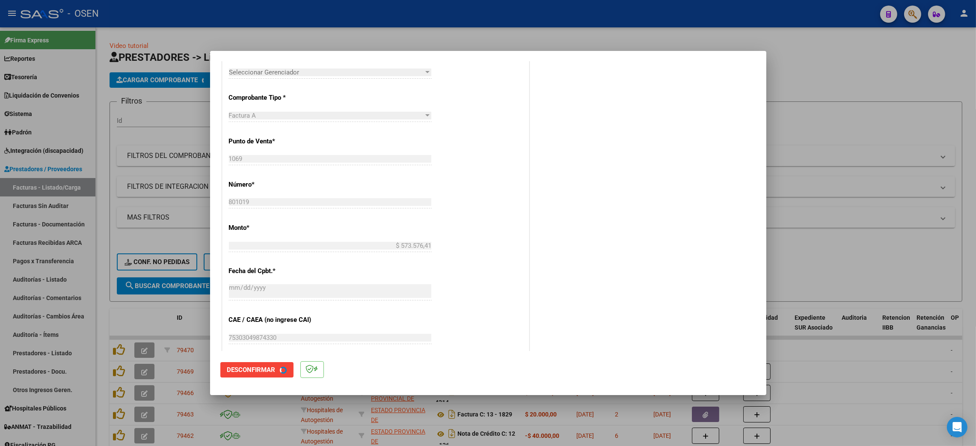
scroll to position [0, 0]
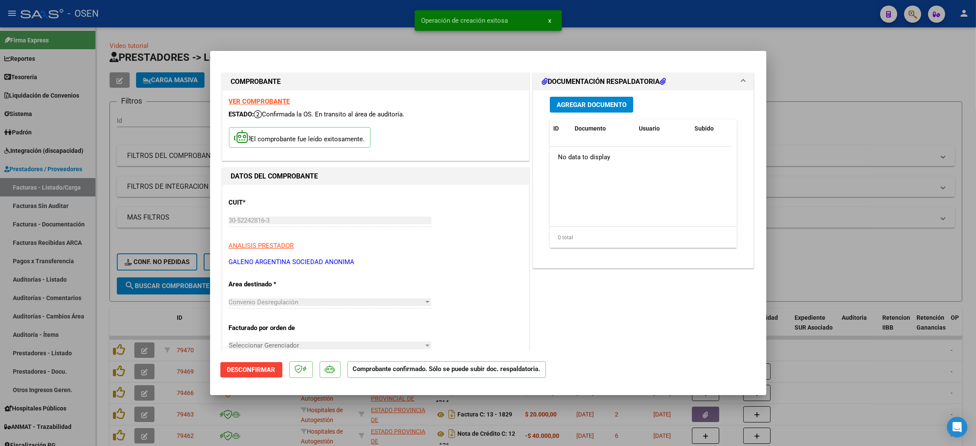
click at [831, 39] on div at bounding box center [488, 223] width 976 height 446
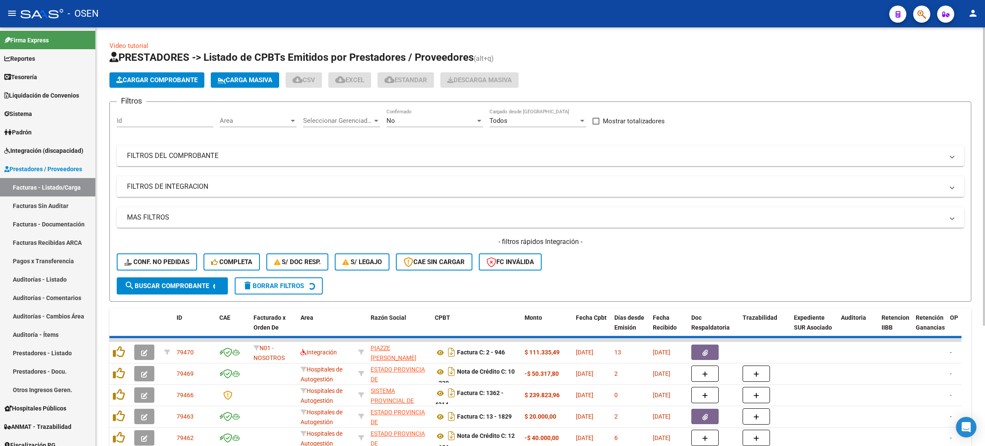
click at [174, 78] on span "Cargar Comprobante" at bounding box center [156, 80] width 81 height 8
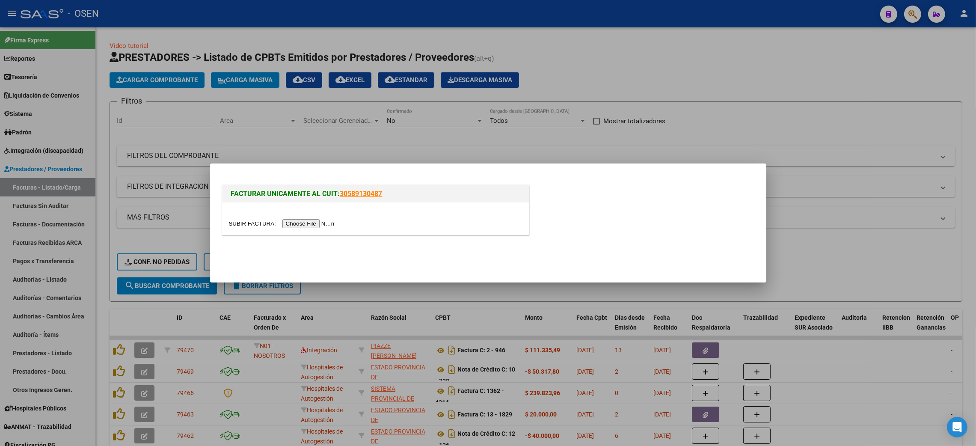
click at [331, 225] on input "file" at bounding box center [283, 223] width 108 height 9
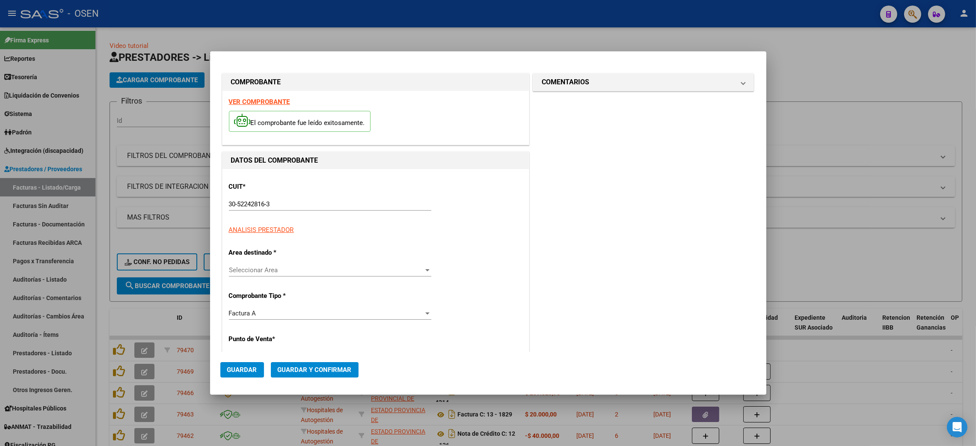
type input "1069"
type input "801020"
type input "$ 582.806,71"
type input "[DATE]"
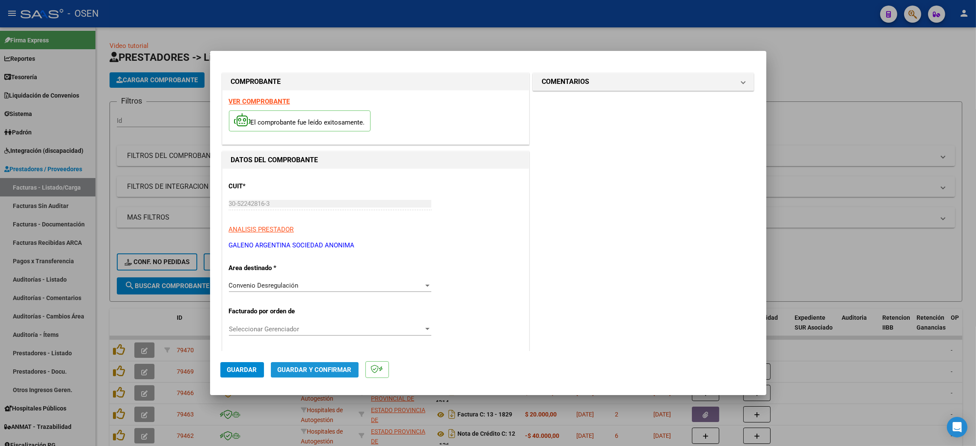
click at [295, 371] on span "Guardar y Confirmar" at bounding box center [315, 370] width 74 height 8
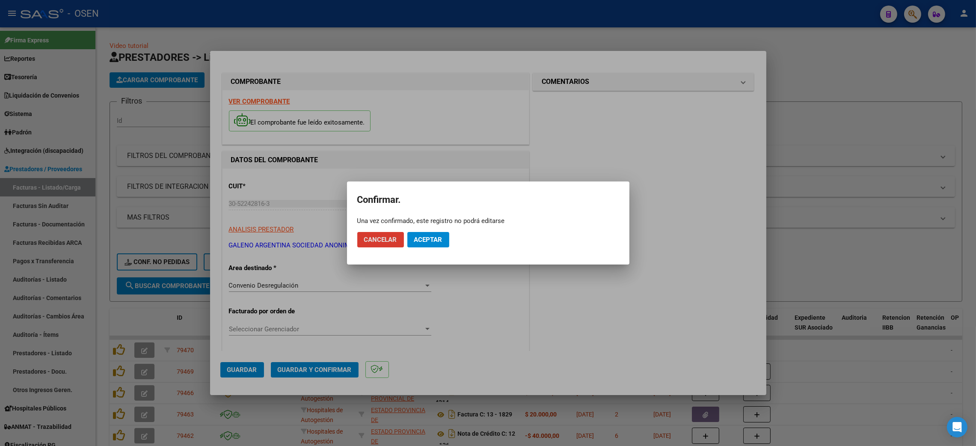
click at [436, 238] on span "Aceptar" at bounding box center [428, 240] width 28 height 8
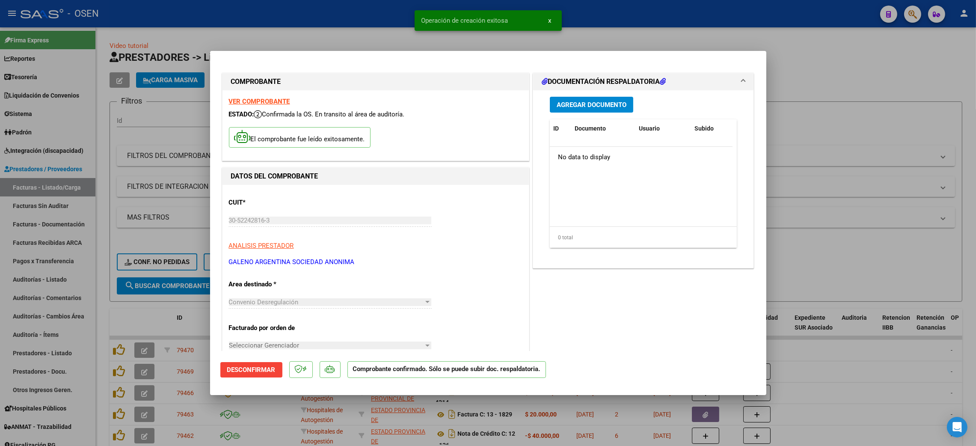
click at [828, 69] on div at bounding box center [488, 223] width 976 height 446
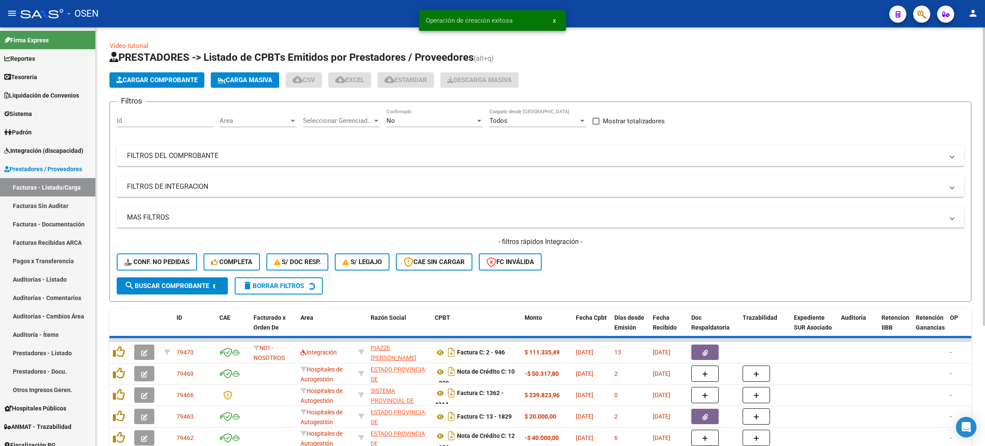
click at [146, 81] on span "Cargar Comprobante" at bounding box center [156, 80] width 81 height 8
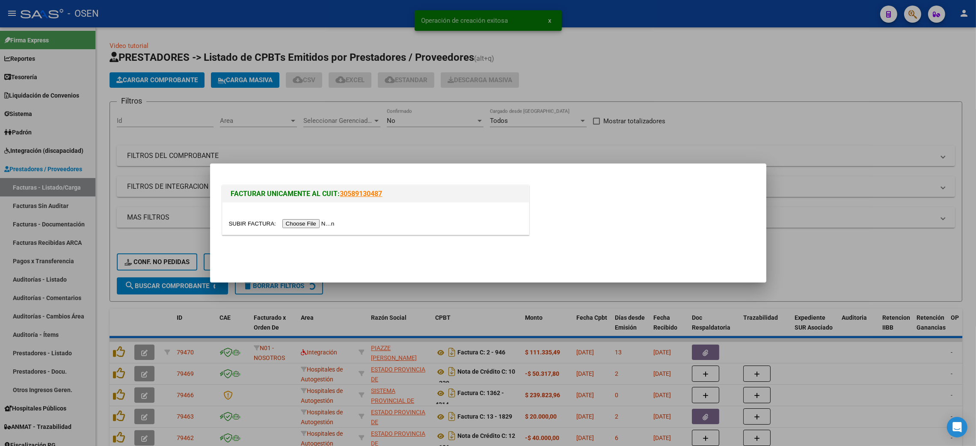
click at [297, 225] on input "file" at bounding box center [283, 223] width 108 height 9
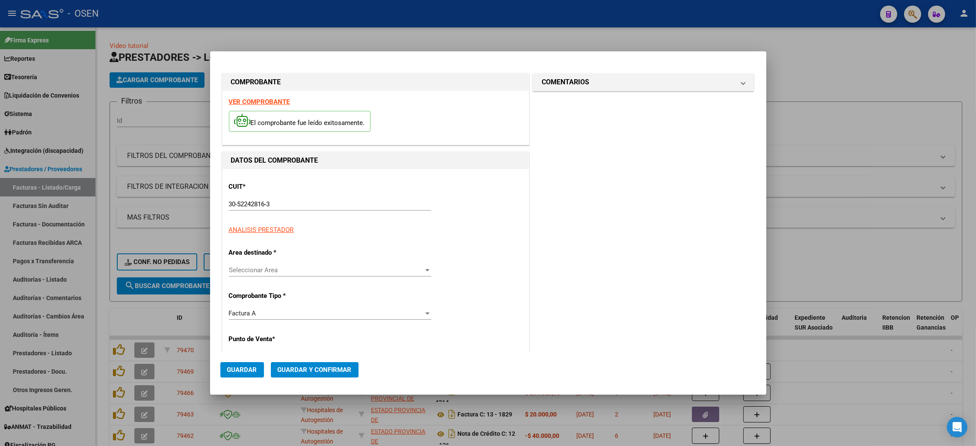
type input "1069"
type input "801021"
type input "$ 597.496,43"
type input "[DATE]"
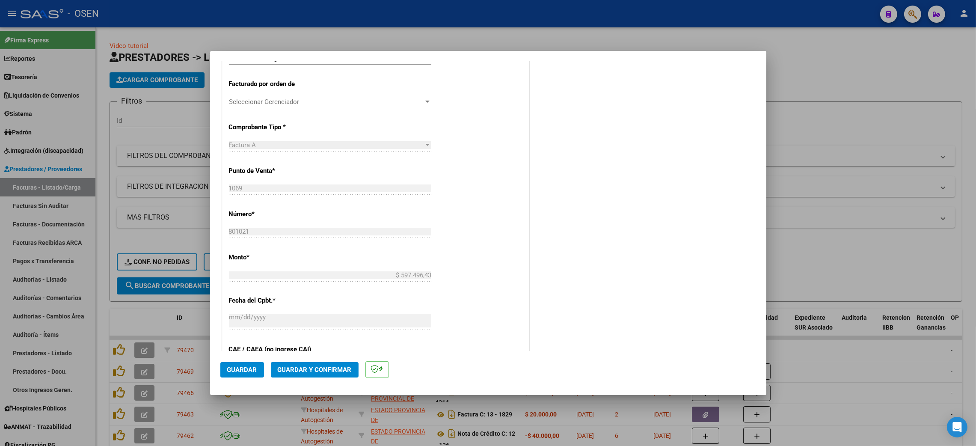
scroll to position [257, 0]
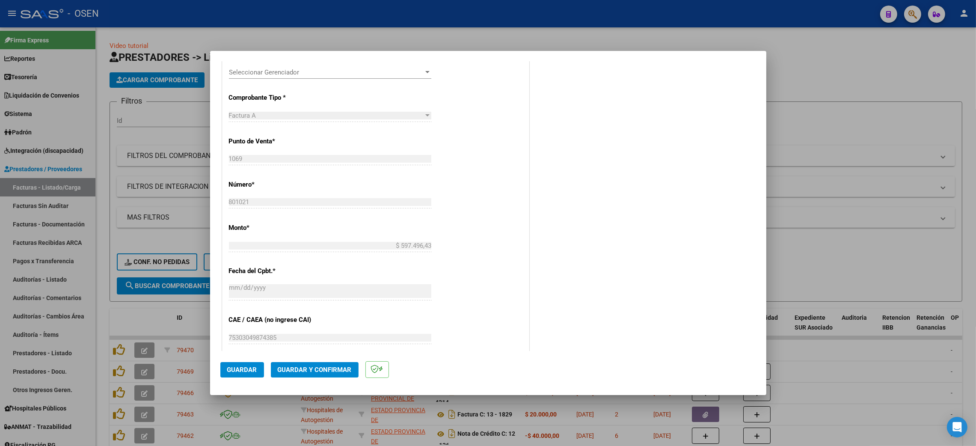
click at [302, 362] on button "Guardar y Confirmar" at bounding box center [315, 369] width 88 height 15
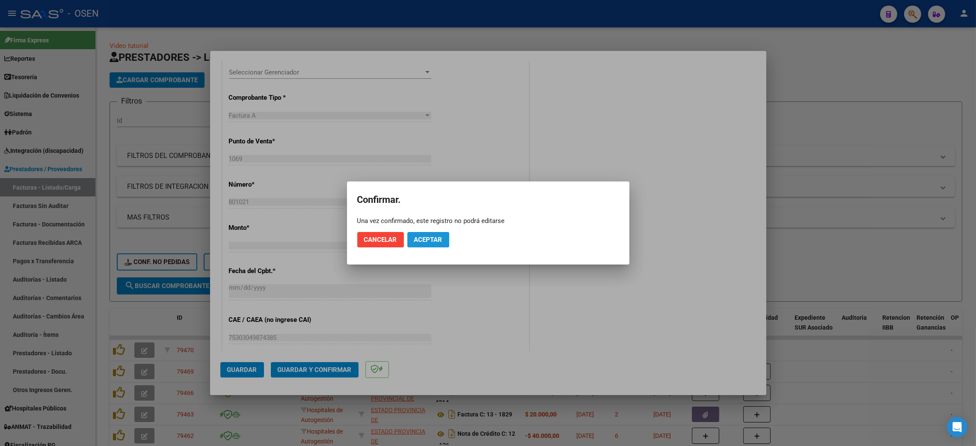
click at [432, 237] on span "Aceptar" at bounding box center [428, 240] width 28 height 8
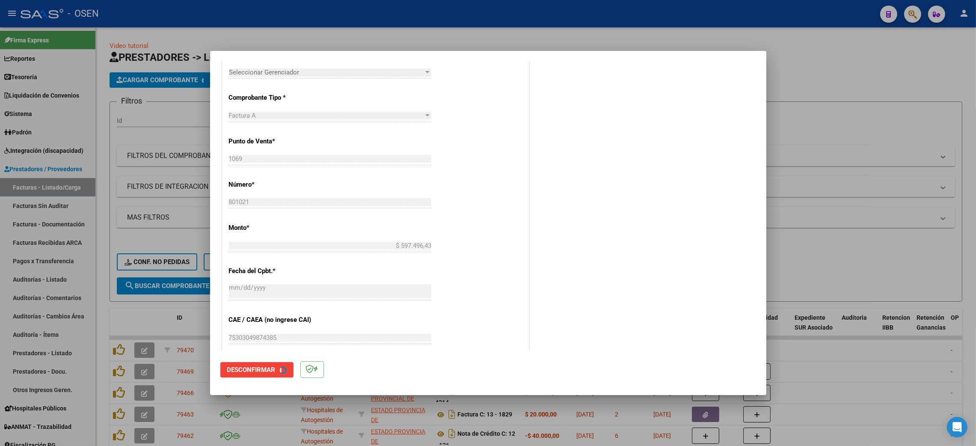
scroll to position [0, 0]
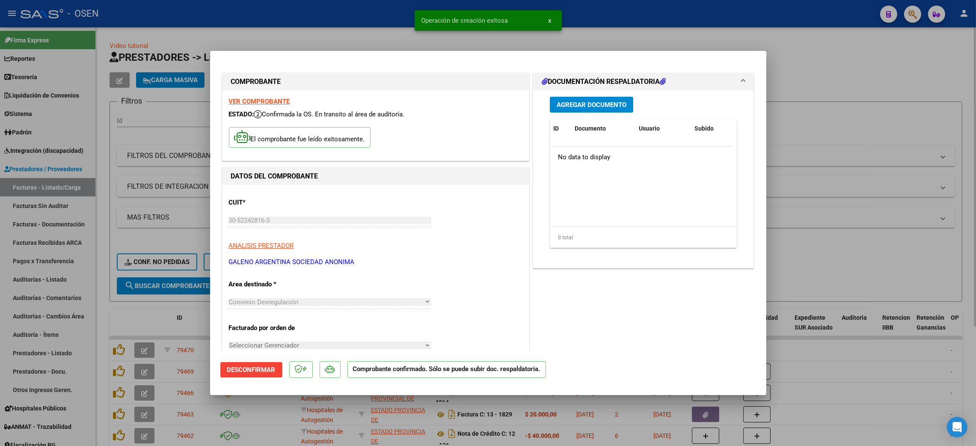
click at [815, 67] on div at bounding box center [488, 223] width 976 height 446
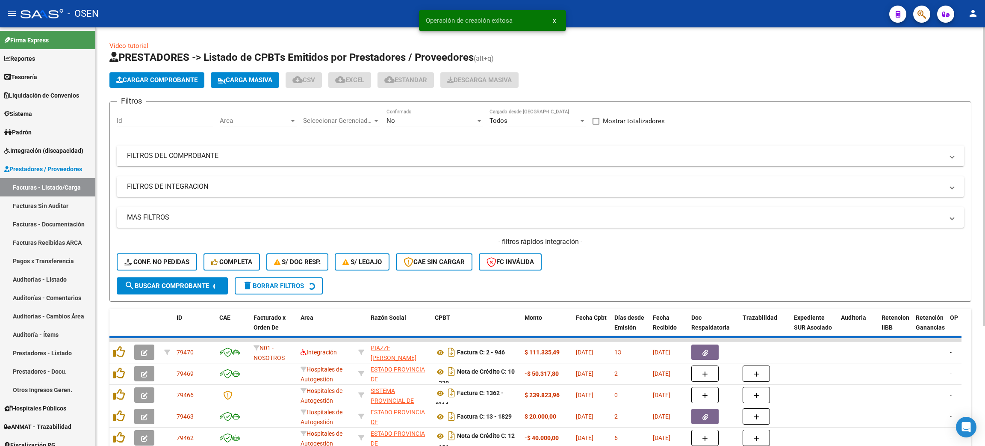
click at [161, 79] on span "Cargar Comprobante" at bounding box center [156, 80] width 81 height 8
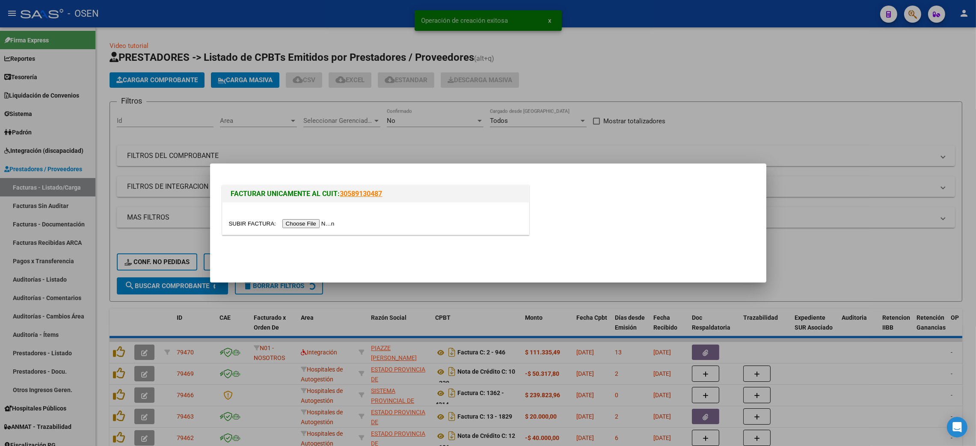
click at [298, 218] on div at bounding box center [375, 218] width 306 height 32
click at [307, 225] on input "file" at bounding box center [283, 223] width 108 height 9
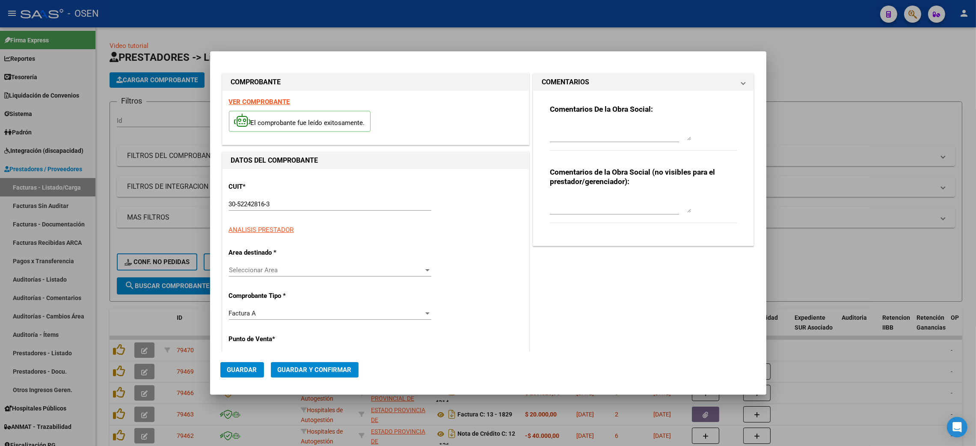
type input "1069"
type input "801022"
type input "$ 996.223,01"
type input "[DATE]"
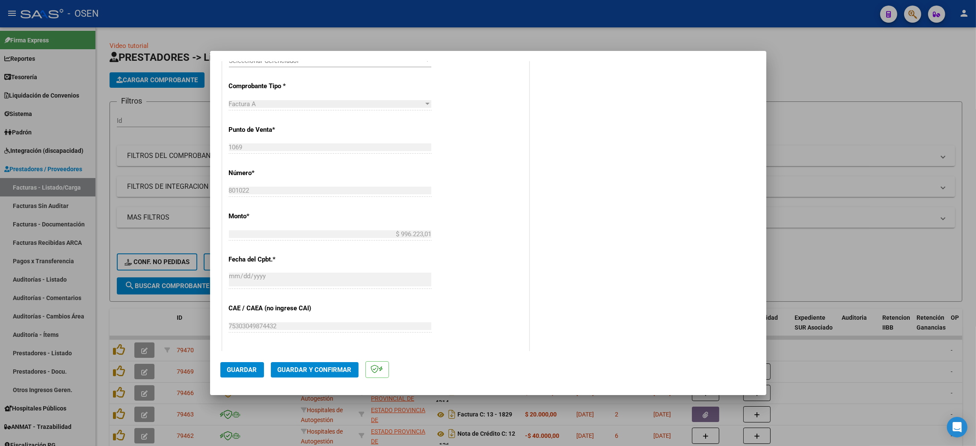
scroll to position [272, 0]
click at [288, 370] on span "Guardar y Confirmar" at bounding box center [315, 370] width 74 height 8
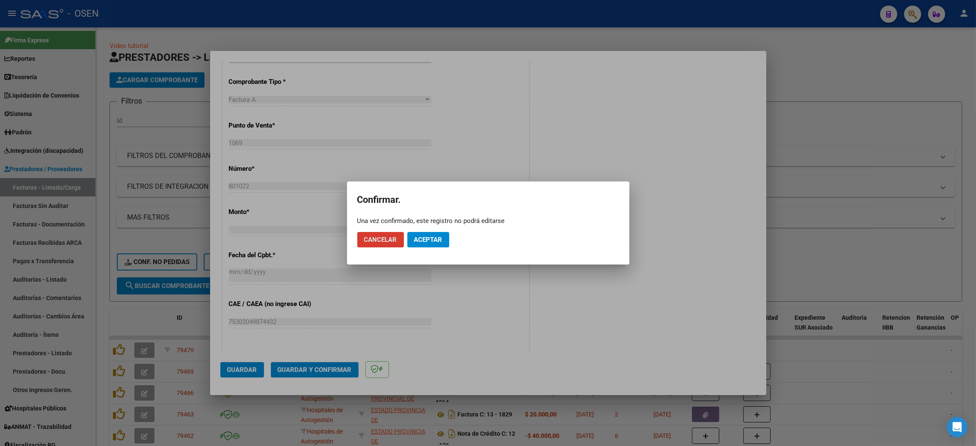
click at [424, 237] on span "Aceptar" at bounding box center [428, 240] width 28 height 8
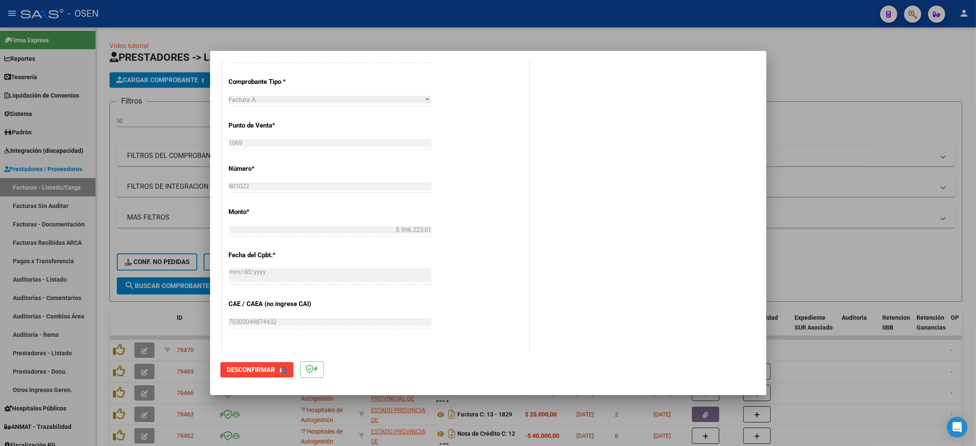
scroll to position [0, 0]
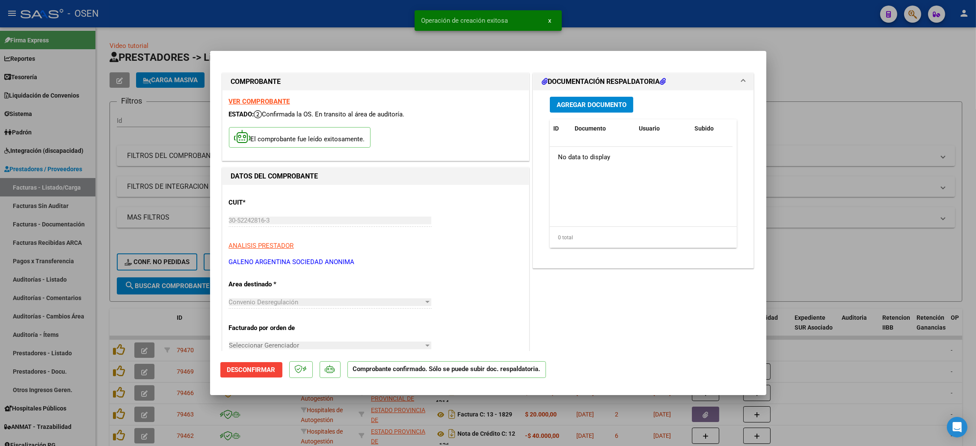
click at [852, 53] on div at bounding box center [488, 223] width 976 height 446
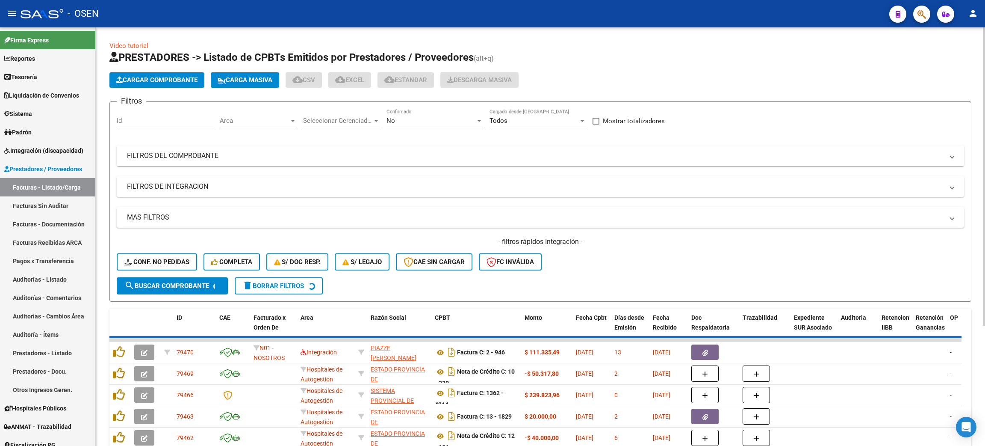
click at [169, 81] on span "Cargar Comprobante" at bounding box center [156, 80] width 81 height 8
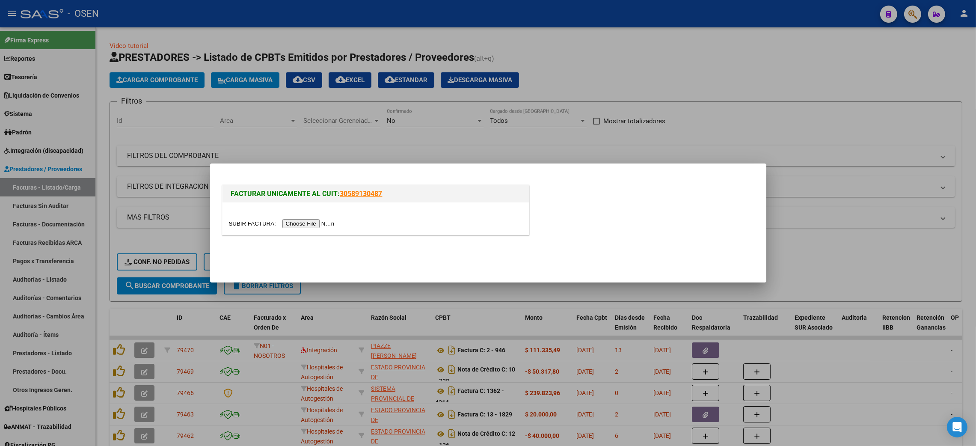
click at [317, 223] on input "file" at bounding box center [283, 223] width 108 height 9
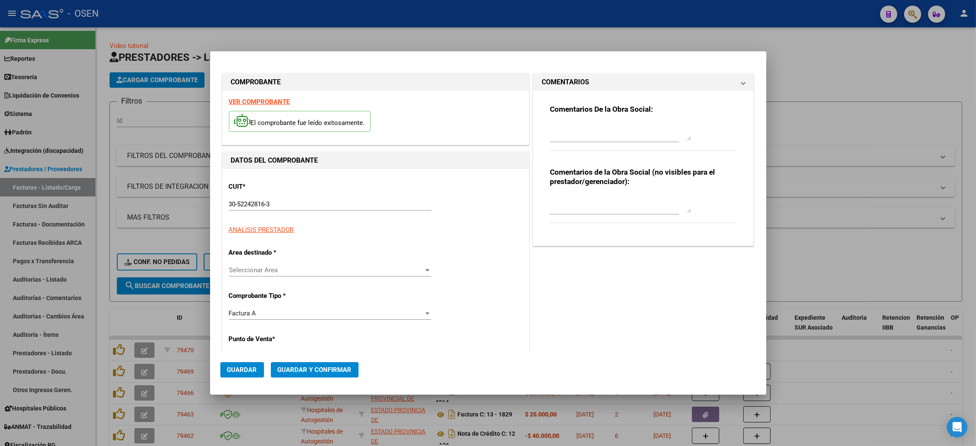
type input "1069"
type input "801023"
type input "$ 670.890,95"
type input "[DATE]"
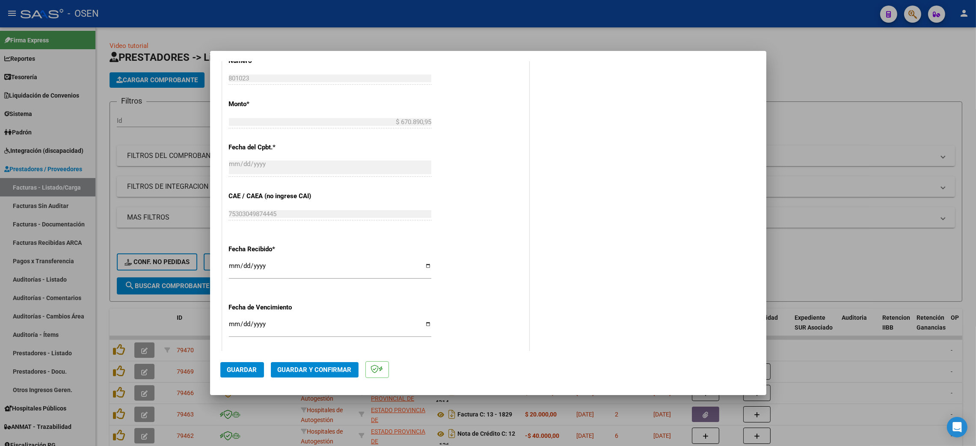
scroll to position [384, 0]
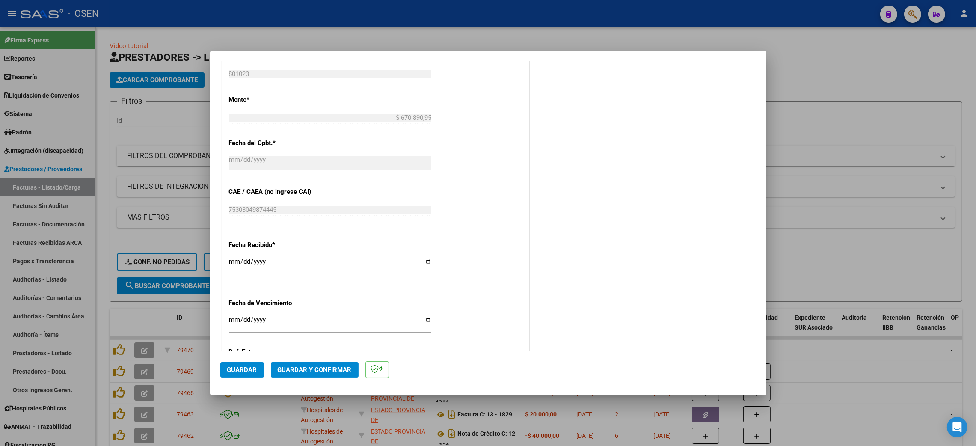
click at [322, 371] on span "Guardar y Confirmar" at bounding box center [315, 370] width 74 height 8
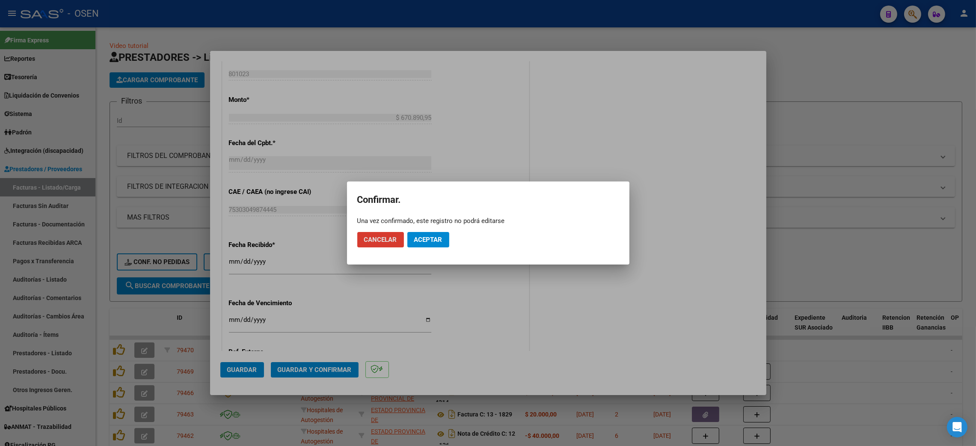
click at [440, 242] on span "Aceptar" at bounding box center [428, 240] width 28 height 8
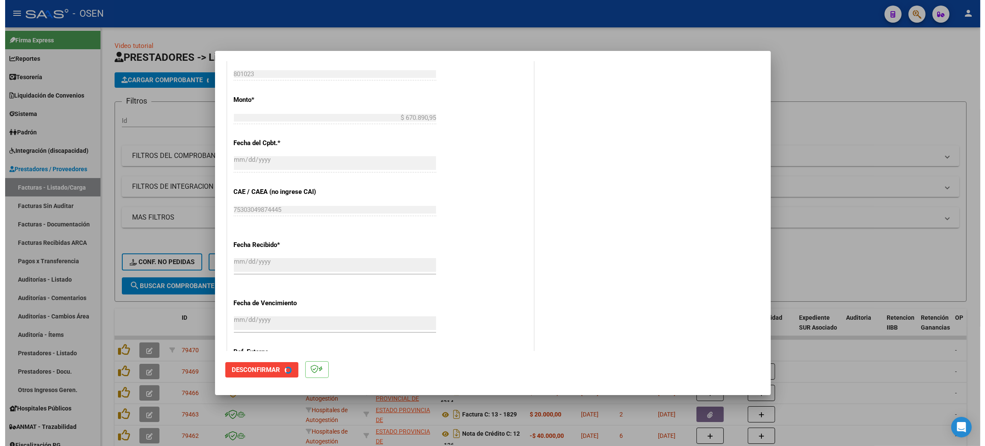
scroll to position [0, 0]
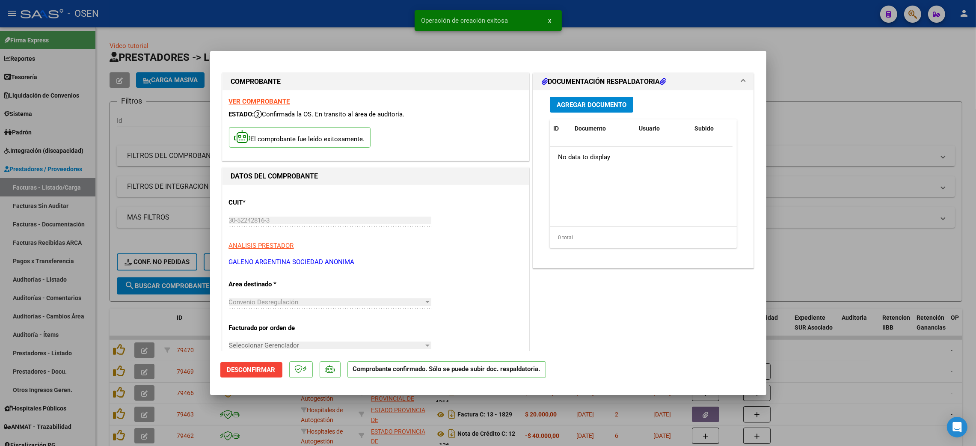
click at [883, 52] on div at bounding box center [488, 223] width 976 height 446
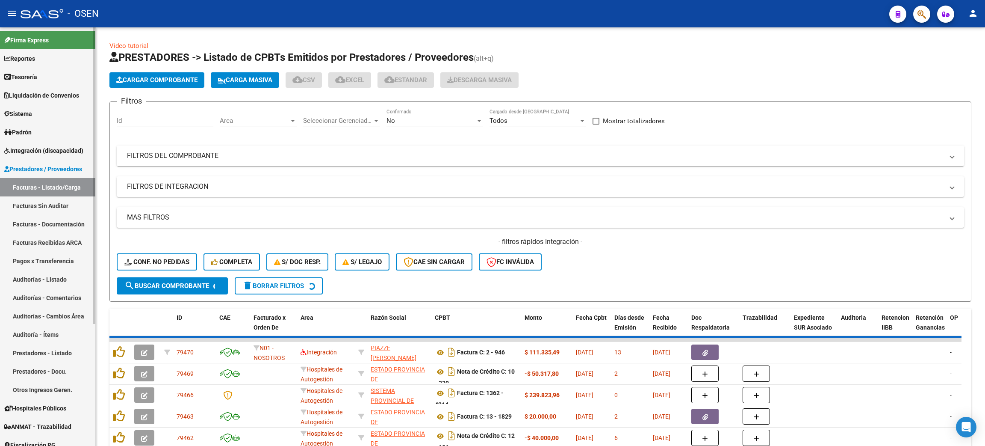
click at [32, 278] on link "Auditorías - Listado" at bounding box center [47, 279] width 95 height 18
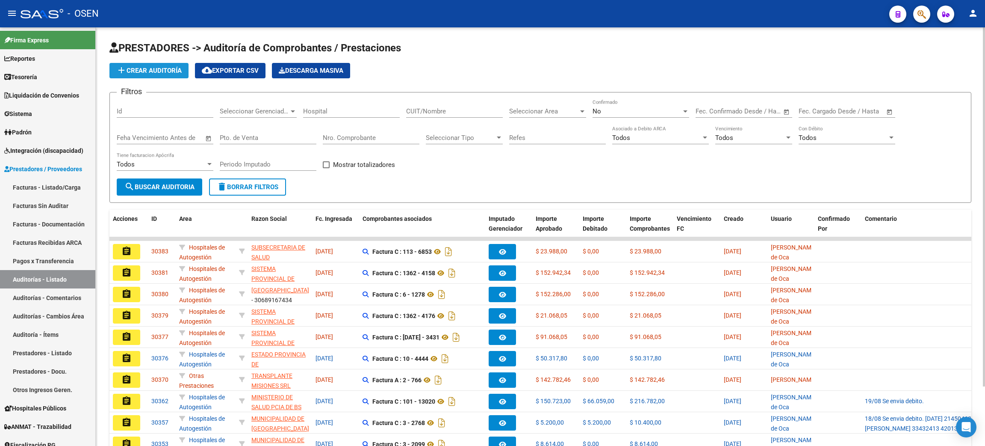
click at [157, 70] on span "add Crear Auditoría" at bounding box center [148, 71] width 65 height 8
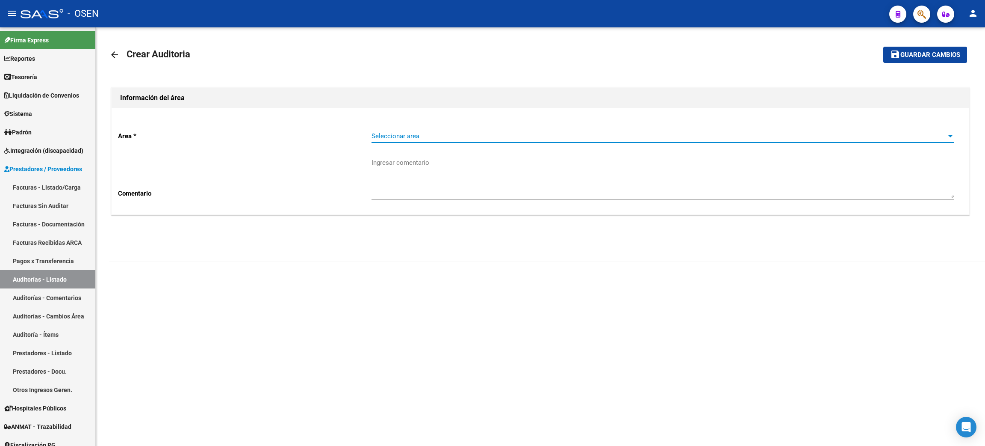
click at [412, 136] on span "Seleccionar area" at bounding box center [659, 136] width 575 height 8
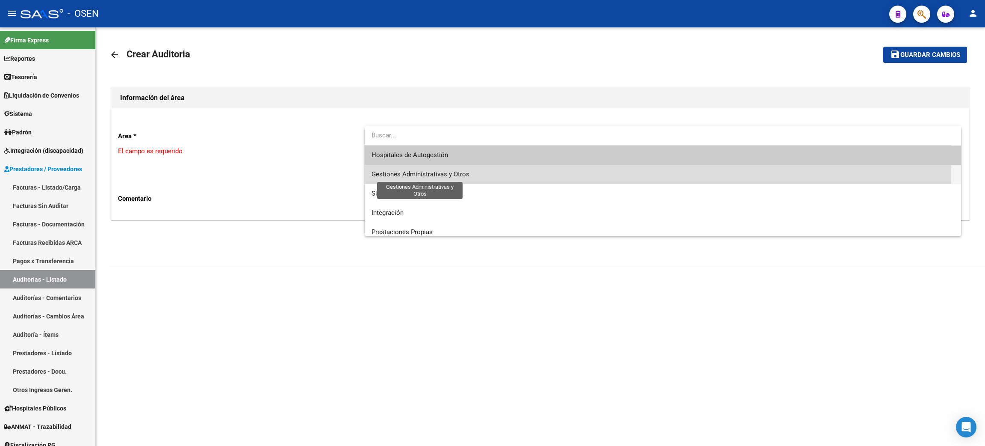
click at [425, 173] on span "Gestiones Administrativas y Otros" at bounding box center [421, 174] width 98 height 8
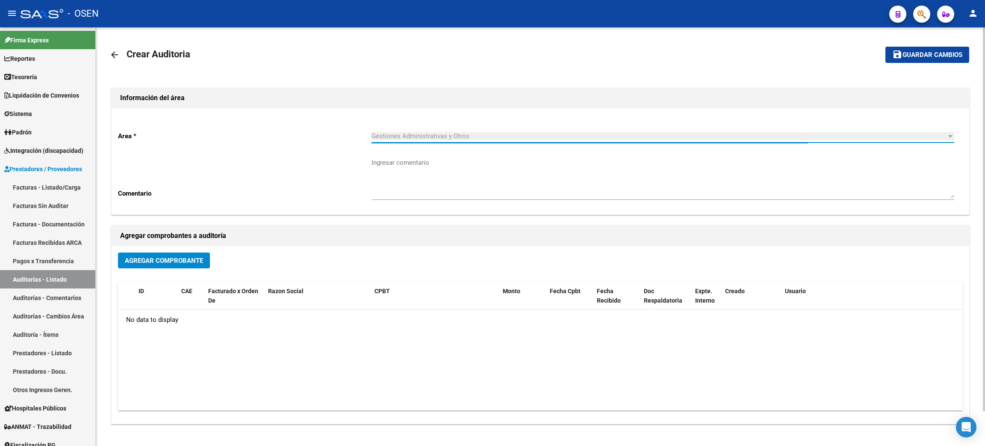
click at [198, 256] on span "Agregar Comprobante" at bounding box center [164, 260] width 78 height 8
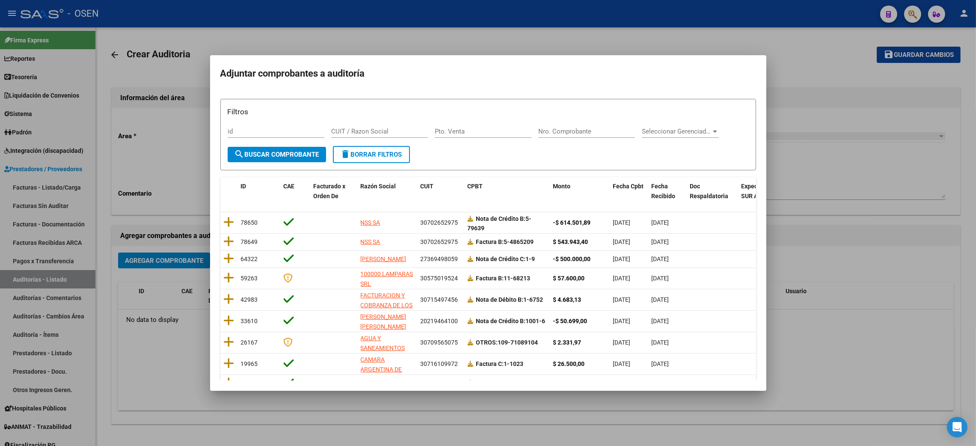
click at [193, 360] on div at bounding box center [488, 223] width 976 height 446
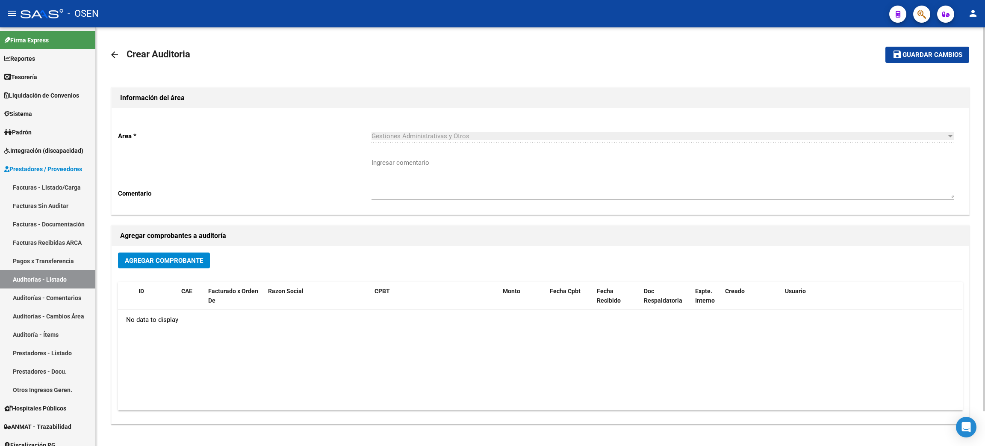
click at [112, 58] on mat-icon "arrow_back" at bounding box center [114, 55] width 10 height 10
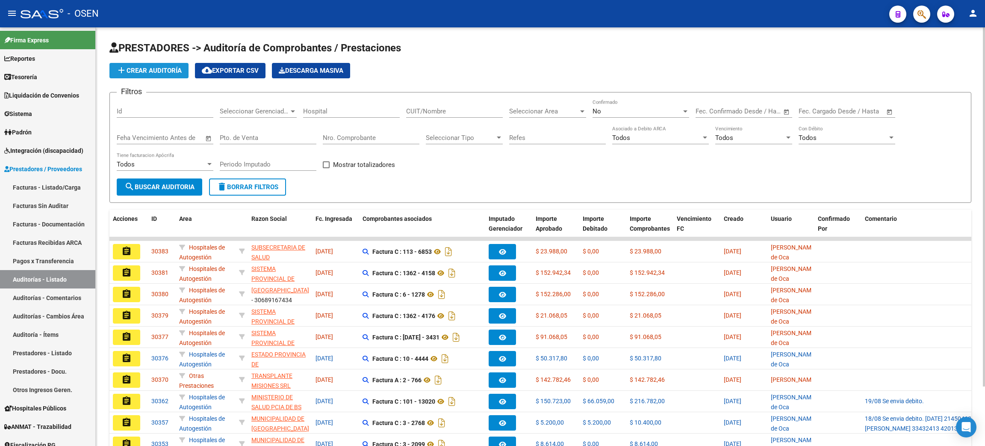
click at [155, 69] on span "add Crear Auditoría" at bounding box center [148, 71] width 65 height 8
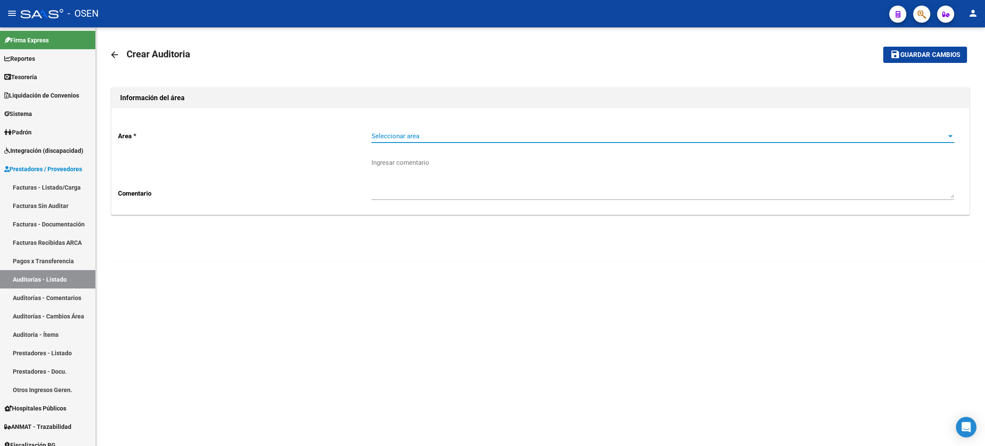
click at [448, 138] on span "Seleccionar area" at bounding box center [659, 136] width 575 height 8
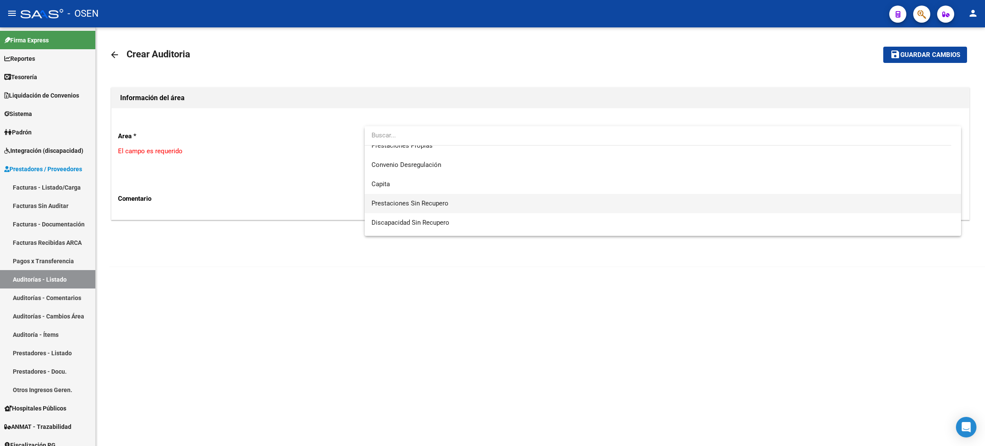
scroll to position [64, 0]
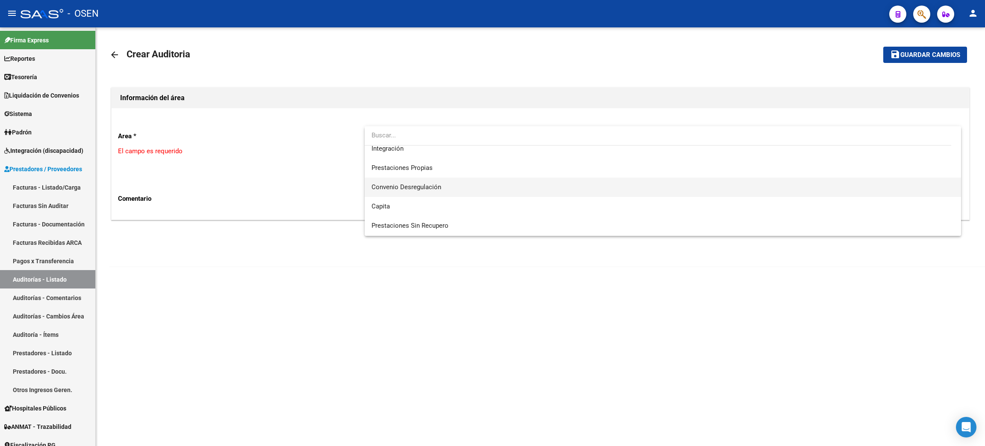
click at [426, 192] on span "Convenio Desregulación" at bounding box center [663, 186] width 583 height 19
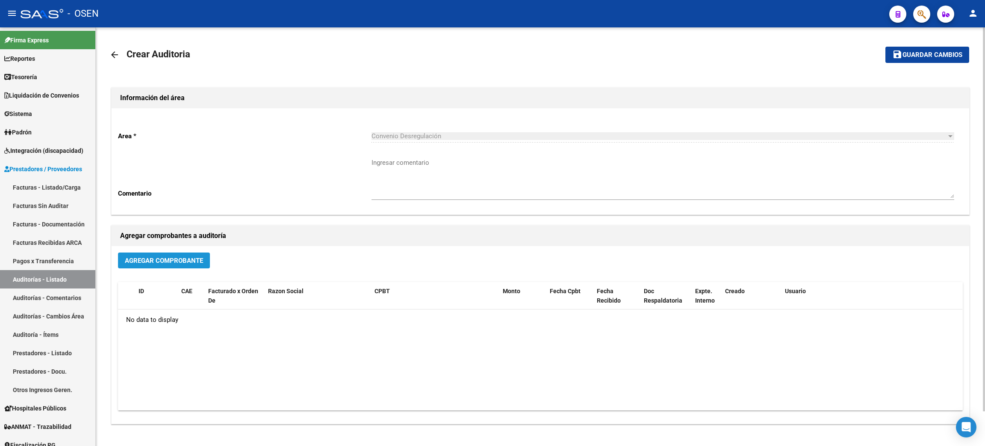
click at [196, 259] on span "Agregar Comprobante" at bounding box center [164, 261] width 78 height 8
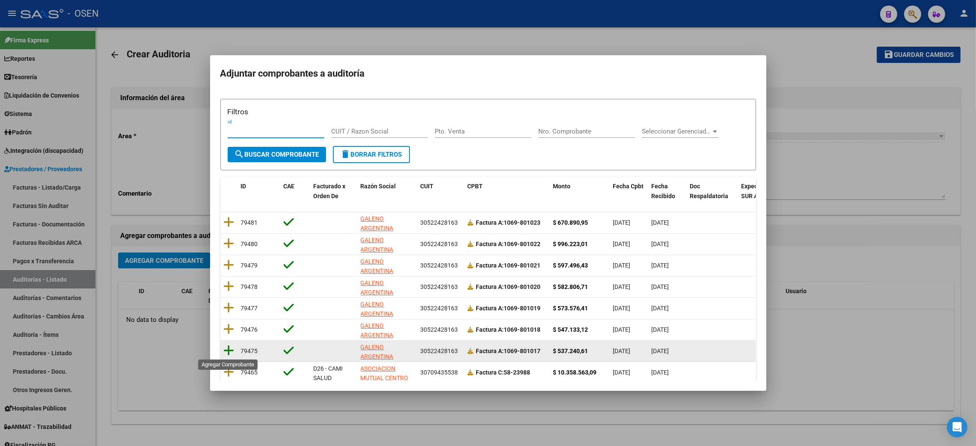
click at [227, 349] on icon at bounding box center [229, 350] width 11 height 12
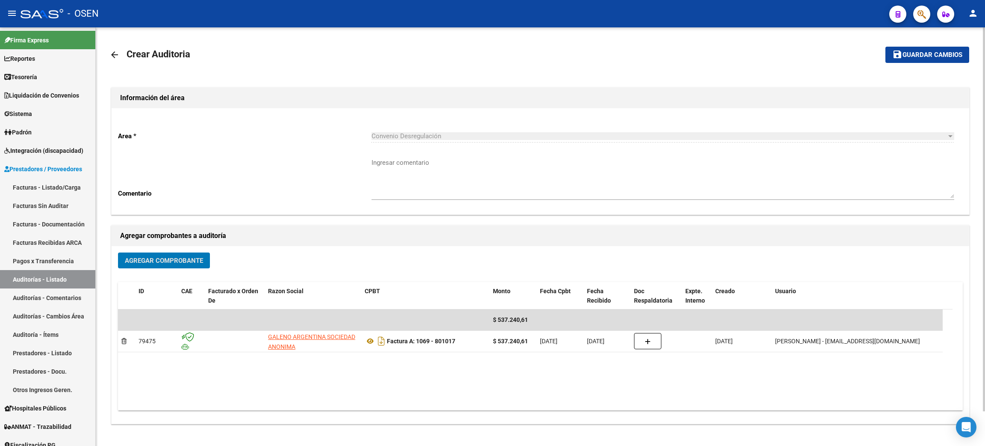
click at [166, 260] on span "Agregar Comprobante" at bounding box center [164, 261] width 78 height 8
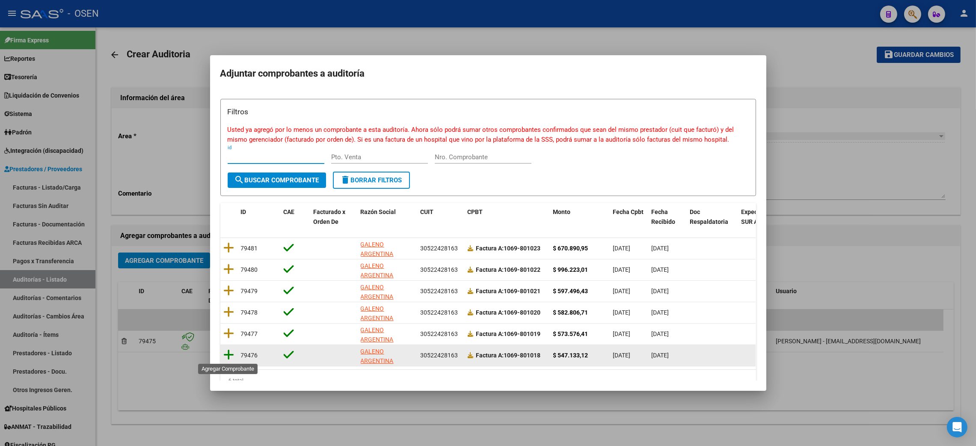
click at [229, 355] on icon at bounding box center [229, 355] width 11 height 12
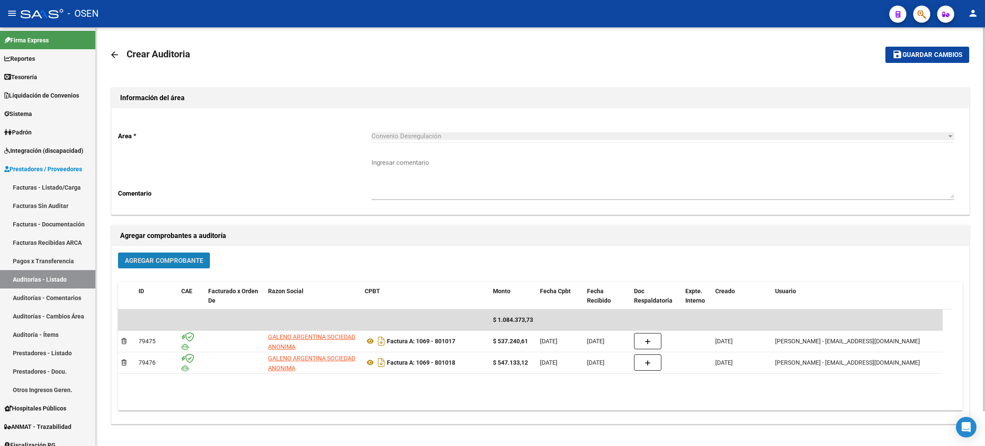
click at [183, 259] on span "Agregar Comprobante" at bounding box center [164, 261] width 78 height 8
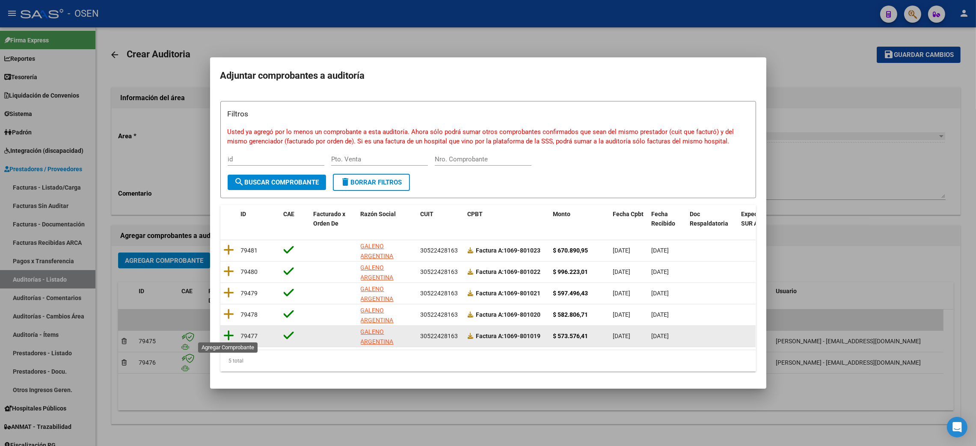
click at [225, 334] on icon at bounding box center [229, 335] width 11 height 12
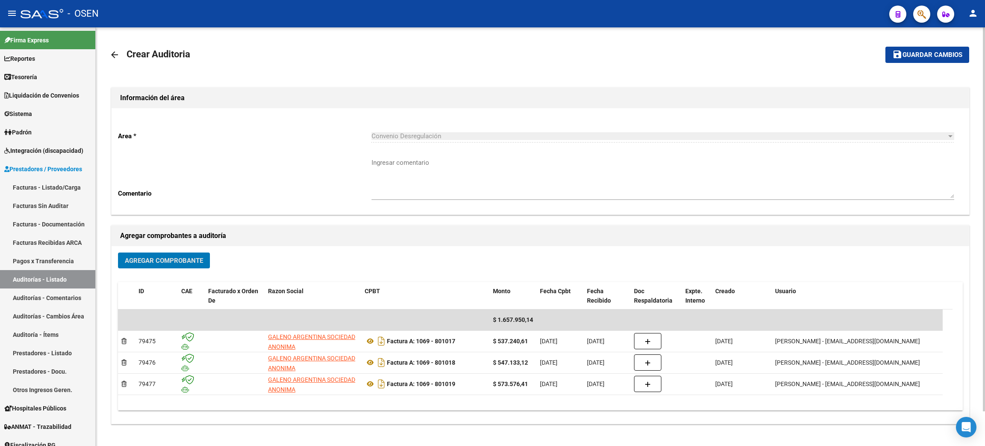
click at [177, 258] on span "Agregar Comprobante" at bounding box center [164, 261] width 78 height 8
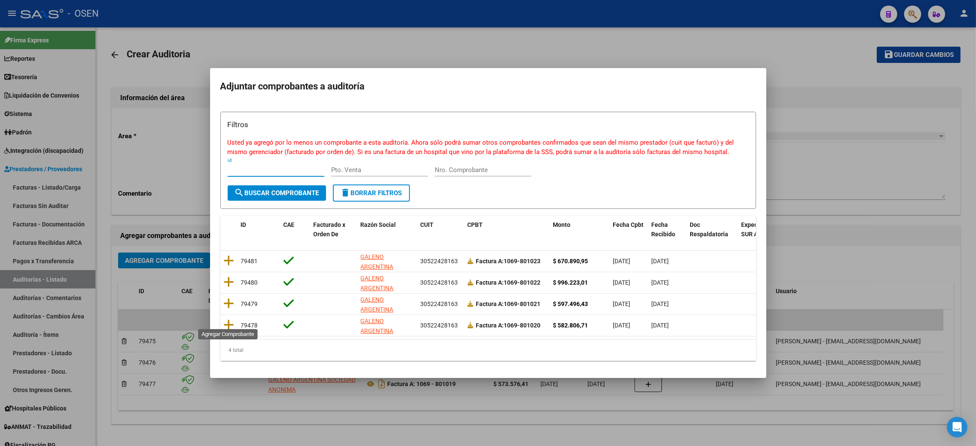
click at [225, 319] on icon at bounding box center [229, 325] width 11 height 12
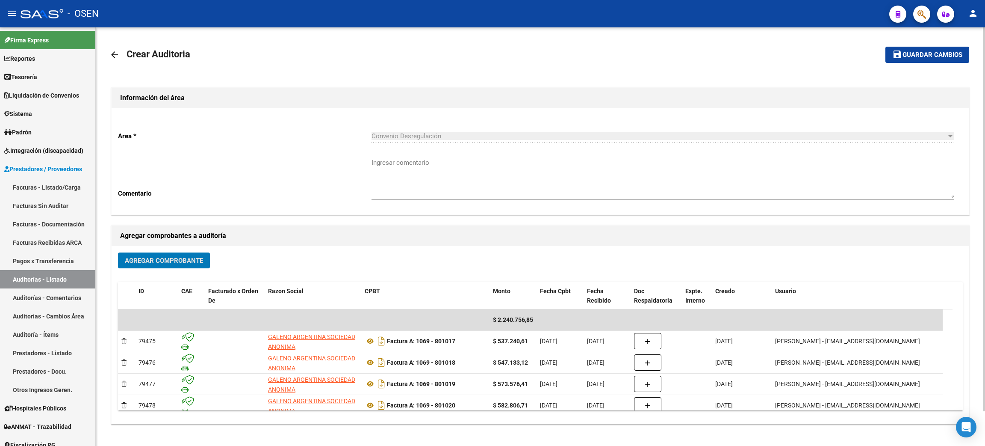
click at [191, 265] on button "Agregar Comprobante" at bounding box center [164, 260] width 92 height 16
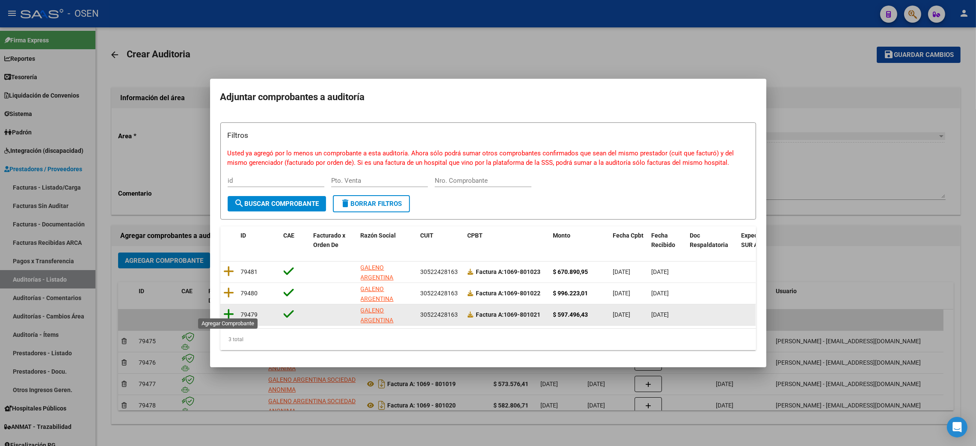
click at [229, 312] on icon at bounding box center [229, 314] width 11 height 12
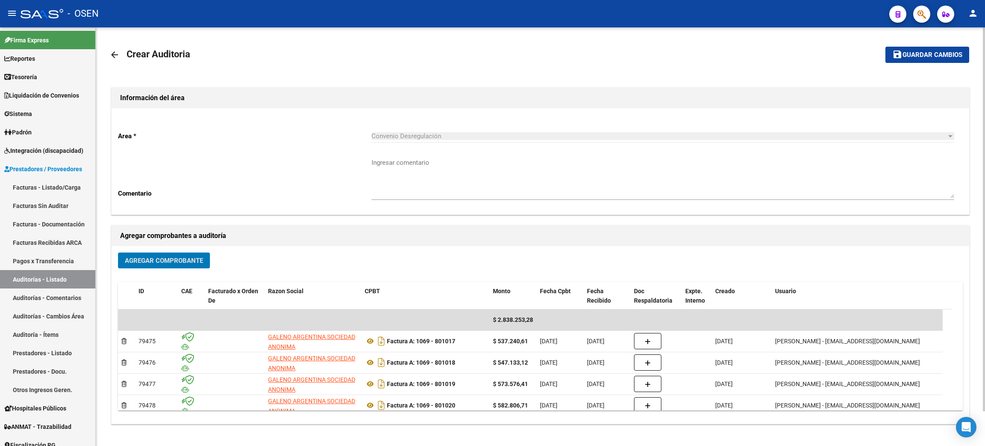
click at [194, 252] on button "Agregar Comprobante" at bounding box center [164, 260] width 92 height 16
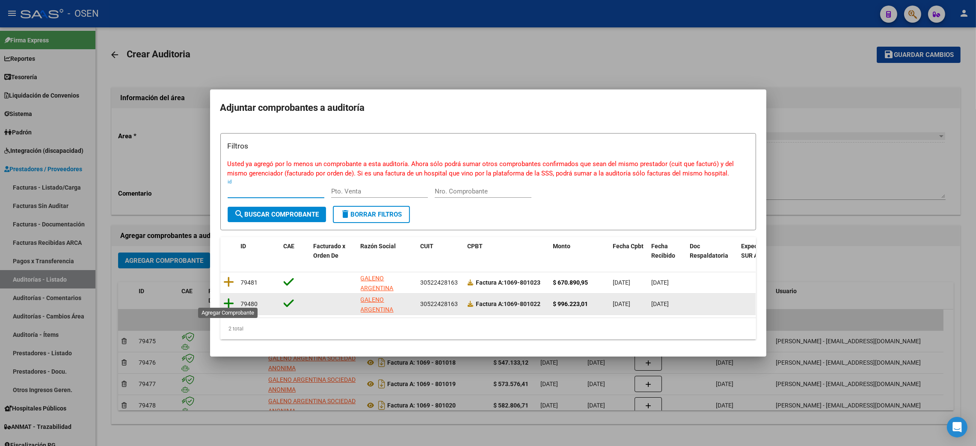
drag, startPoint x: 225, startPoint y: 299, endPoint x: 254, endPoint y: 317, distance: 34.4
click at [226, 297] on icon at bounding box center [229, 303] width 11 height 12
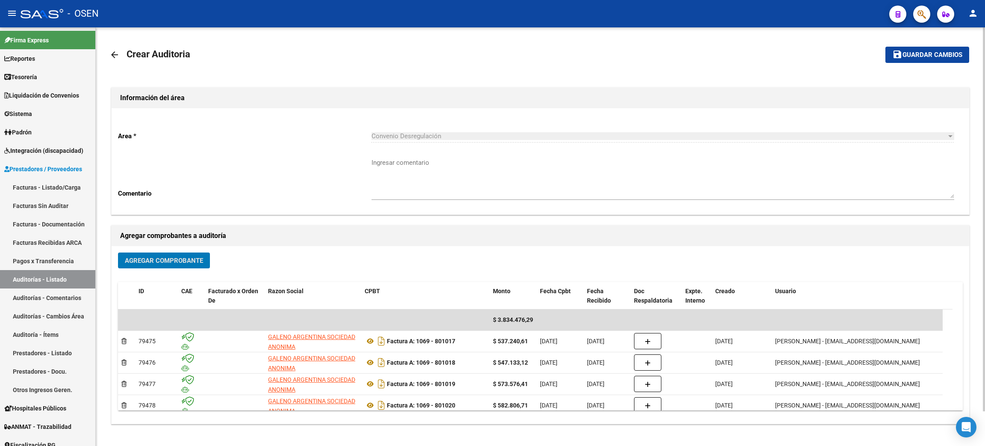
click at [188, 260] on span "Agregar Comprobante" at bounding box center [164, 261] width 78 height 8
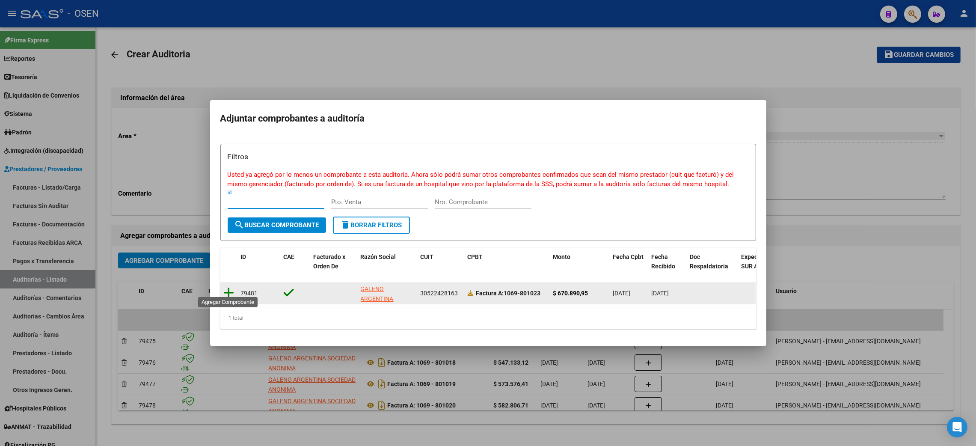
click at [227, 287] on icon at bounding box center [229, 293] width 11 height 12
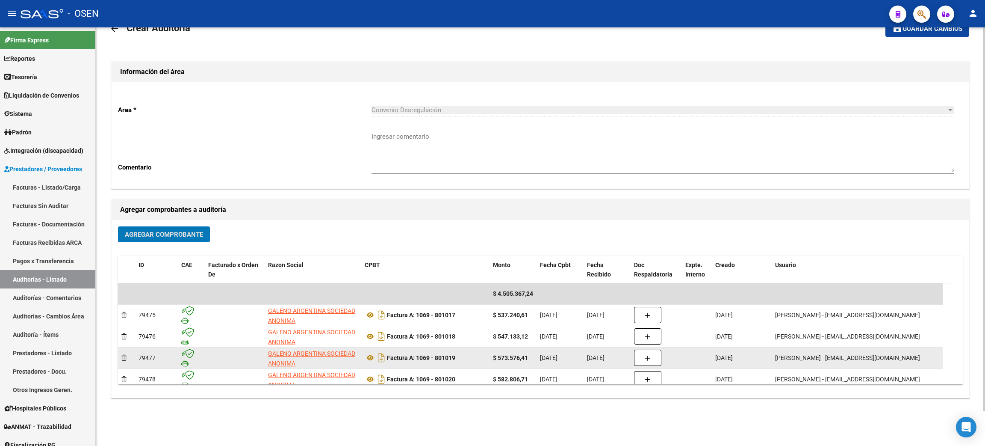
scroll to position [38, 0]
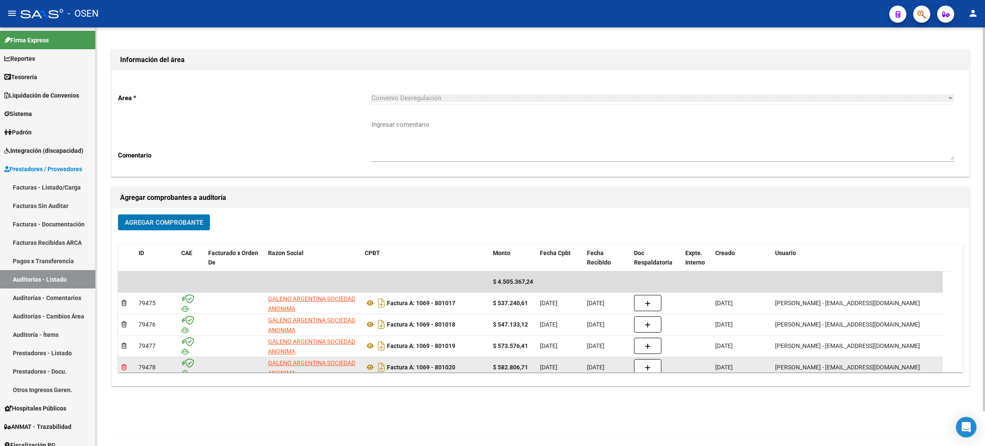
click at [122, 366] on icon at bounding box center [123, 367] width 5 height 6
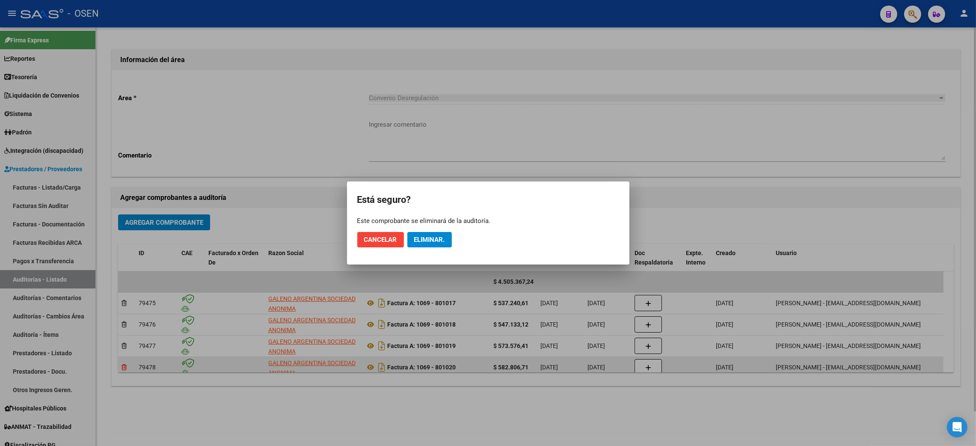
click at [122, 366] on div at bounding box center [488, 223] width 976 height 446
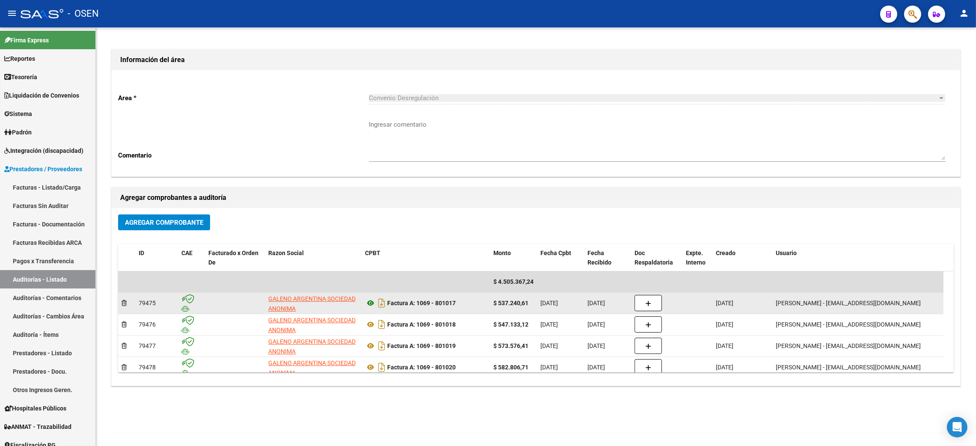
scroll to position [6, 0]
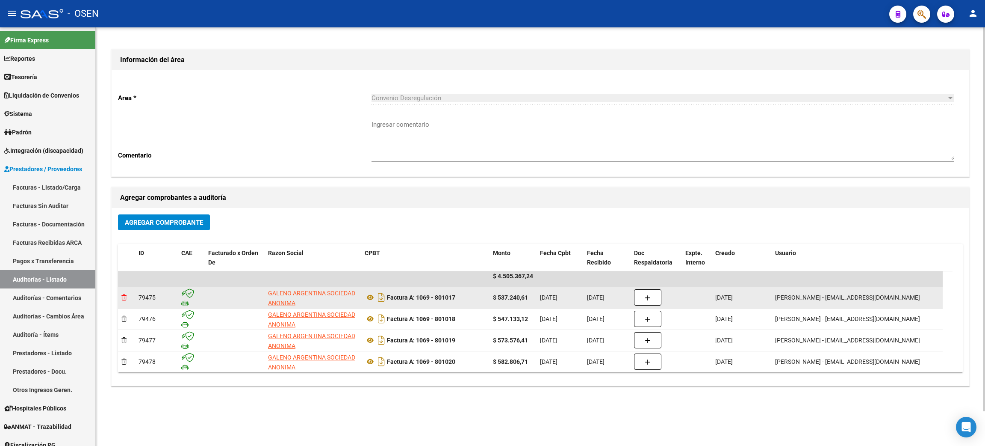
click at [126, 295] on icon at bounding box center [123, 297] width 5 height 6
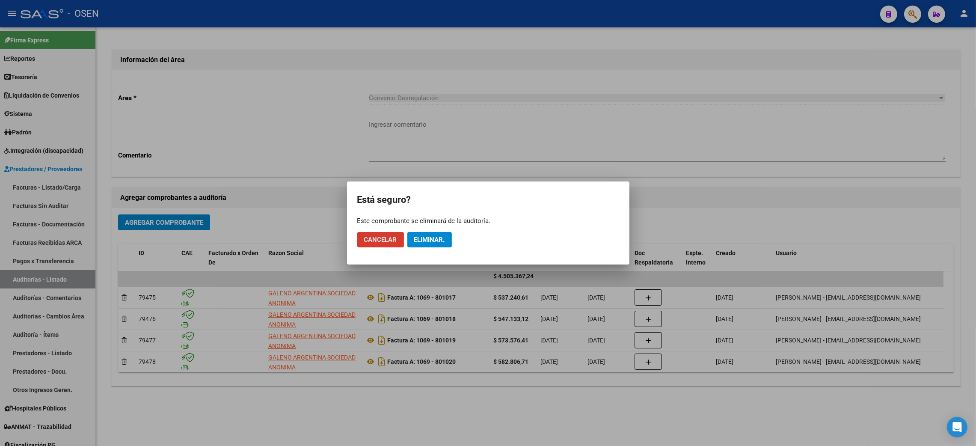
click at [441, 241] on span "Eliminar." at bounding box center [429, 240] width 31 height 8
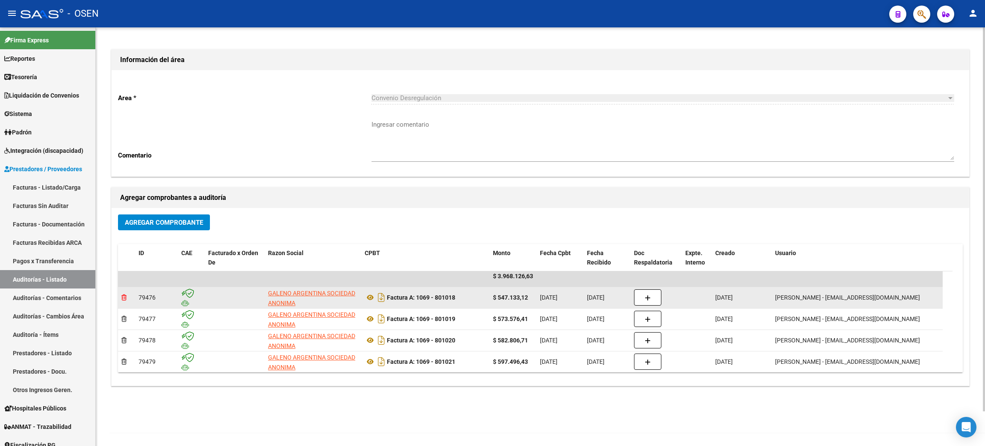
click at [125, 299] on icon at bounding box center [123, 297] width 5 height 6
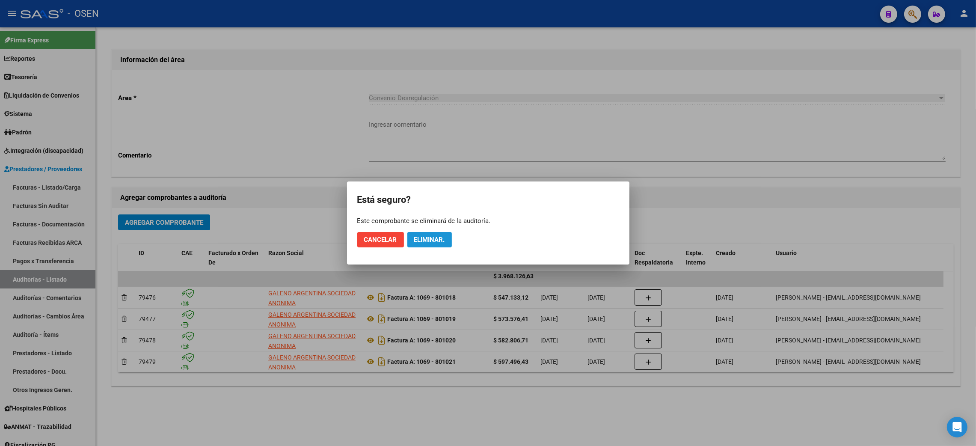
click at [429, 236] on span "Eliminar." at bounding box center [429, 240] width 31 height 8
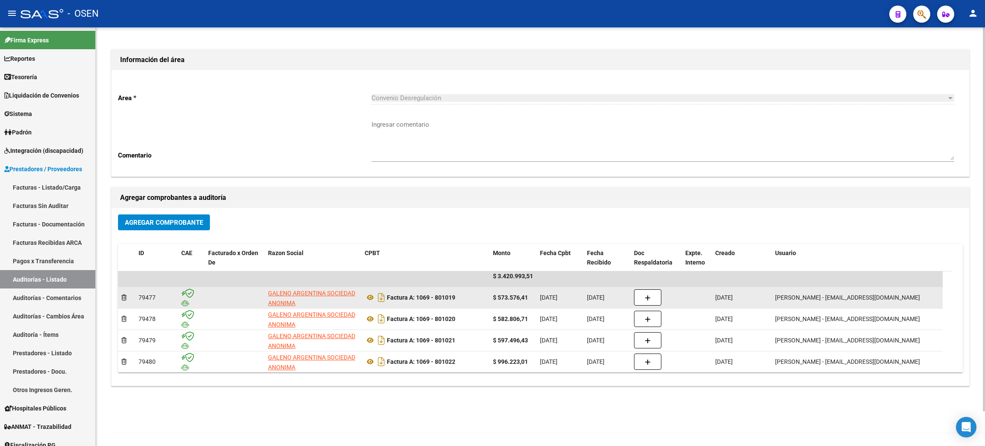
click at [127, 296] on div at bounding box center [126, 298] width 10 height 10
click at [127, 295] on icon at bounding box center [123, 297] width 5 height 6
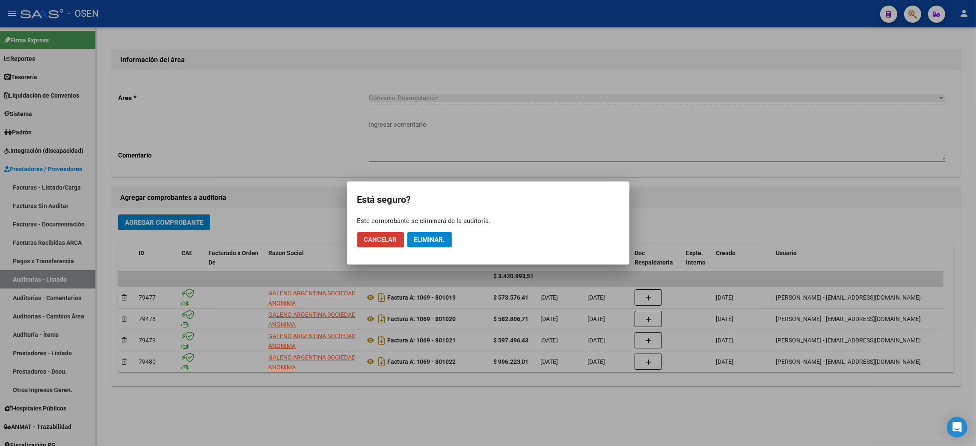
click at [432, 236] on span "Eliminar." at bounding box center [429, 240] width 31 height 8
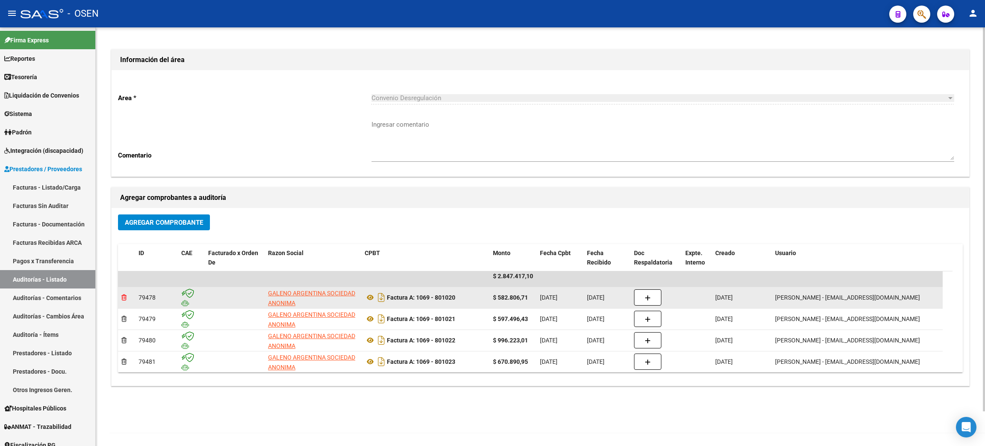
click at [122, 299] on icon at bounding box center [123, 297] width 5 height 6
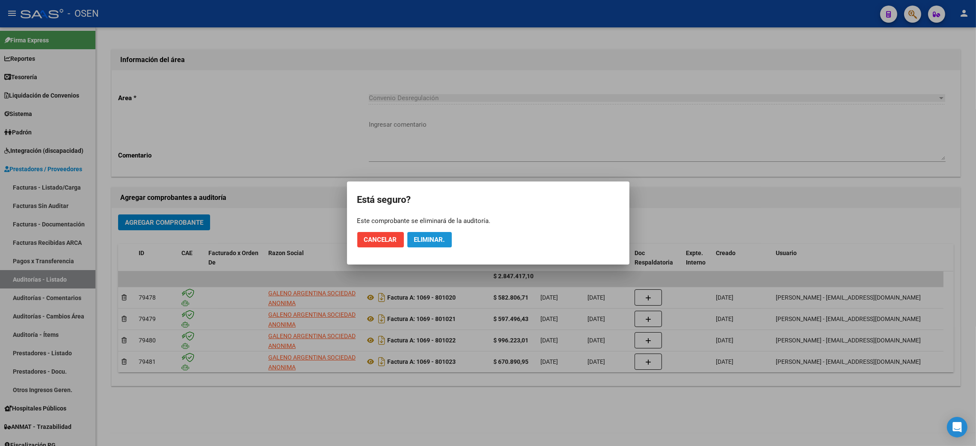
click at [428, 238] on span "Eliminar." at bounding box center [429, 240] width 31 height 8
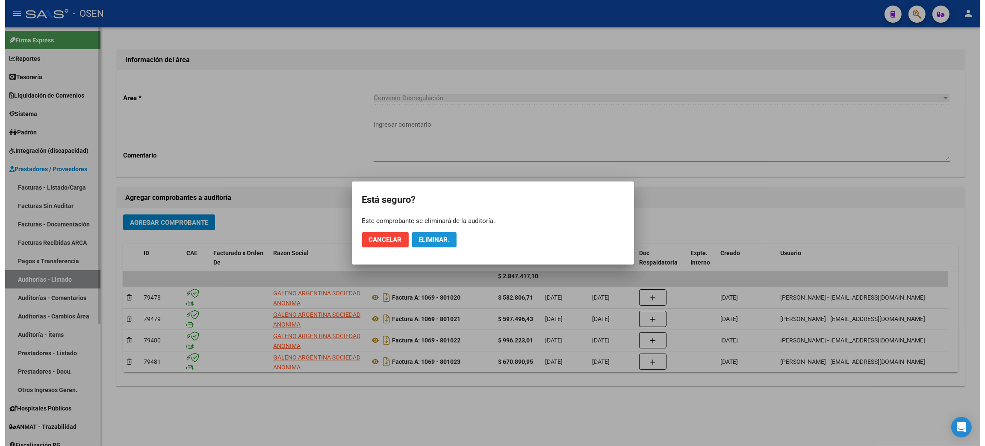
scroll to position [0, 0]
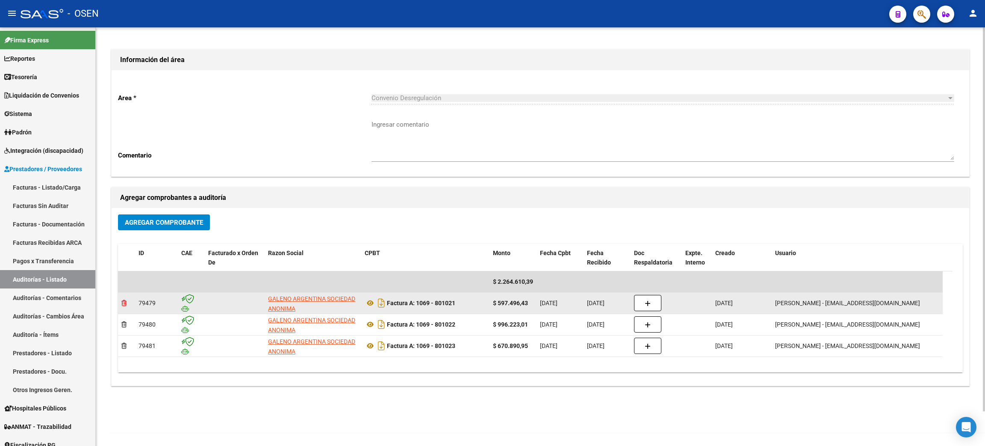
click at [122, 302] on icon at bounding box center [123, 303] width 5 height 6
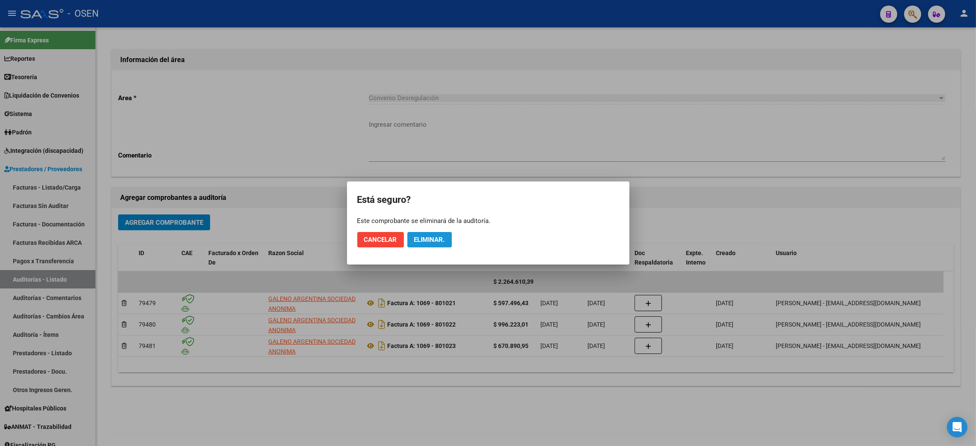
click at [440, 239] on span "Eliminar." at bounding box center [429, 240] width 31 height 8
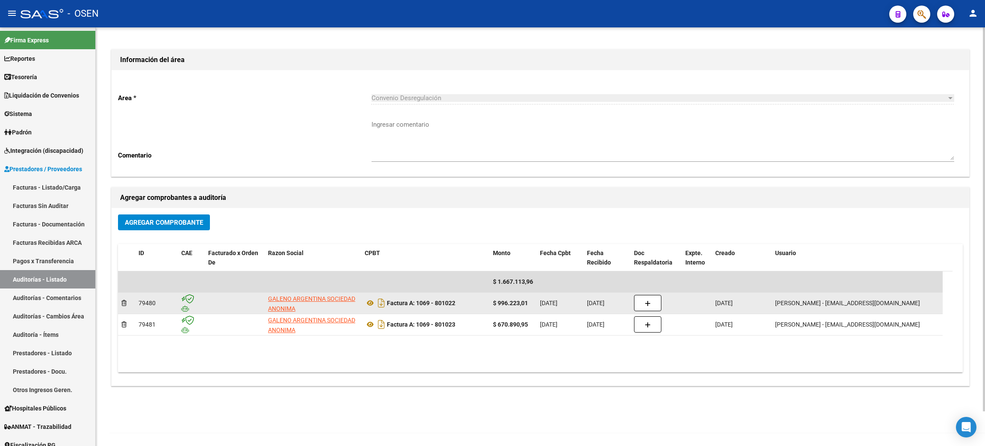
click at [127, 303] on div at bounding box center [126, 303] width 10 height 10
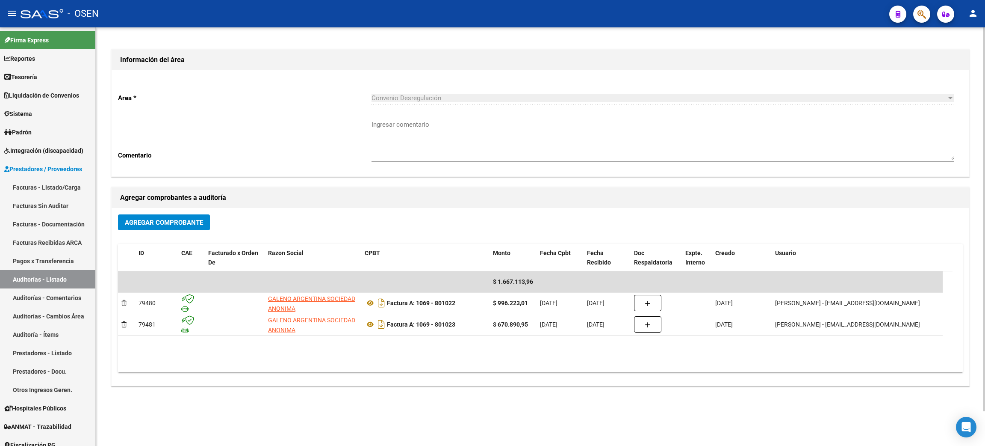
click at [612, 365] on datatable-body "$ 1.667.113,96 79480 GALENO ARGENTINA SOCIEDAD ANONIMA Factura A: 1069 - 801022…" at bounding box center [535, 321] width 835 height 101
click at [189, 222] on span "Agregar Comprobante" at bounding box center [164, 223] width 78 height 8
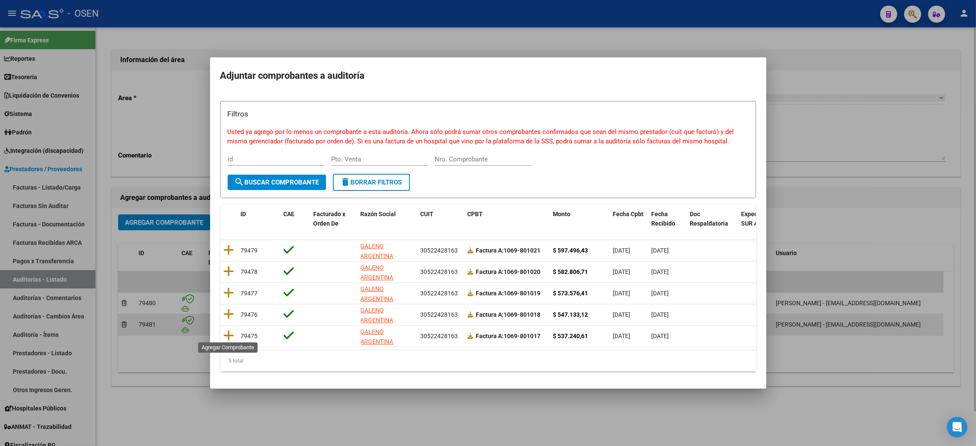
drag, startPoint x: 230, startPoint y: 333, endPoint x: 265, endPoint y: 328, distance: 35.4
click at [229, 332] on icon at bounding box center [229, 335] width 11 height 12
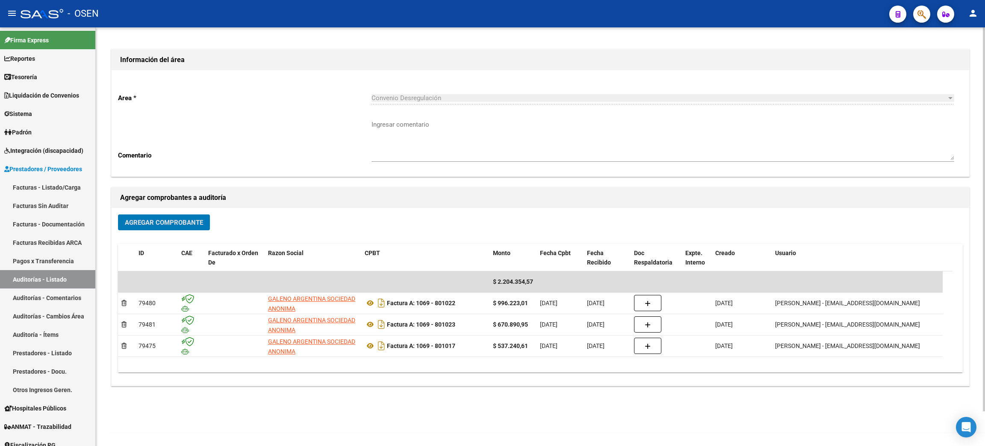
click at [171, 219] on span "Agregar Comprobante" at bounding box center [164, 223] width 78 height 8
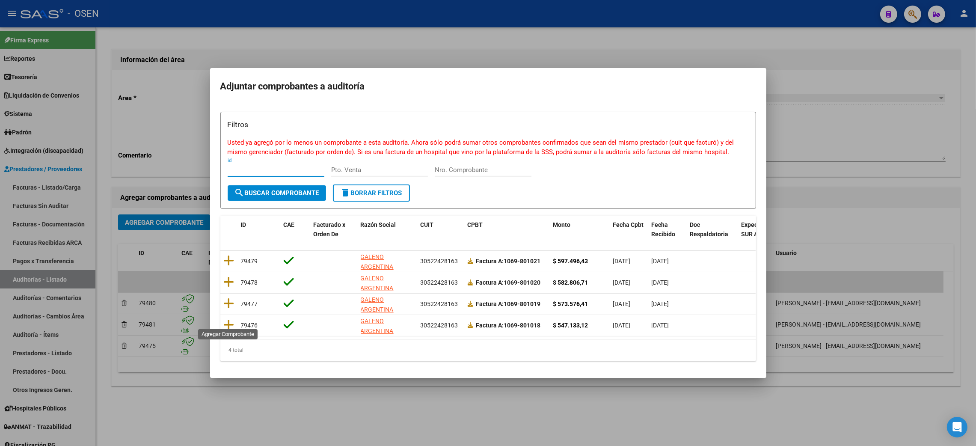
click at [227, 319] on icon at bounding box center [229, 325] width 11 height 12
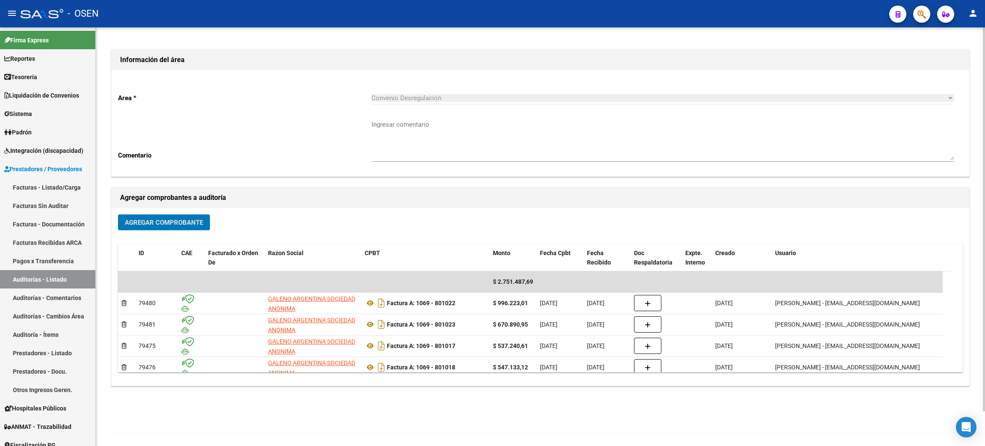
click at [181, 224] on span "Agregar Comprobante" at bounding box center [164, 223] width 78 height 8
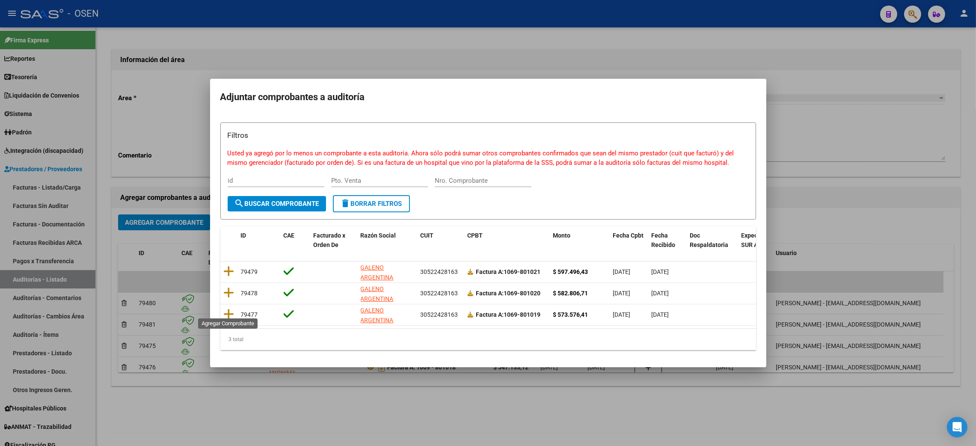
click at [229, 309] on icon at bounding box center [229, 314] width 11 height 12
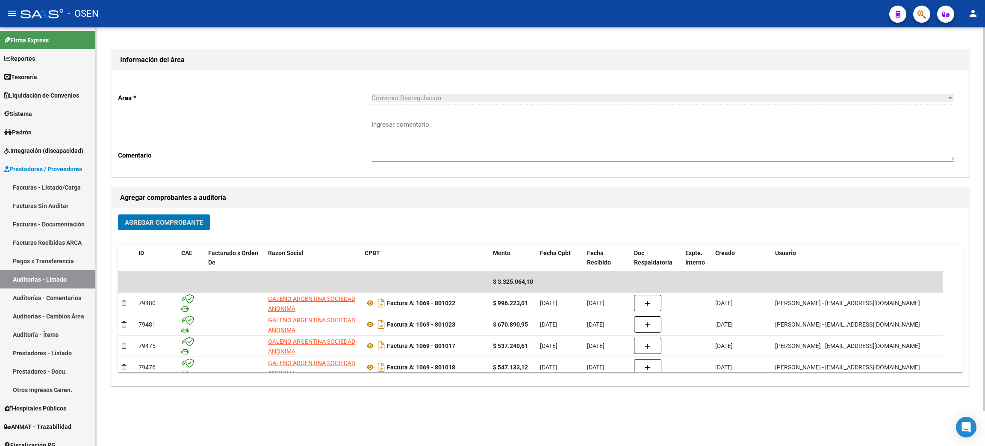
click at [180, 218] on span "Agregar Comprobante" at bounding box center [164, 222] width 78 height 8
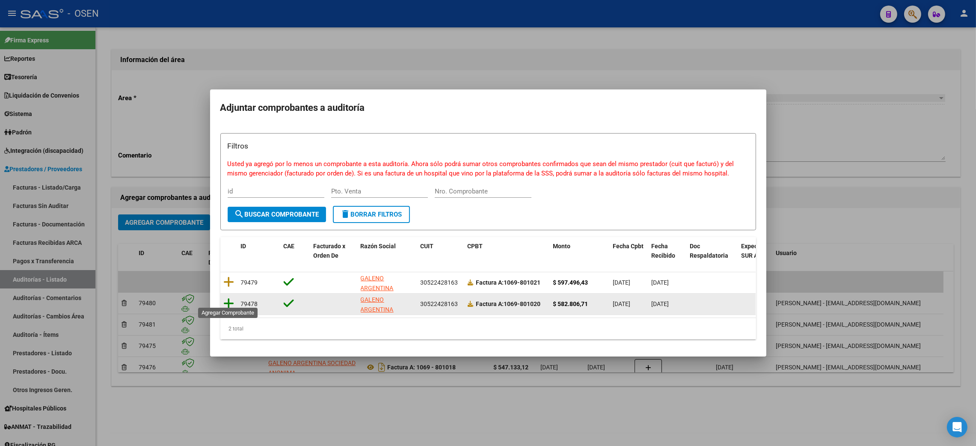
click at [227, 300] on icon at bounding box center [229, 303] width 11 height 12
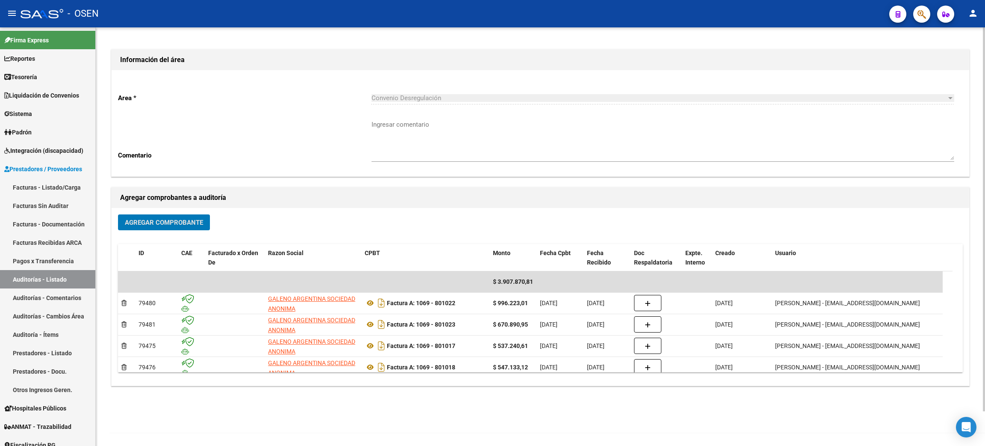
click at [170, 214] on button "Agregar Comprobante" at bounding box center [164, 222] width 92 height 16
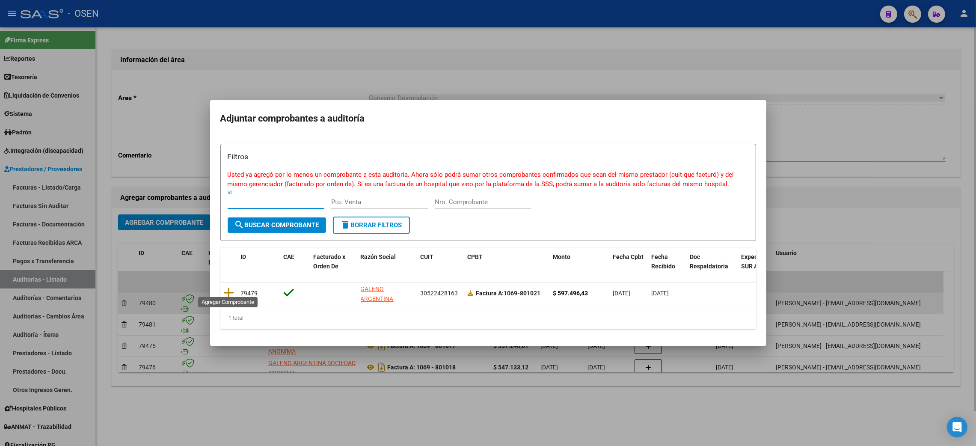
drag, startPoint x: 228, startPoint y: 288, endPoint x: 192, endPoint y: 307, distance: 40.4
click at [228, 287] on icon at bounding box center [229, 293] width 11 height 12
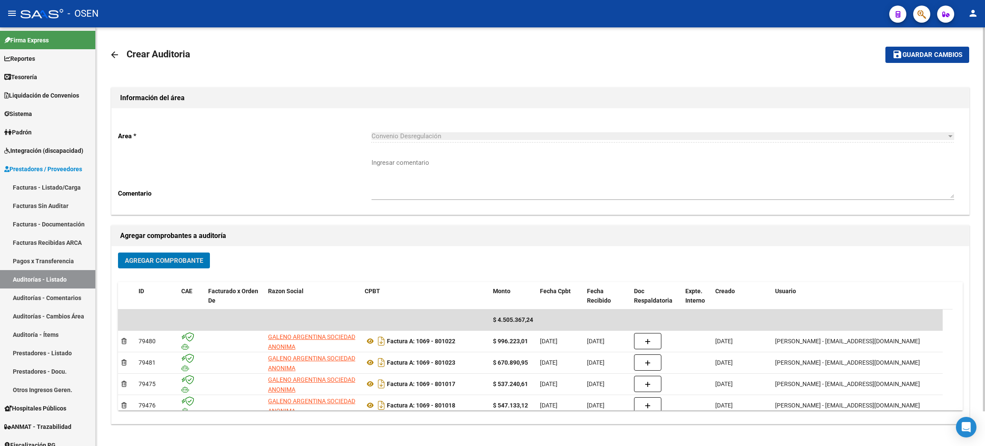
click at [916, 51] on span "Guardar cambios" at bounding box center [933, 55] width 60 height 8
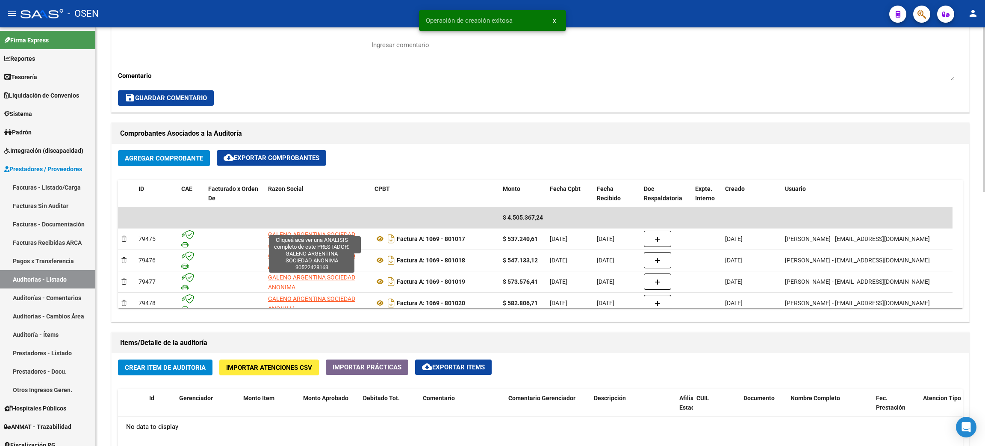
scroll to position [384, 0]
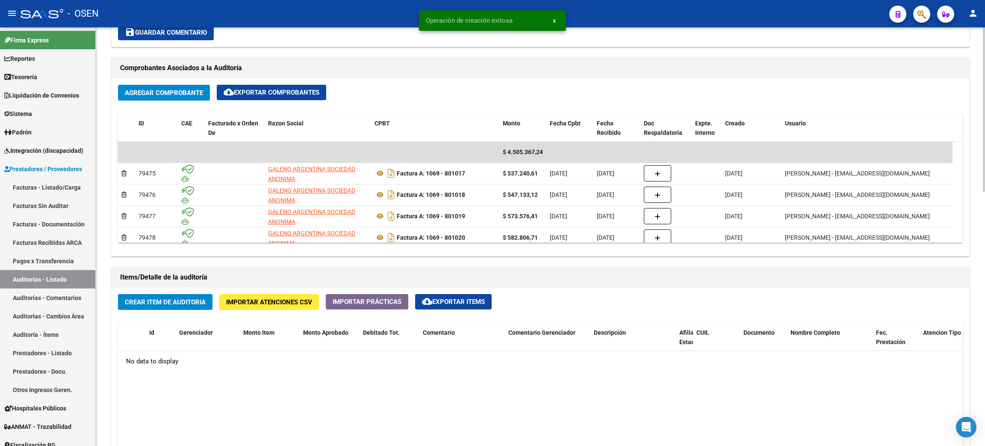
click at [156, 303] on span "Crear Item de Auditoria" at bounding box center [165, 302] width 81 height 8
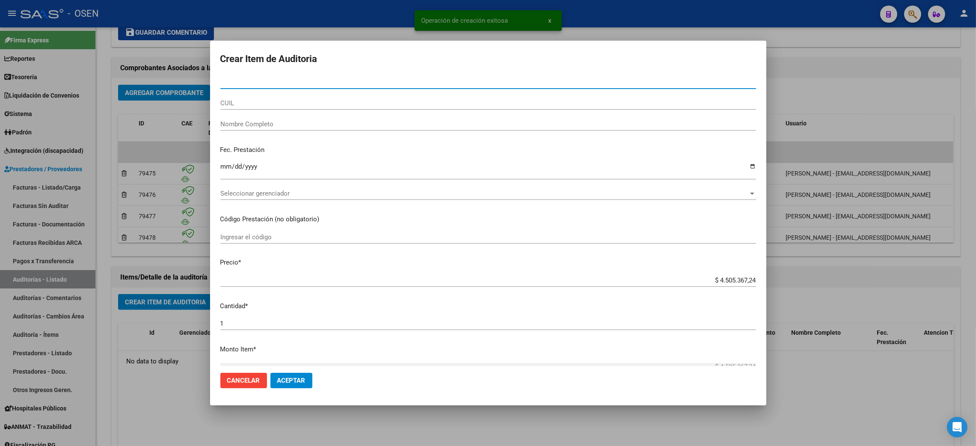
click at [305, 382] on button "Aceptar" at bounding box center [291, 379] width 42 height 15
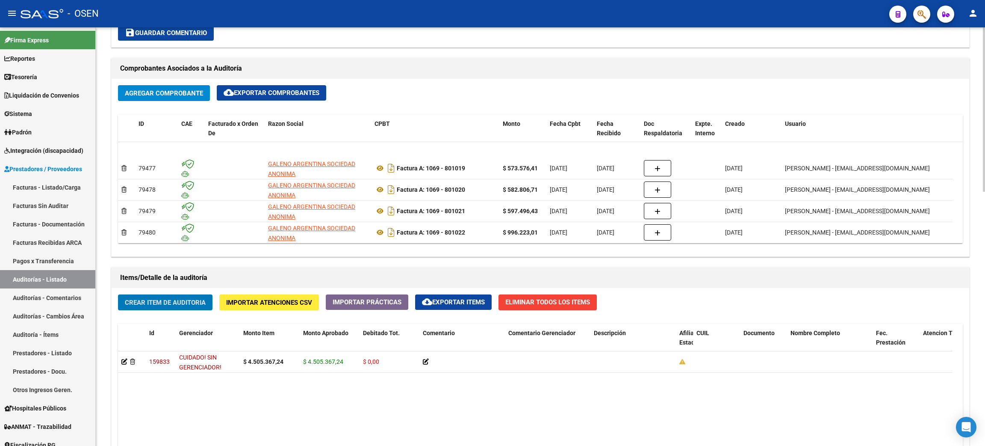
scroll to position [649, 0]
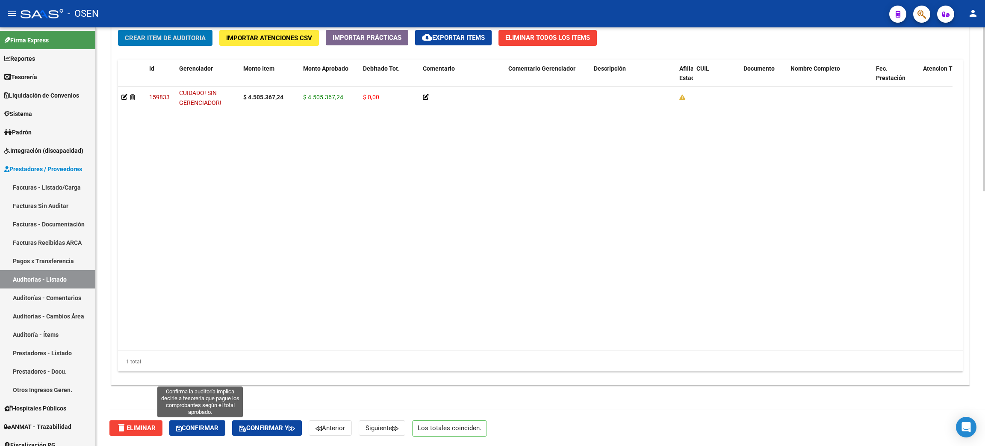
click at [218, 426] on span "Confirmar" at bounding box center [197, 428] width 42 height 8
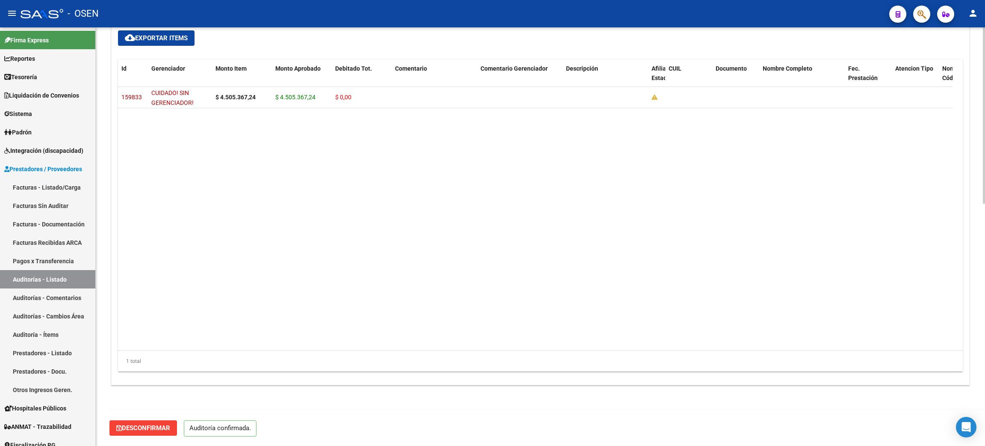
scroll to position [573, 0]
type input "202508"
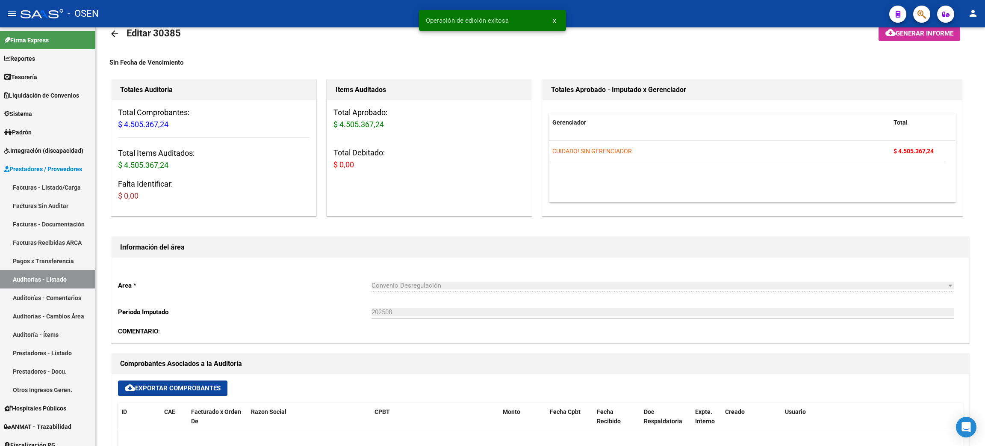
scroll to position [0, 0]
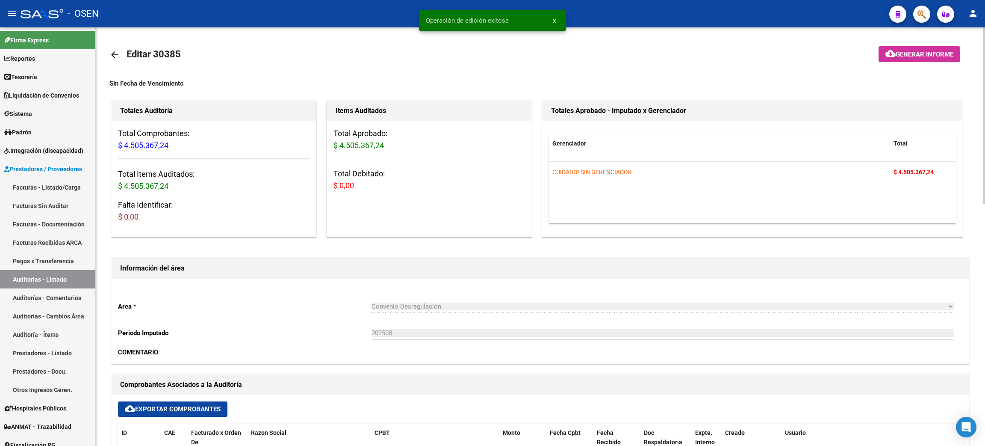
click at [113, 51] on mat-icon "arrow_back" at bounding box center [114, 55] width 10 height 10
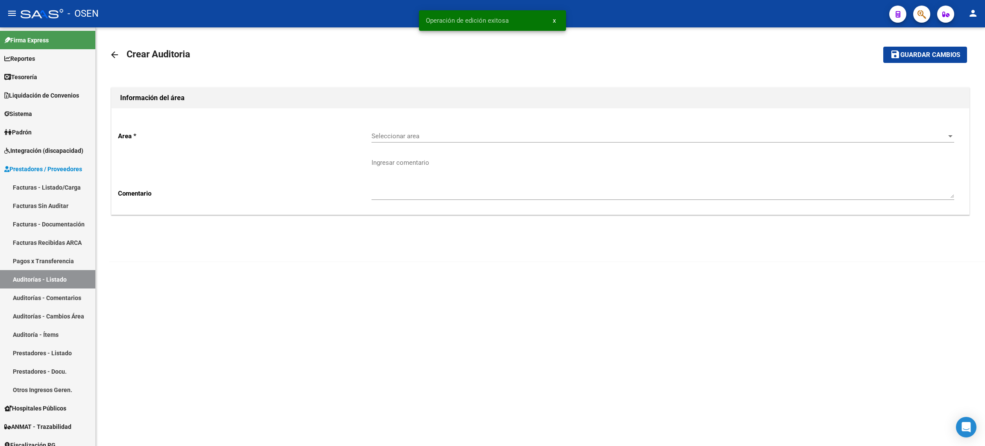
click at [430, 132] on span "Seleccionar area" at bounding box center [659, 136] width 575 height 8
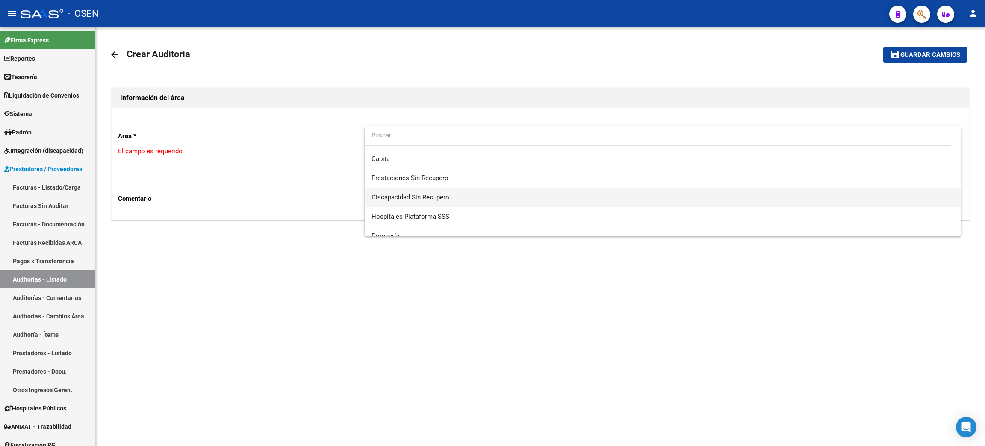
scroll to position [64, 0]
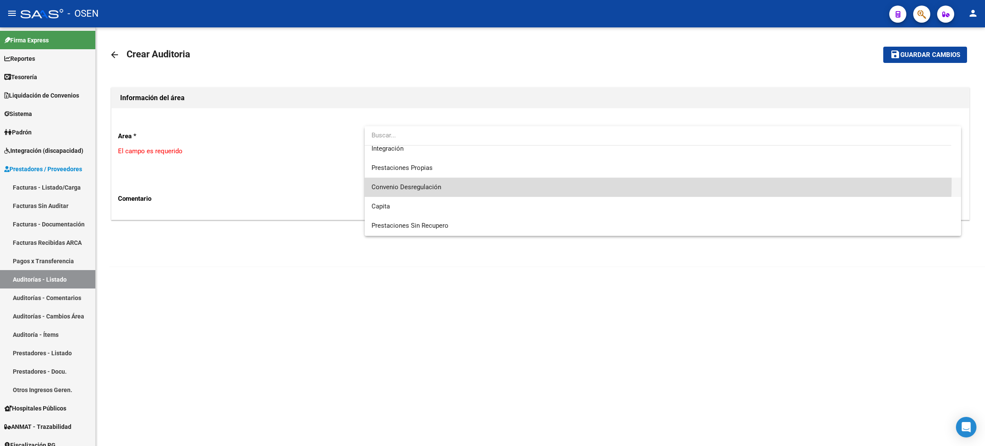
click at [438, 180] on span "Convenio Desregulación" at bounding box center [663, 186] width 583 height 19
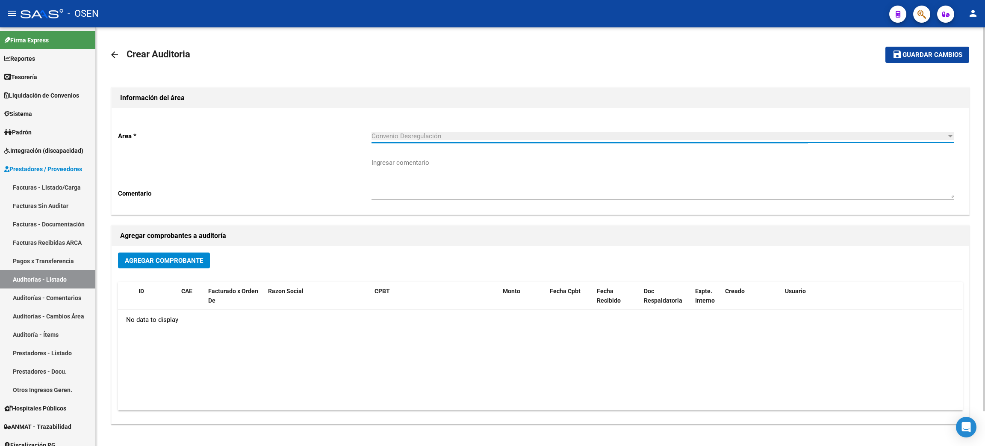
click at [143, 263] on span "Agregar Comprobante" at bounding box center [164, 261] width 78 height 8
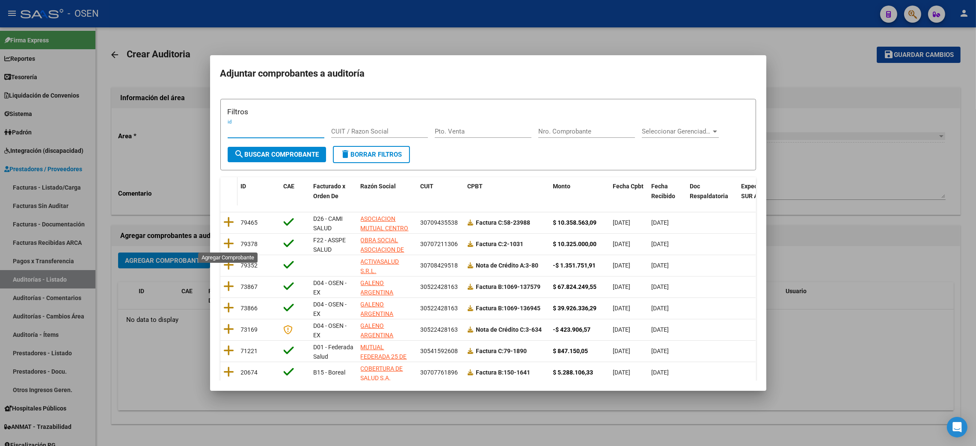
click at [230, 240] on icon at bounding box center [229, 243] width 11 height 12
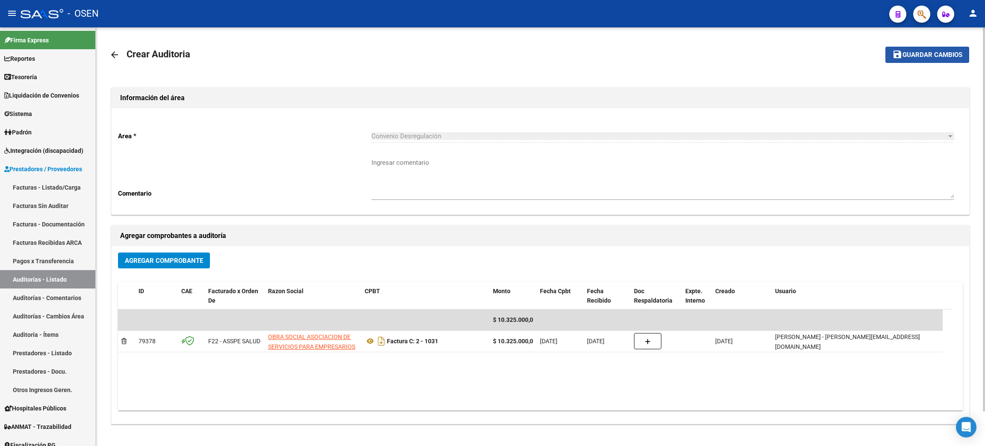
click at [902, 57] on mat-icon "save" at bounding box center [898, 54] width 10 height 10
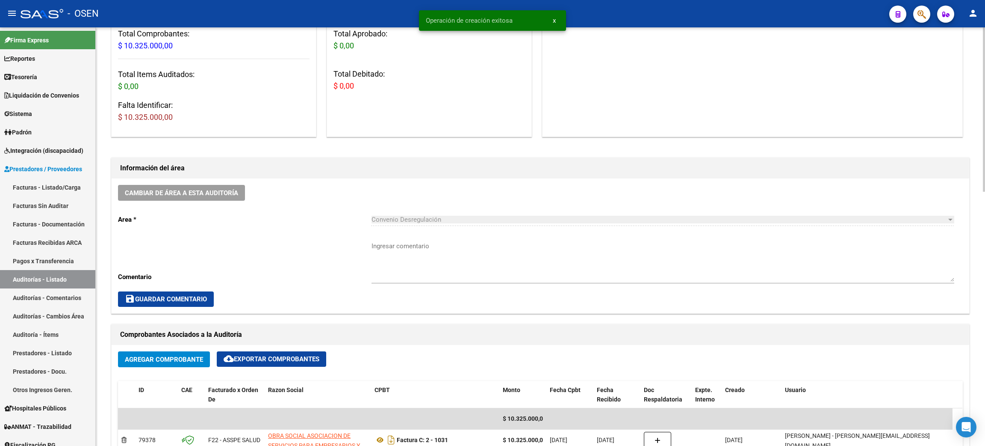
scroll to position [320, 0]
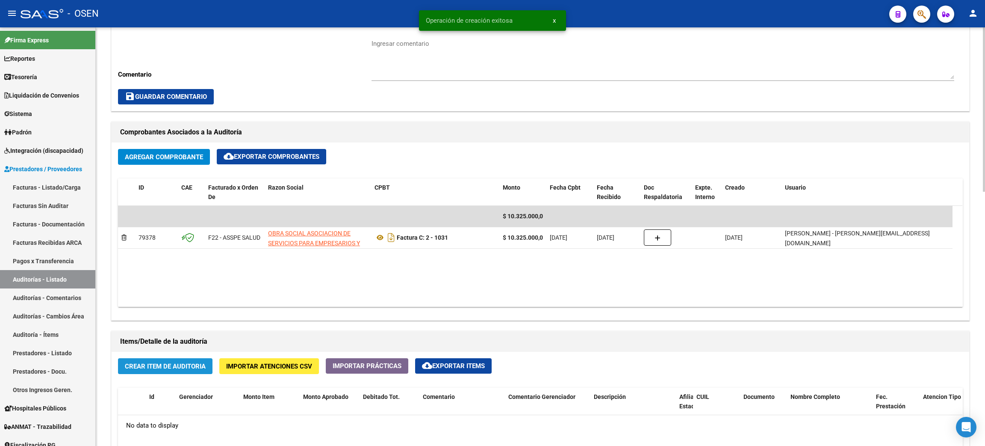
click at [171, 362] on span "Crear Item de Auditoria" at bounding box center [165, 366] width 81 height 8
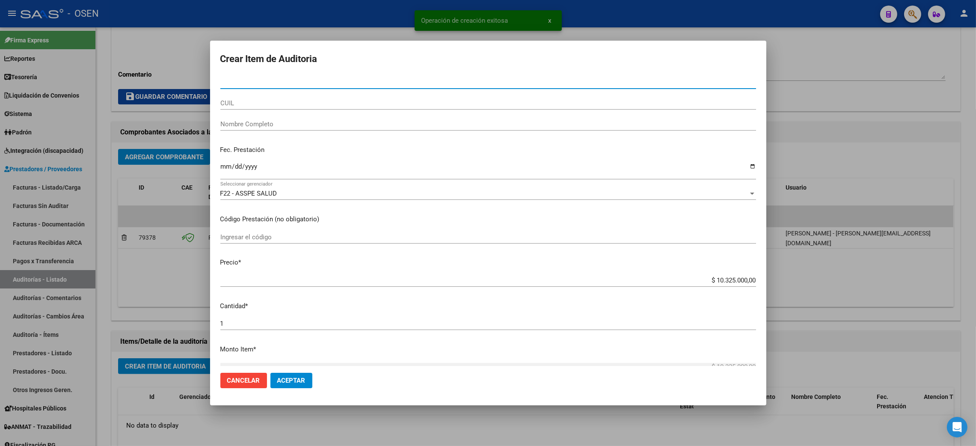
click at [292, 381] on span "Aceptar" at bounding box center [291, 380] width 28 height 8
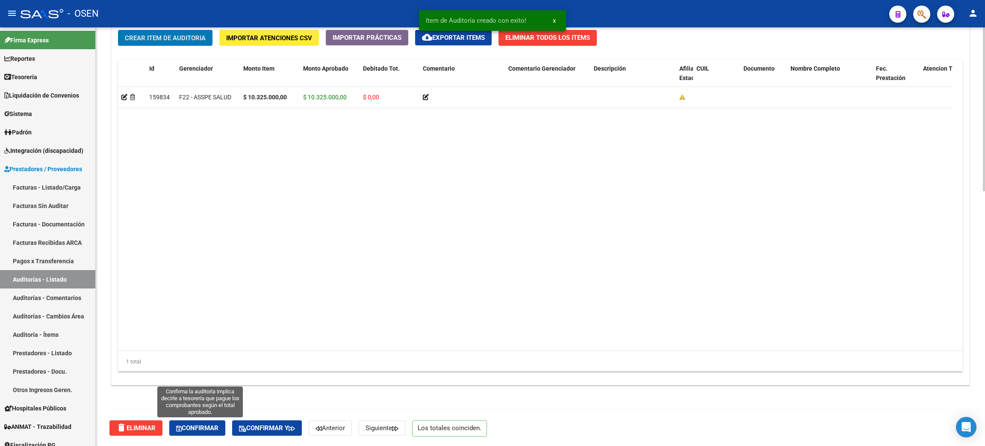
click at [182, 431] on icon "button" at bounding box center [179, 428] width 6 height 6
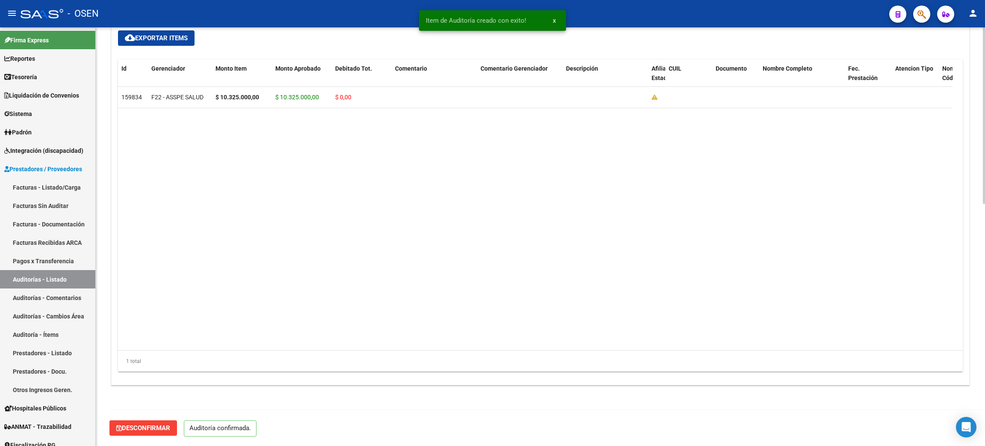
scroll to position [573, 0]
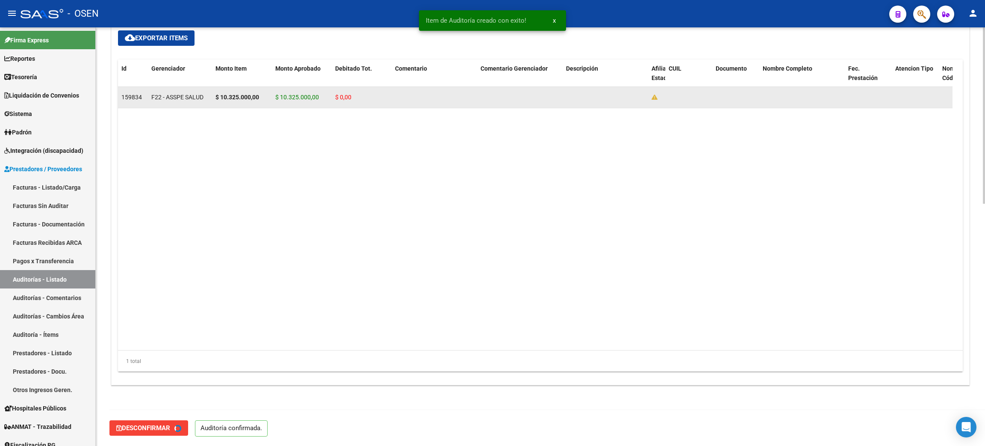
type input "202508"
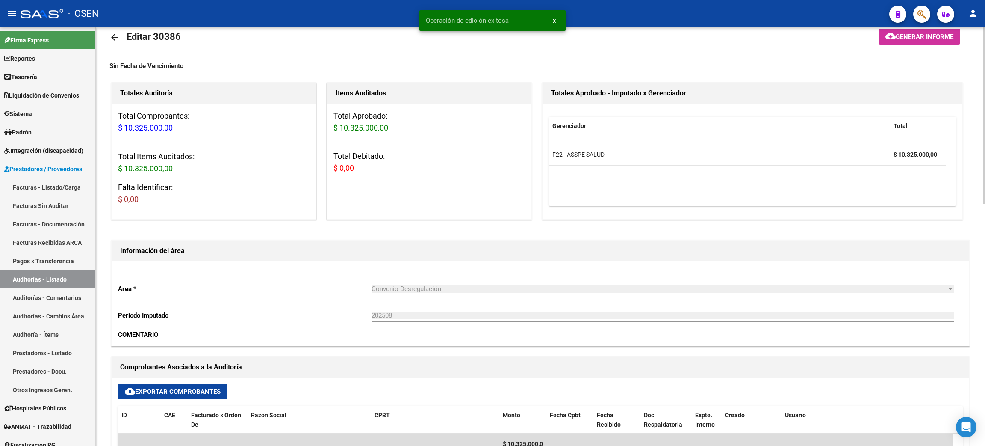
scroll to position [0, 0]
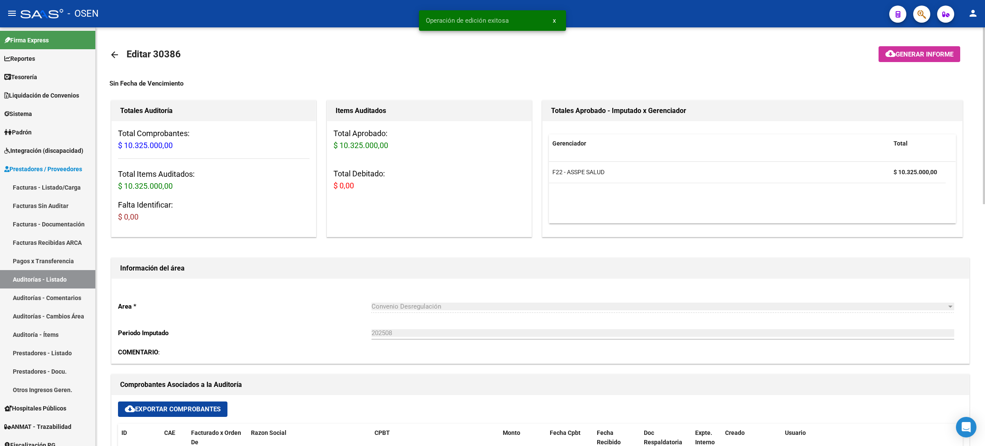
click at [112, 55] on mat-icon "arrow_back" at bounding box center [114, 55] width 10 height 10
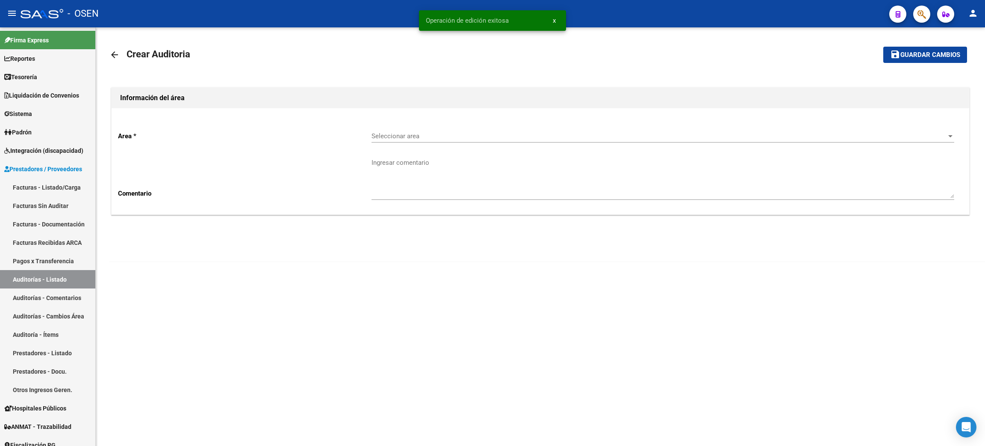
click at [409, 132] on span "Seleccionar area" at bounding box center [659, 136] width 575 height 8
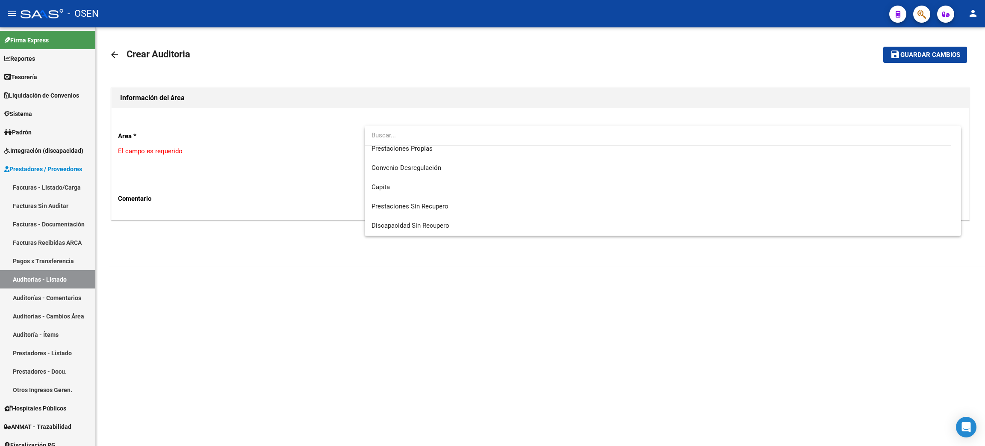
scroll to position [64, 0]
click at [497, 192] on span "Convenio Desregulación" at bounding box center [663, 186] width 583 height 19
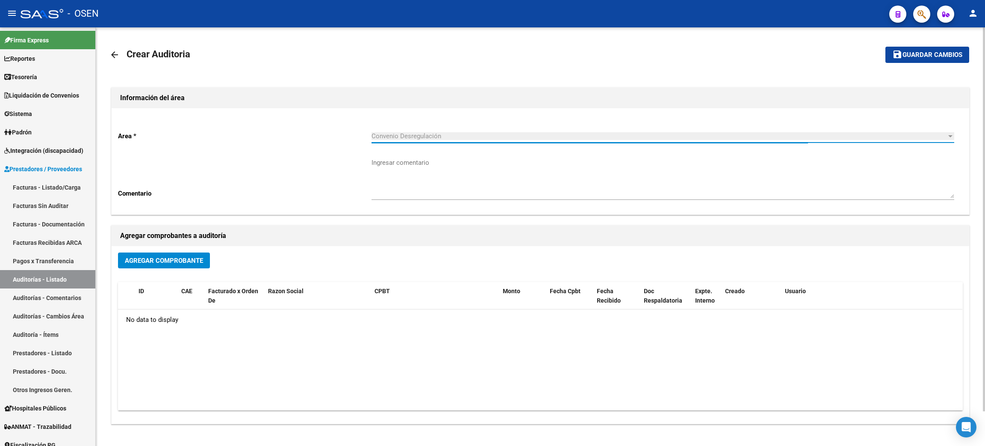
click at [176, 260] on span "Agregar Comprobante" at bounding box center [164, 261] width 78 height 8
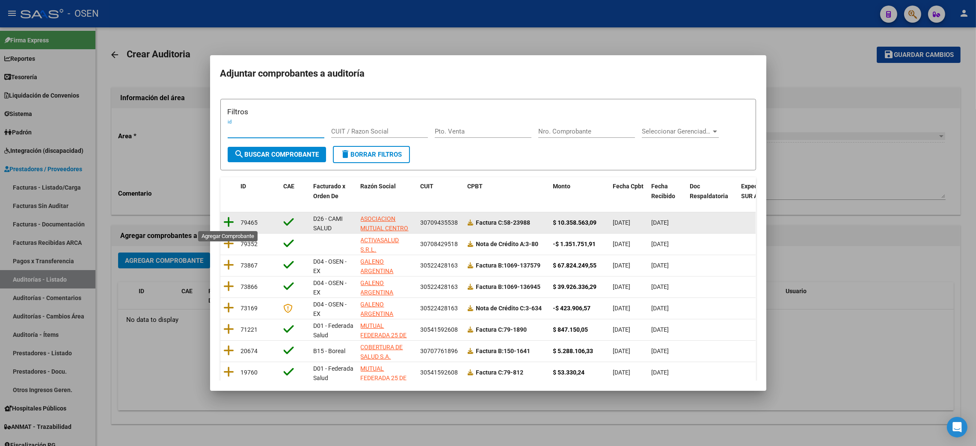
click at [227, 221] on icon at bounding box center [229, 222] width 11 height 12
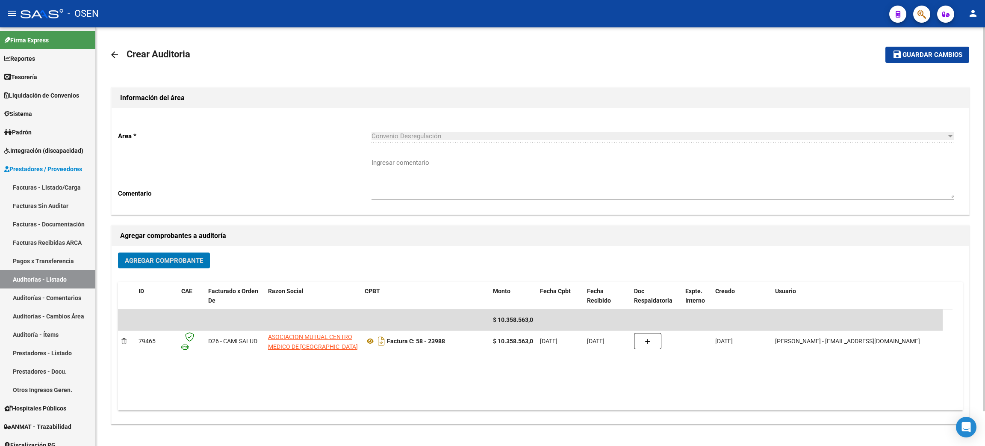
click at [911, 48] on button "save Guardar cambios" at bounding box center [928, 55] width 84 height 16
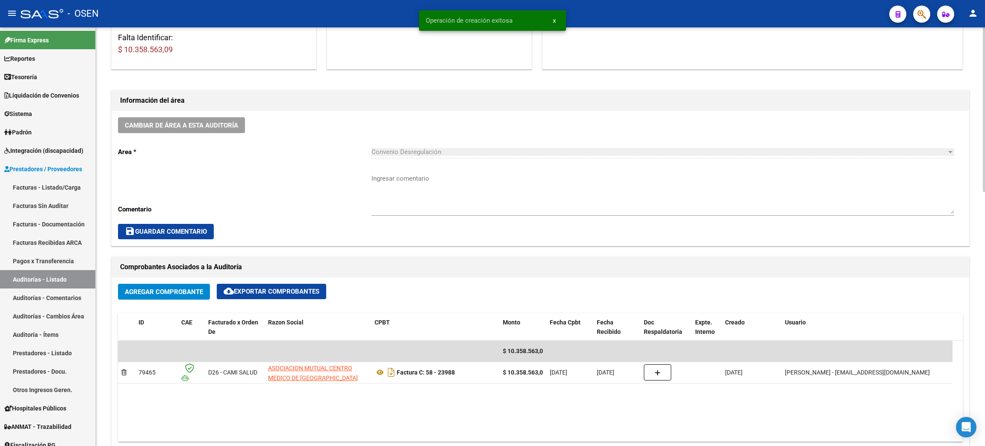
scroll to position [257, 0]
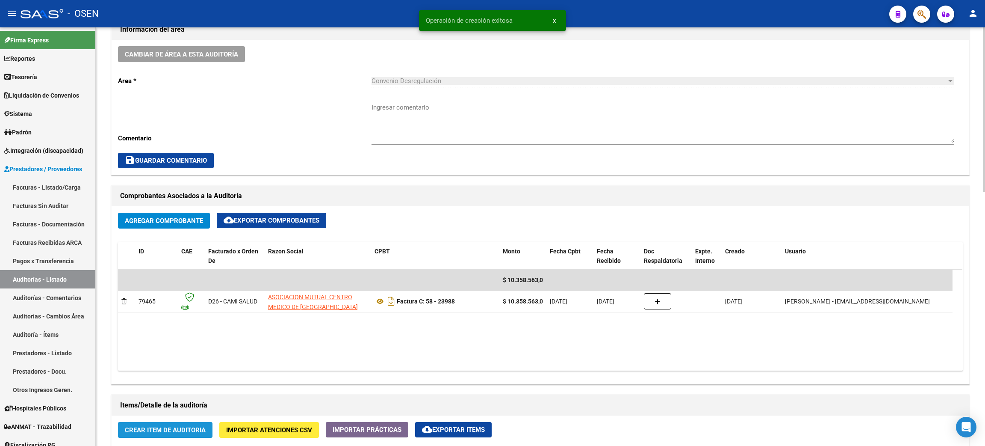
click at [184, 430] on span "Crear Item de Auditoria" at bounding box center [165, 430] width 81 height 8
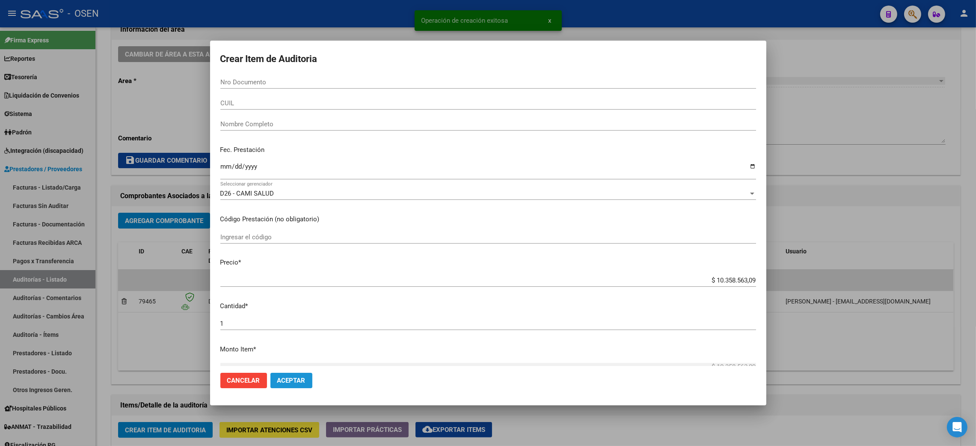
click at [293, 379] on span "Aceptar" at bounding box center [291, 380] width 28 height 8
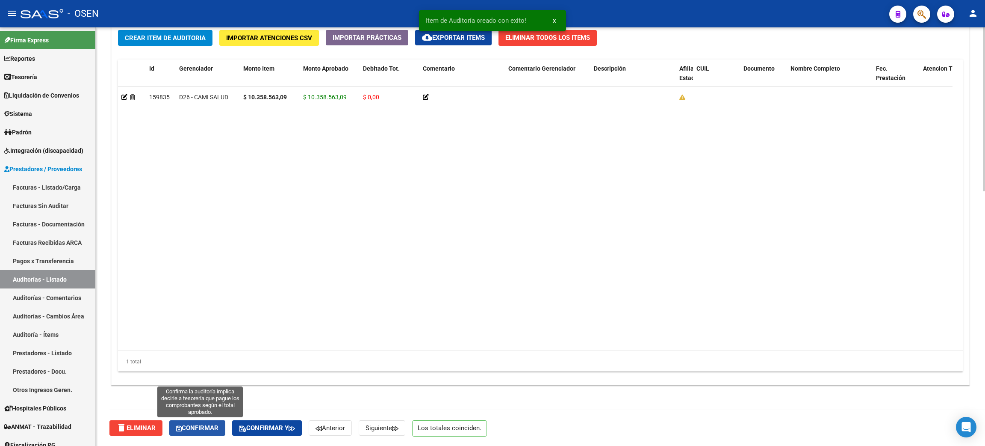
click at [189, 423] on button "Confirmar" at bounding box center [197, 427] width 56 height 15
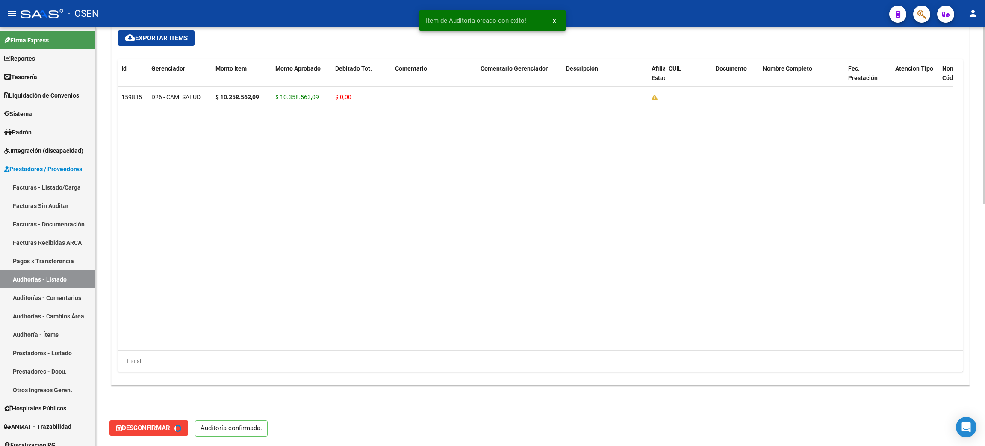
type input "202508"
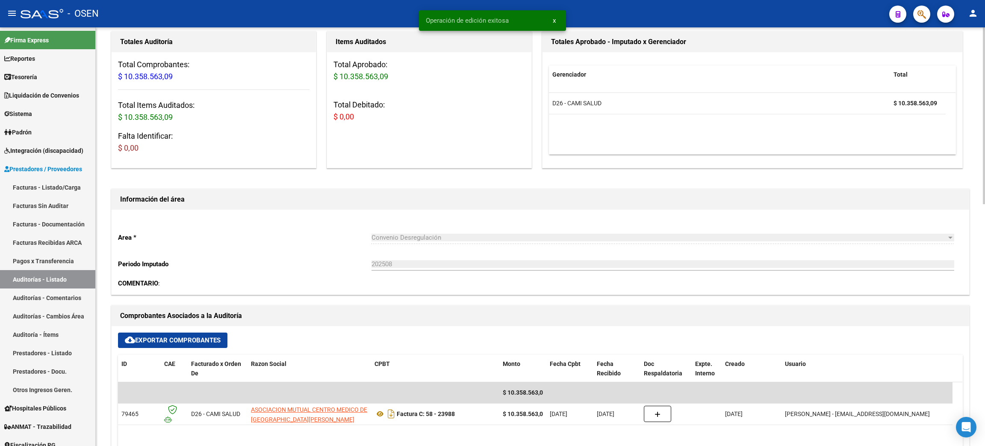
scroll to position [0, 0]
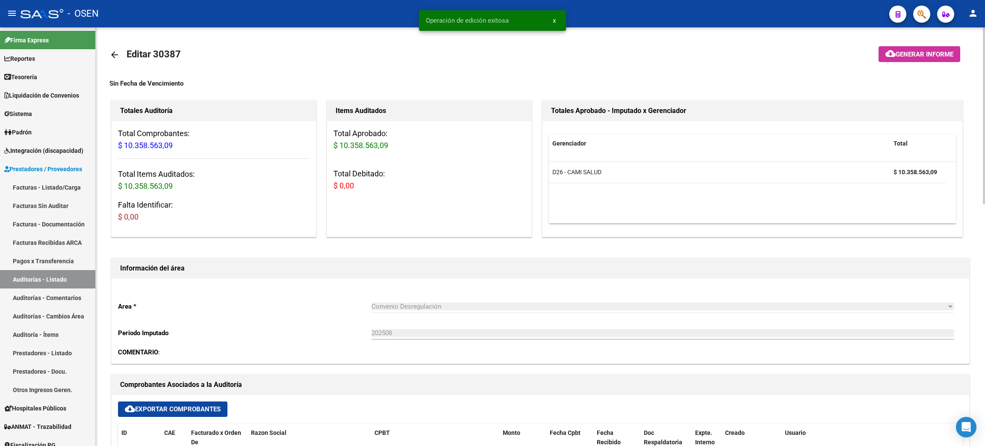
click at [116, 53] on mat-icon "arrow_back" at bounding box center [114, 55] width 10 height 10
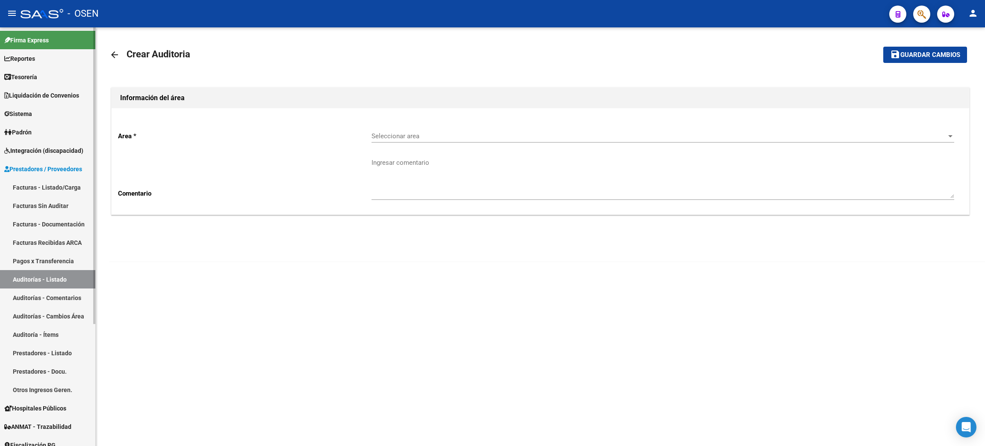
click at [37, 74] on span "Tesorería" at bounding box center [20, 76] width 33 height 9
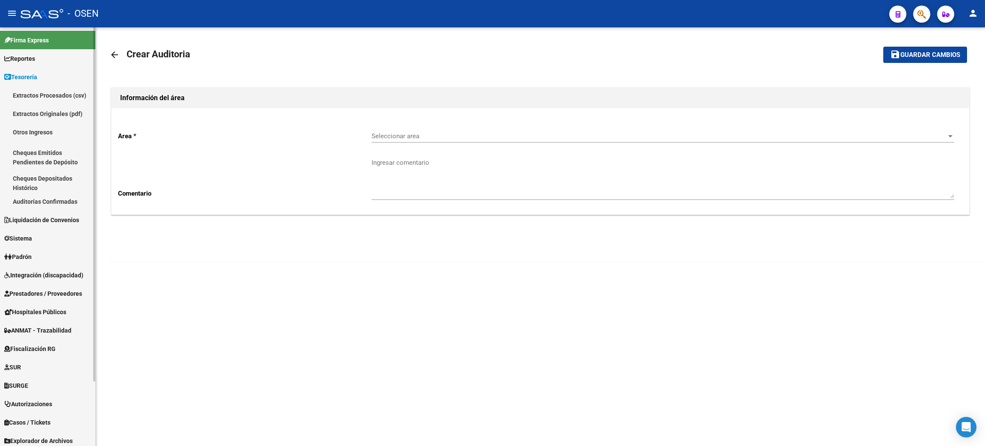
click at [65, 197] on link "Auditorías Confirmadas" at bounding box center [47, 201] width 95 height 18
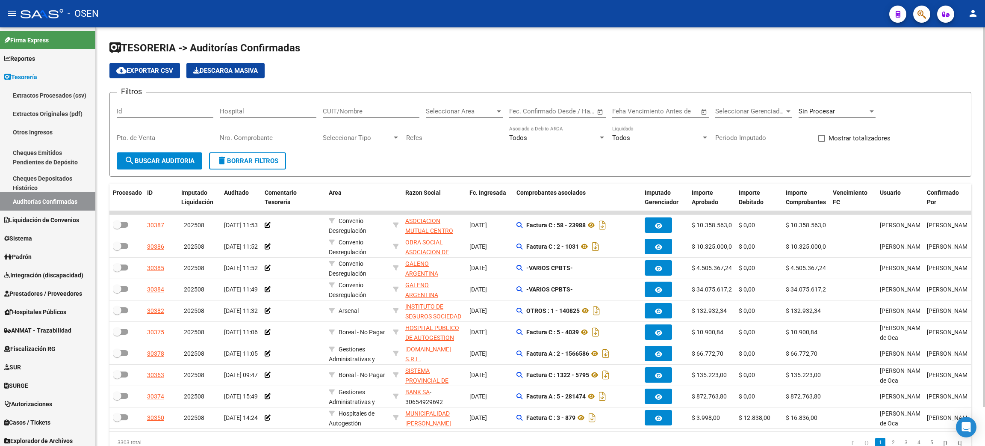
click at [340, 110] on input "CUIT/Nombre" at bounding box center [371, 111] width 97 height 8
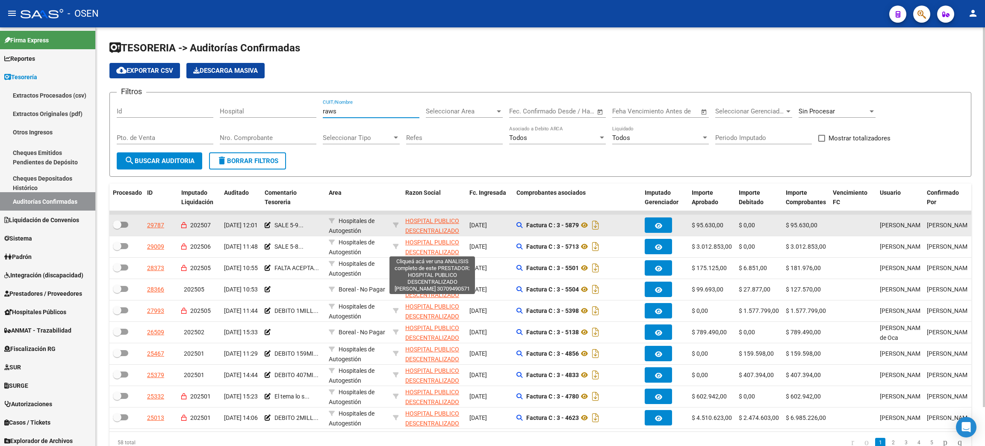
type input "raws"
click at [442, 222] on span "HOSPITAL PUBLICO DESCENTRALIZADO [PERSON_NAME]" at bounding box center [432, 230] width 54 height 27
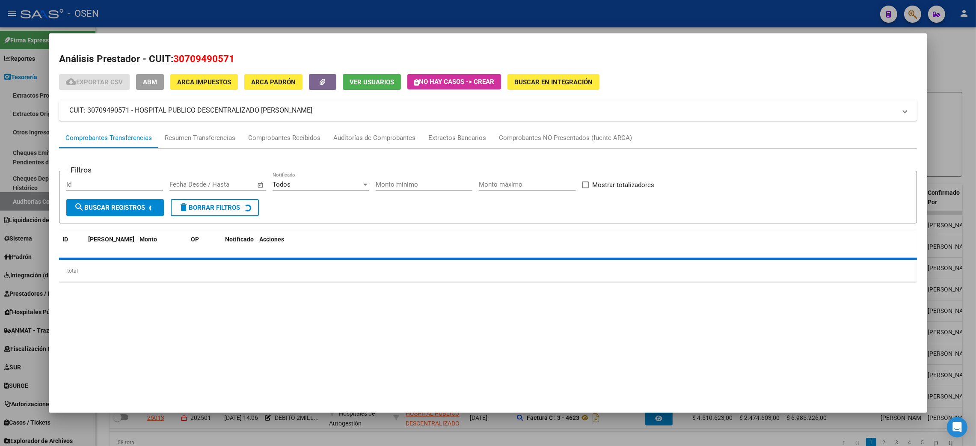
drag, startPoint x: 170, startPoint y: 58, endPoint x: 250, endPoint y: 56, distance: 80.4
click at [250, 56] on h2 "Análisis Prestador - CUIT: 30709490571" at bounding box center [487, 59] width 857 height 15
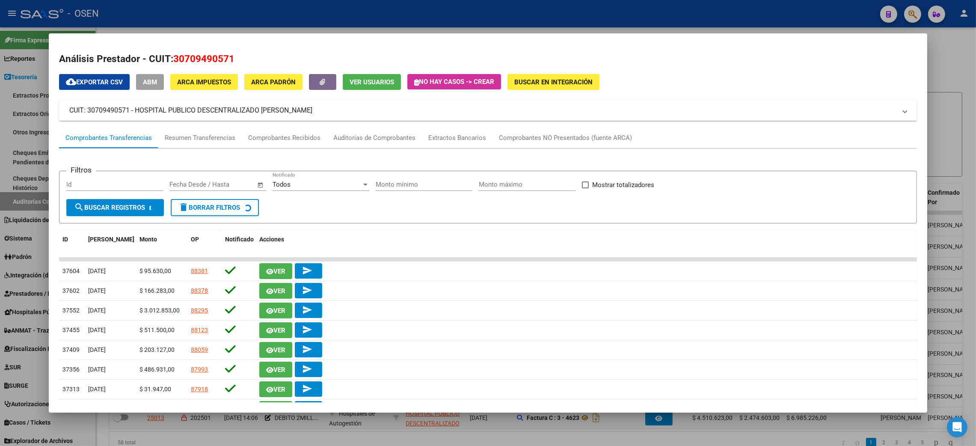
copy span "30709490571"
click at [945, 77] on div at bounding box center [488, 223] width 976 height 446
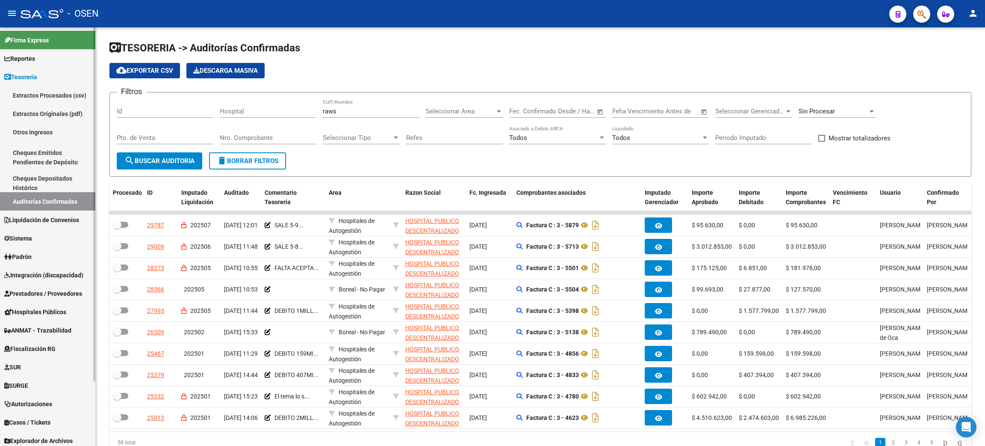
click at [55, 201] on link "Auditorías Confirmadas" at bounding box center [47, 201] width 95 height 18
click at [245, 164] on button "delete Borrar Filtros" at bounding box center [247, 160] width 77 height 17
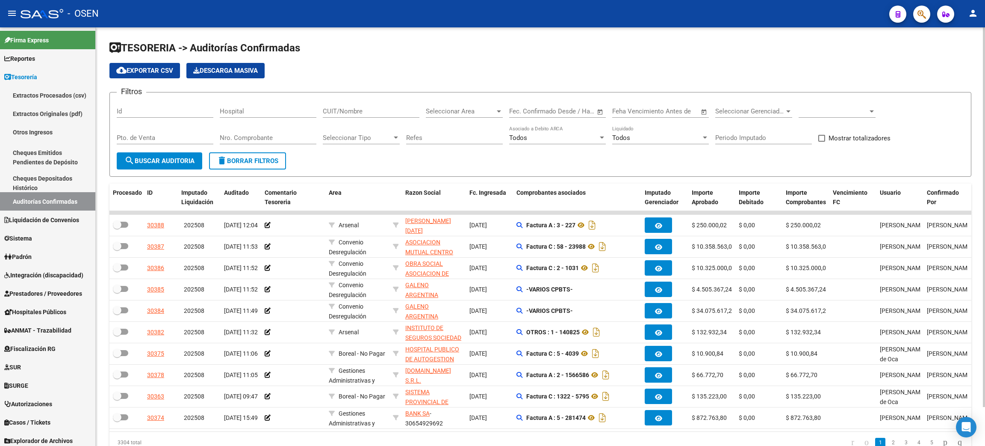
click at [823, 110] on span at bounding box center [833, 111] width 69 height 8
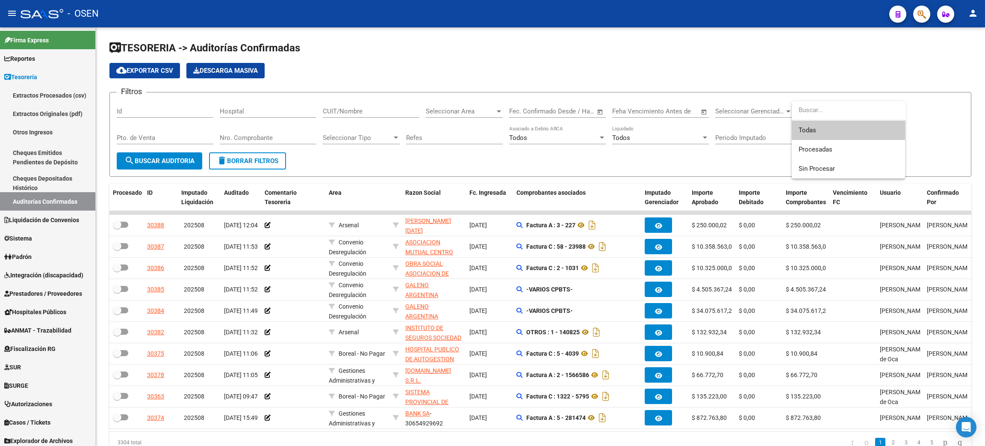
click at [826, 128] on span "Todas" at bounding box center [849, 130] width 100 height 19
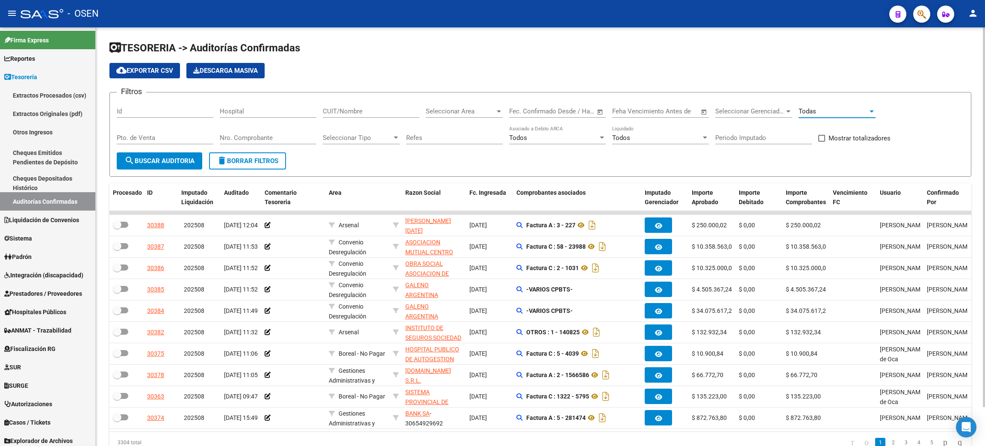
click at [470, 114] on span "Seleccionar Area" at bounding box center [460, 111] width 69 height 8
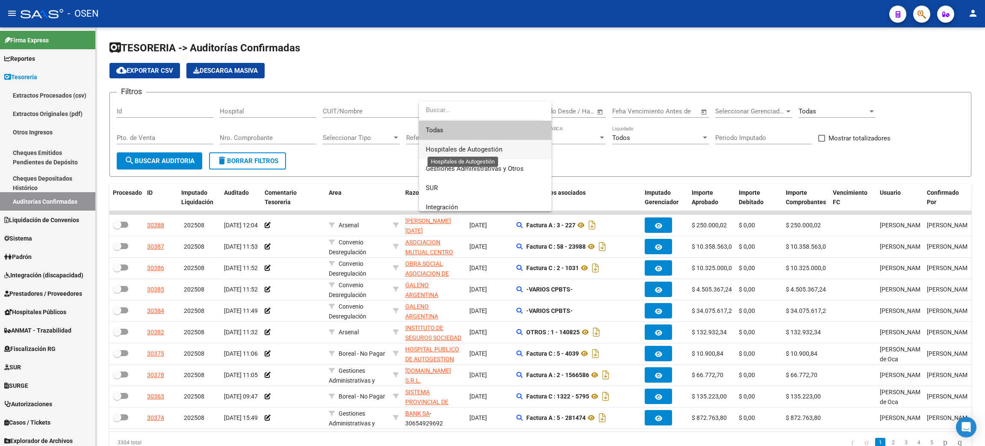
click at [490, 149] on span "Hospitales de Autogestión" at bounding box center [464, 149] width 77 height 8
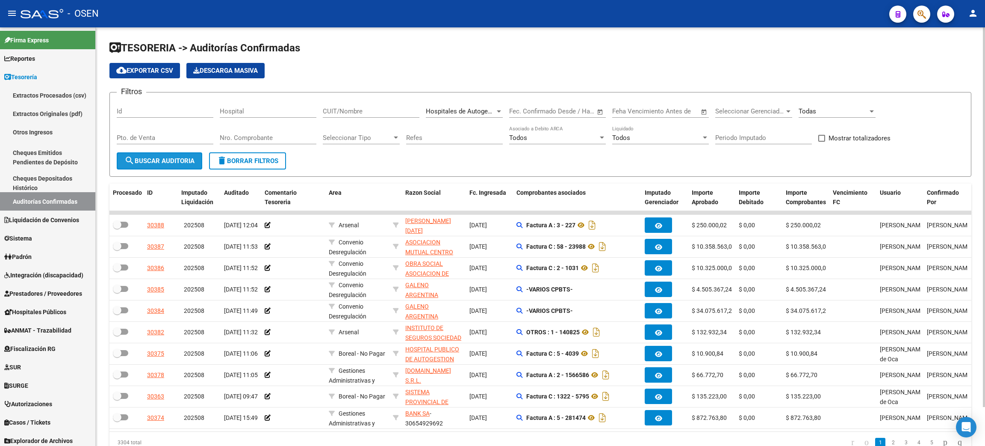
click at [157, 157] on span "search Buscar Auditoria" at bounding box center [159, 161] width 70 height 8
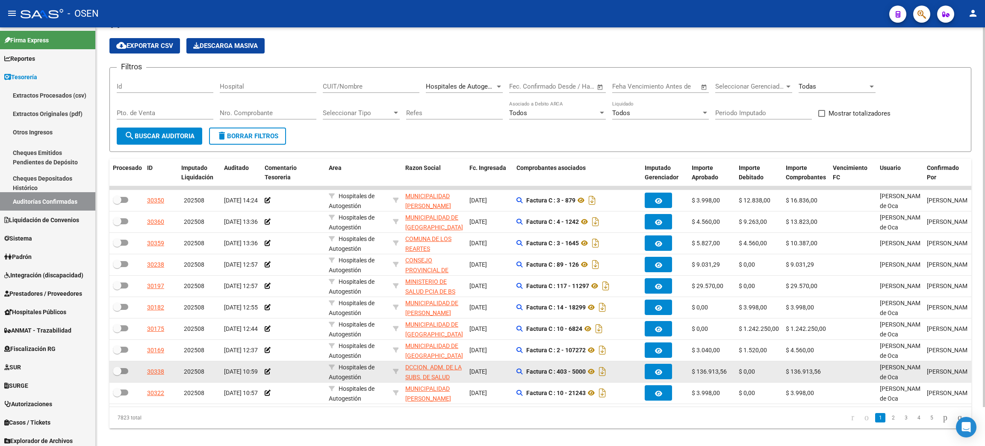
scroll to position [43, 0]
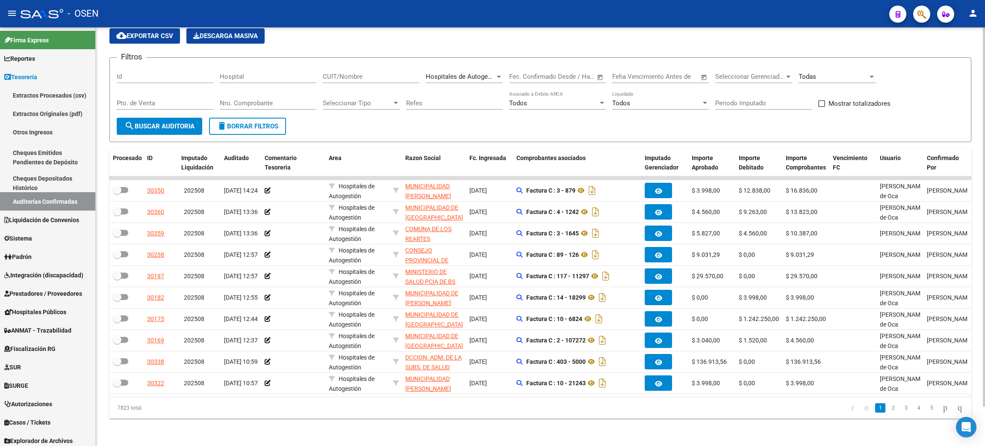
click at [841, 74] on div "Todas" at bounding box center [837, 78] width 77 height 27
click at [839, 73] on div "Todas" at bounding box center [833, 77] width 69 height 8
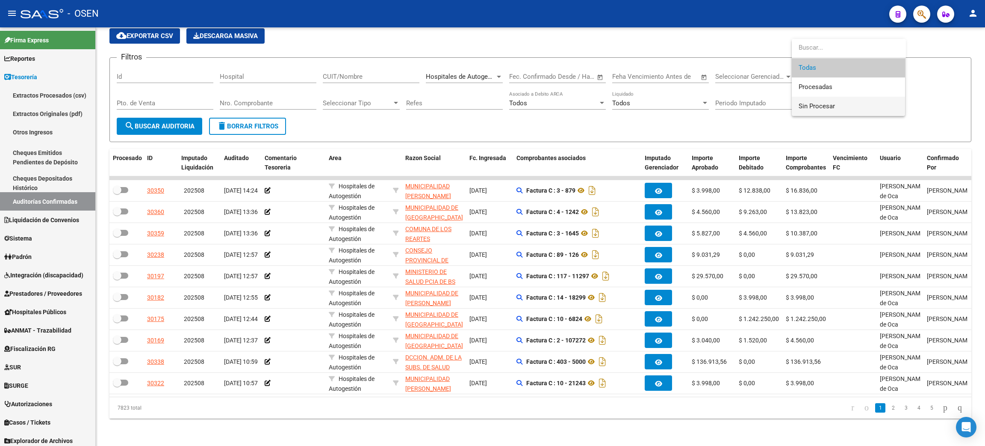
click at [820, 100] on span "Sin Procesar" at bounding box center [849, 106] width 100 height 19
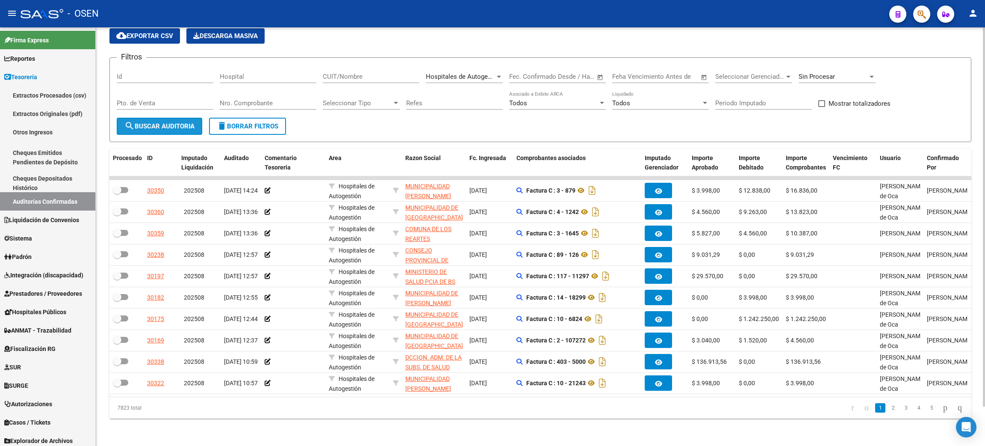
click at [171, 122] on span "search Buscar Auditoria" at bounding box center [159, 126] width 70 height 8
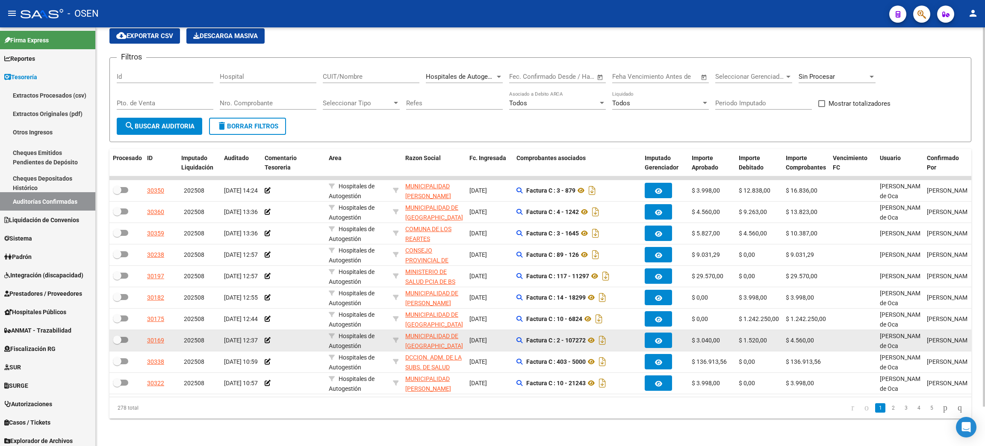
scroll to position [0, 0]
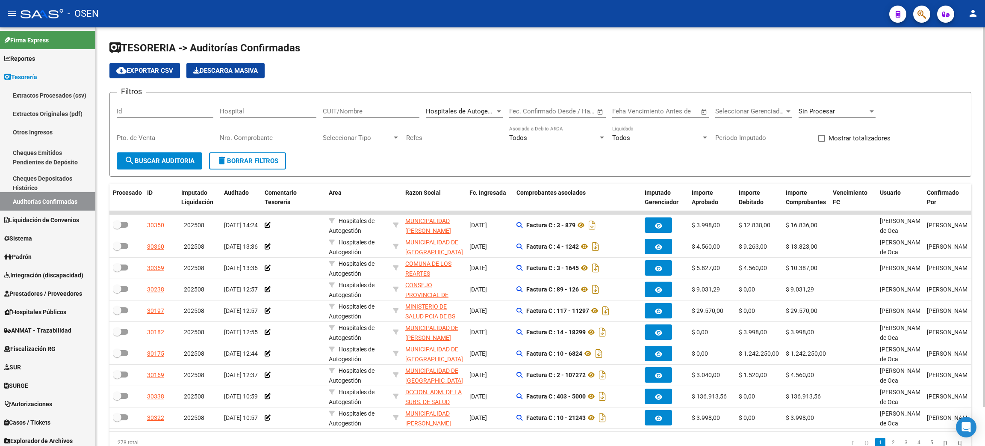
click at [136, 69] on span "cloud_download Exportar CSV" at bounding box center [144, 71] width 57 height 8
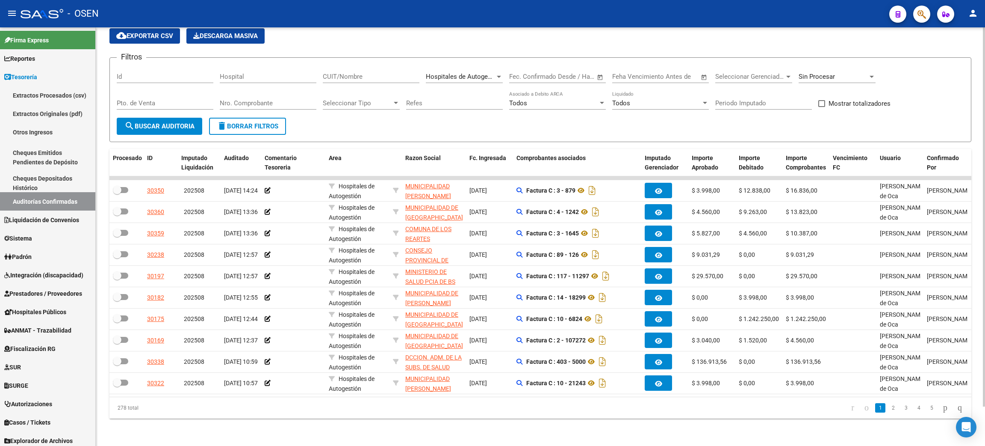
click at [424, 409] on datatable-pager "1 2 3 4 5" at bounding box center [626, 407] width 683 height 15
click at [252, 122] on span "delete Borrar Filtros" at bounding box center [248, 126] width 62 height 8
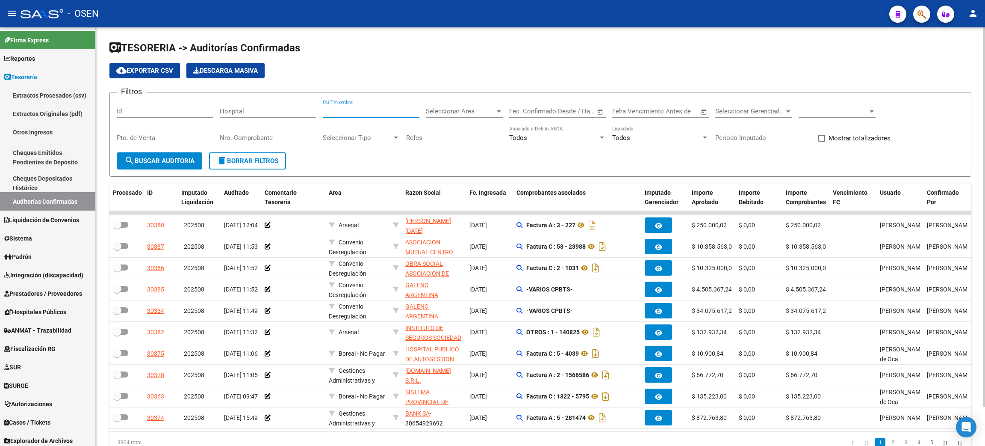
click at [365, 109] on input "CUIT/Nombre" at bounding box center [371, 111] width 97 height 8
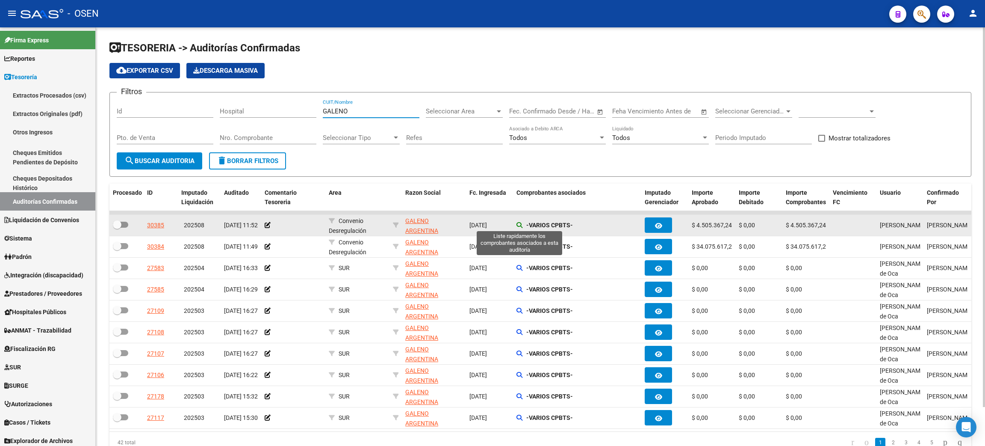
type input "GALENO"
click at [517, 225] on icon at bounding box center [520, 225] width 6 height 6
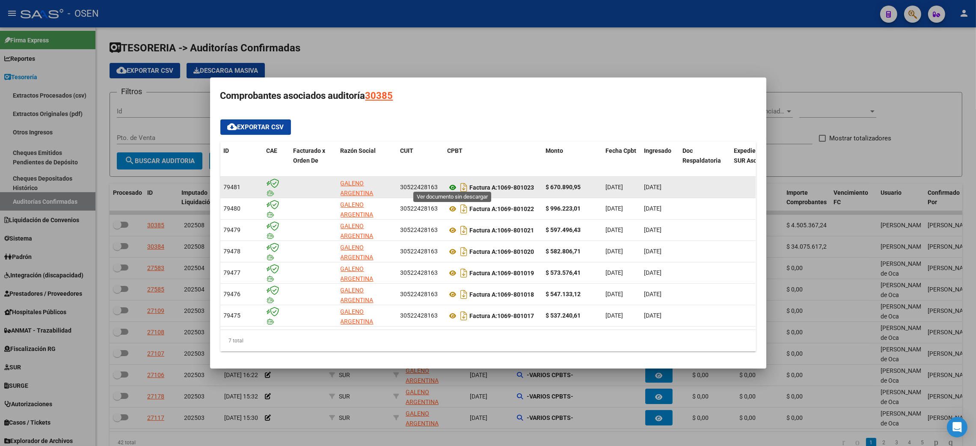
click at [449, 185] on icon at bounding box center [452, 187] width 11 height 10
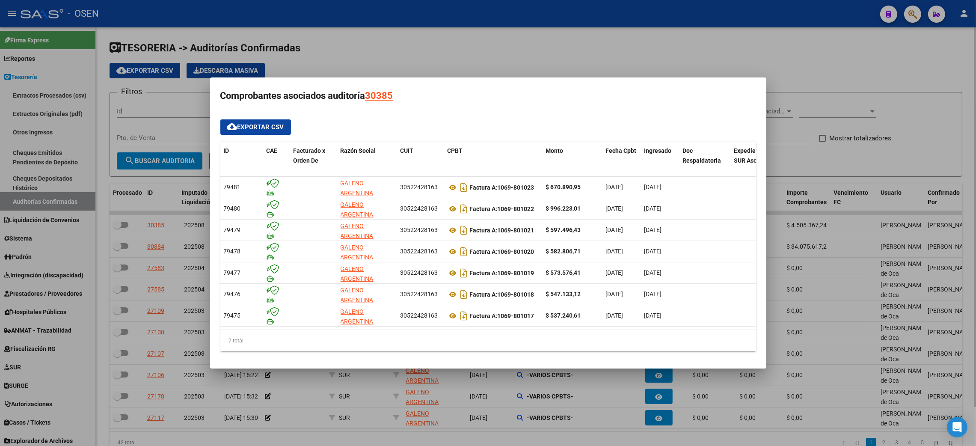
click at [806, 49] on div at bounding box center [488, 223] width 976 height 446
